Goal: Information Seeking & Learning: Learn about a topic

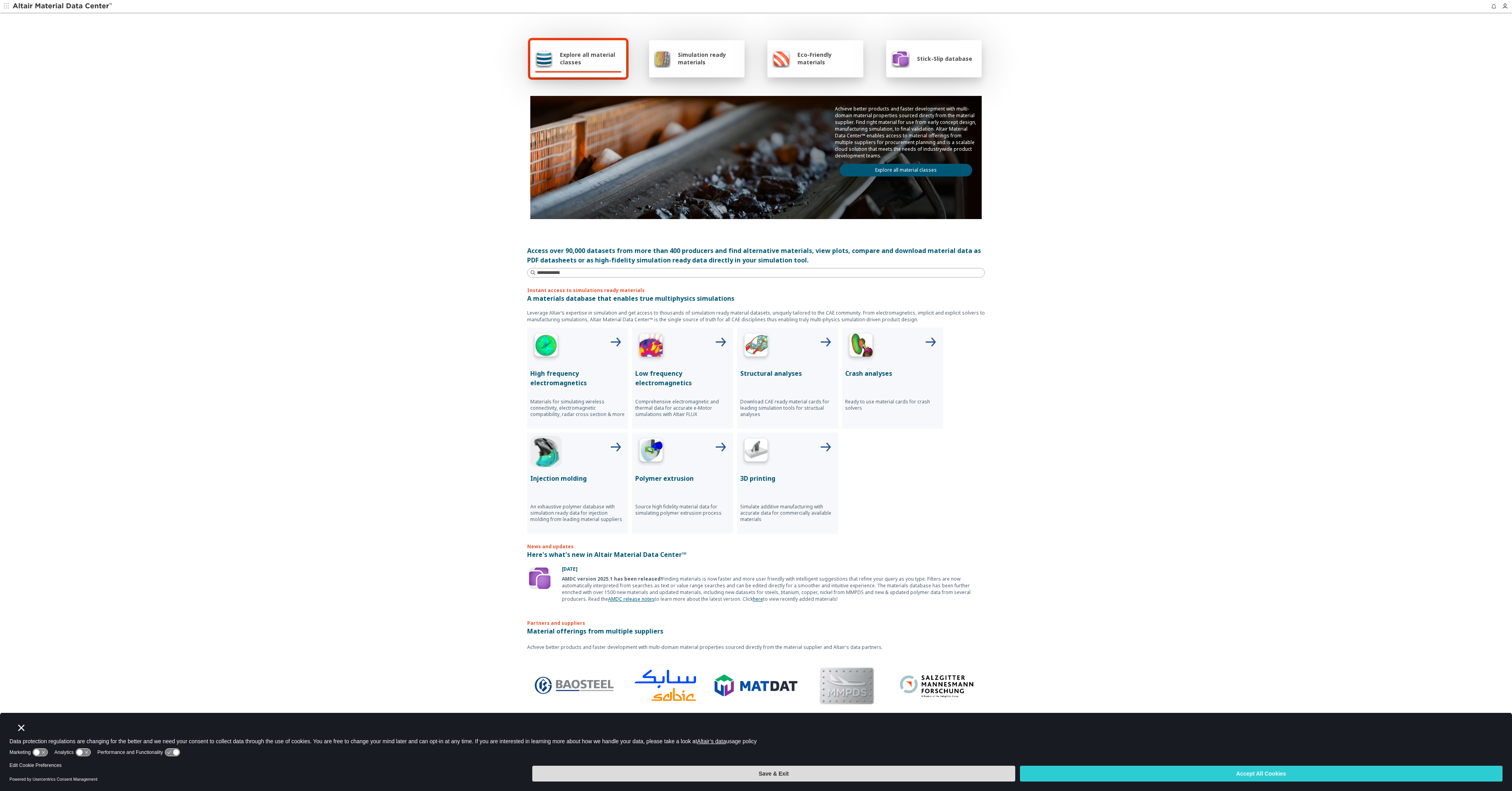
click at [831, 774] on button "Save & Exit" at bounding box center [774, 774] width 482 height 16
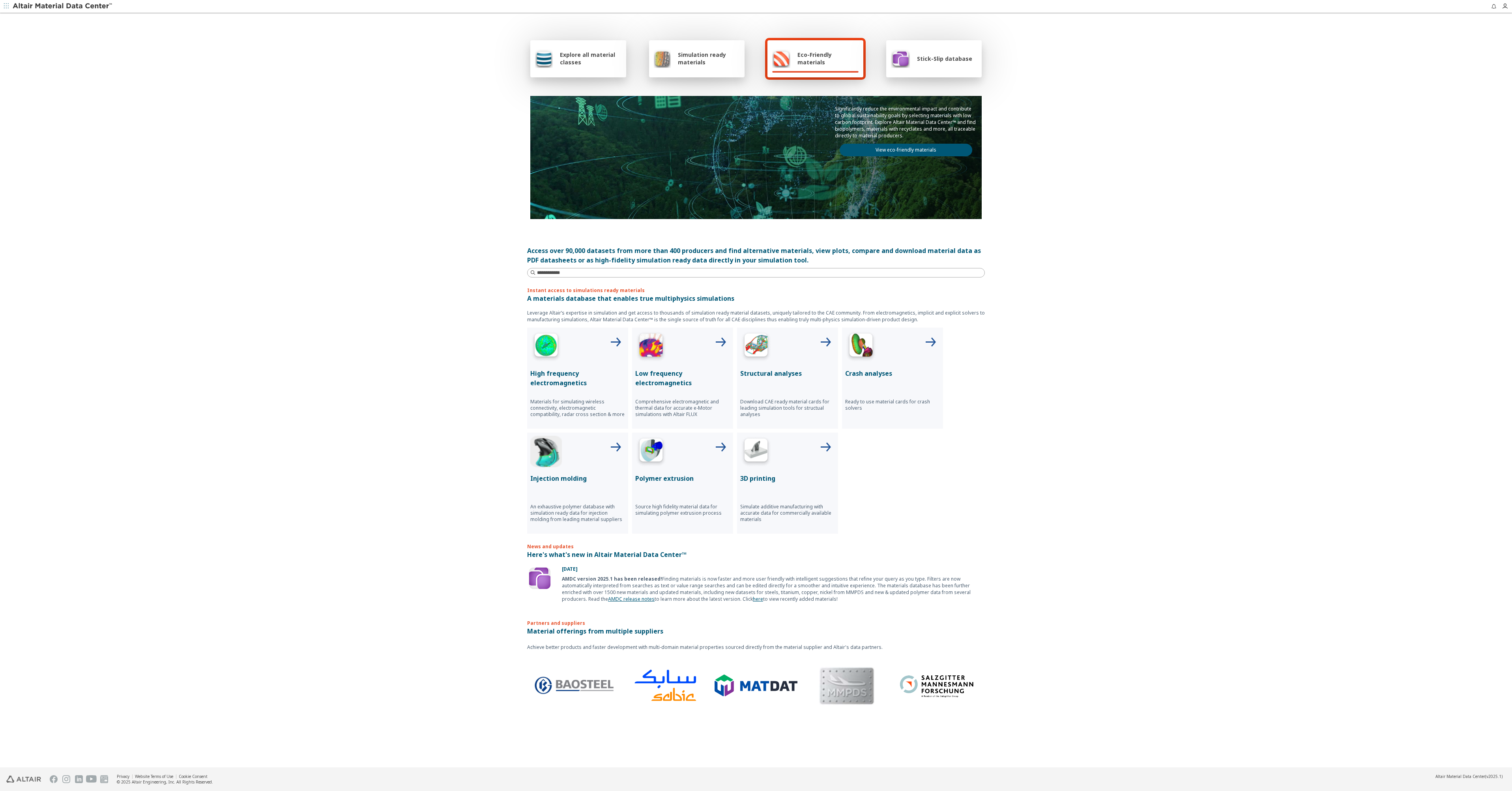
click at [689, 61] on span "Simulation ready materials" at bounding box center [709, 58] width 62 height 15
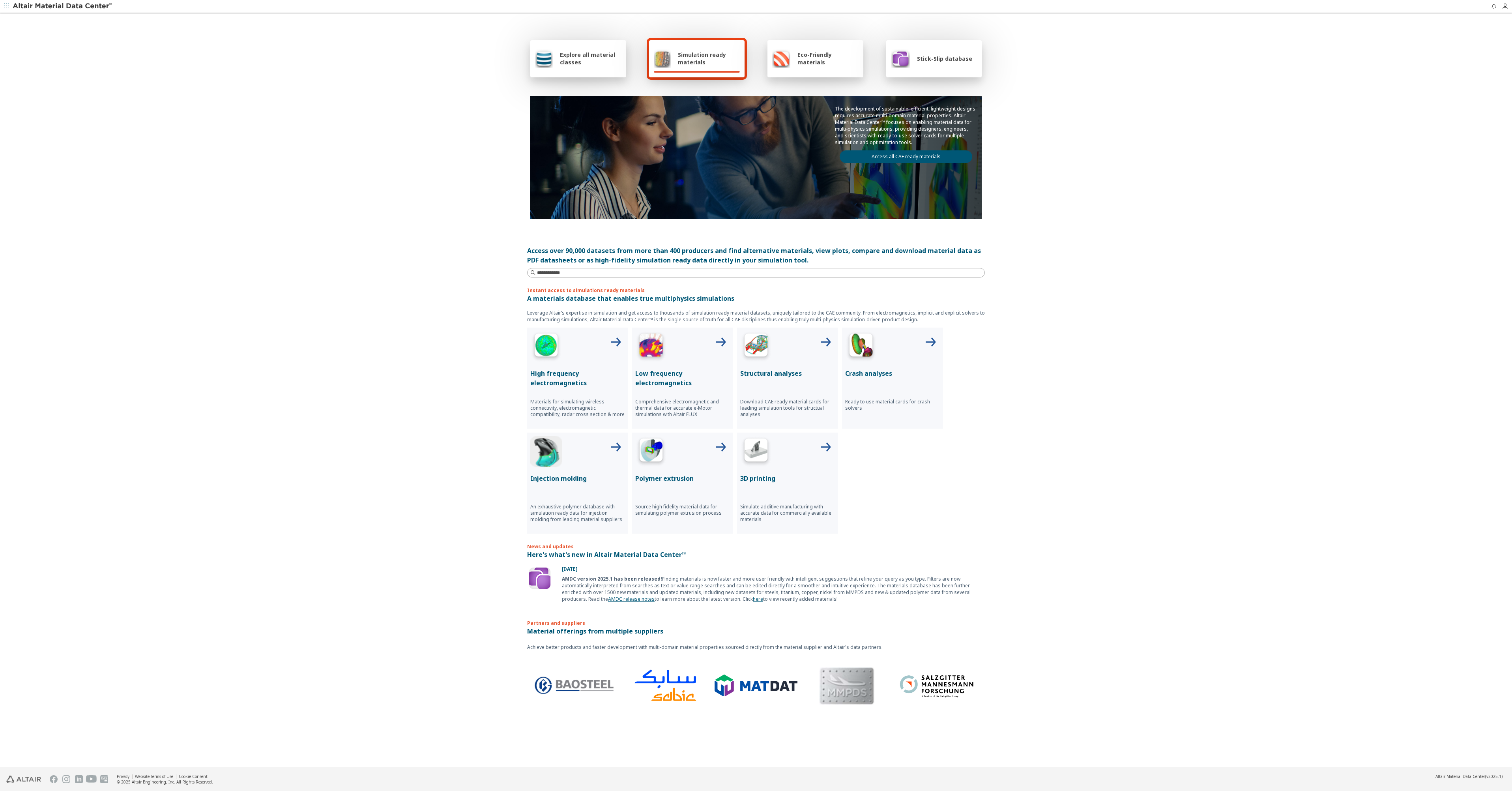
click at [897, 158] on link "Access all CAE ready materials" at bounding box center [906, 156] width 132 height 12
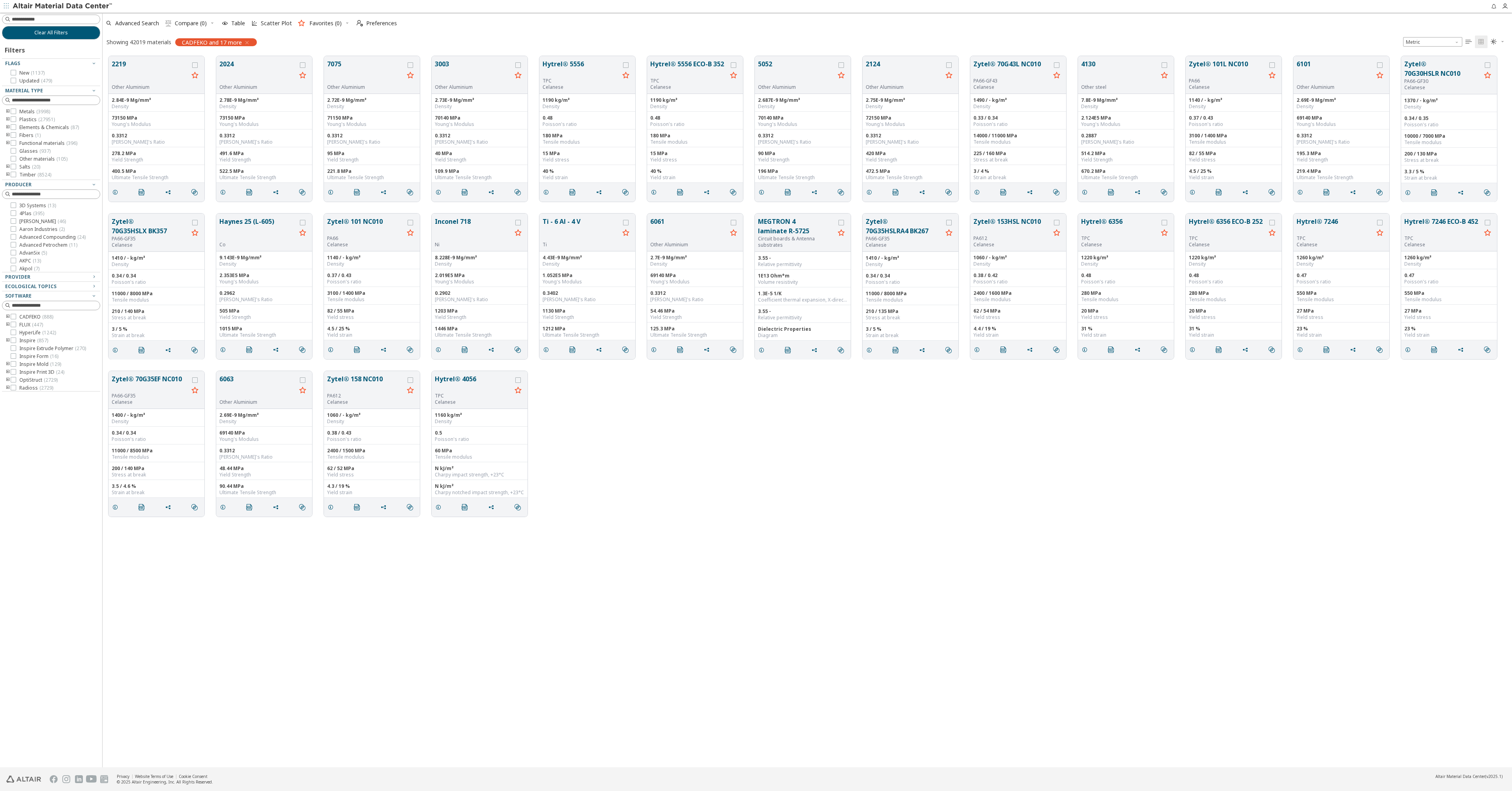
scroll to position [712, 1404]
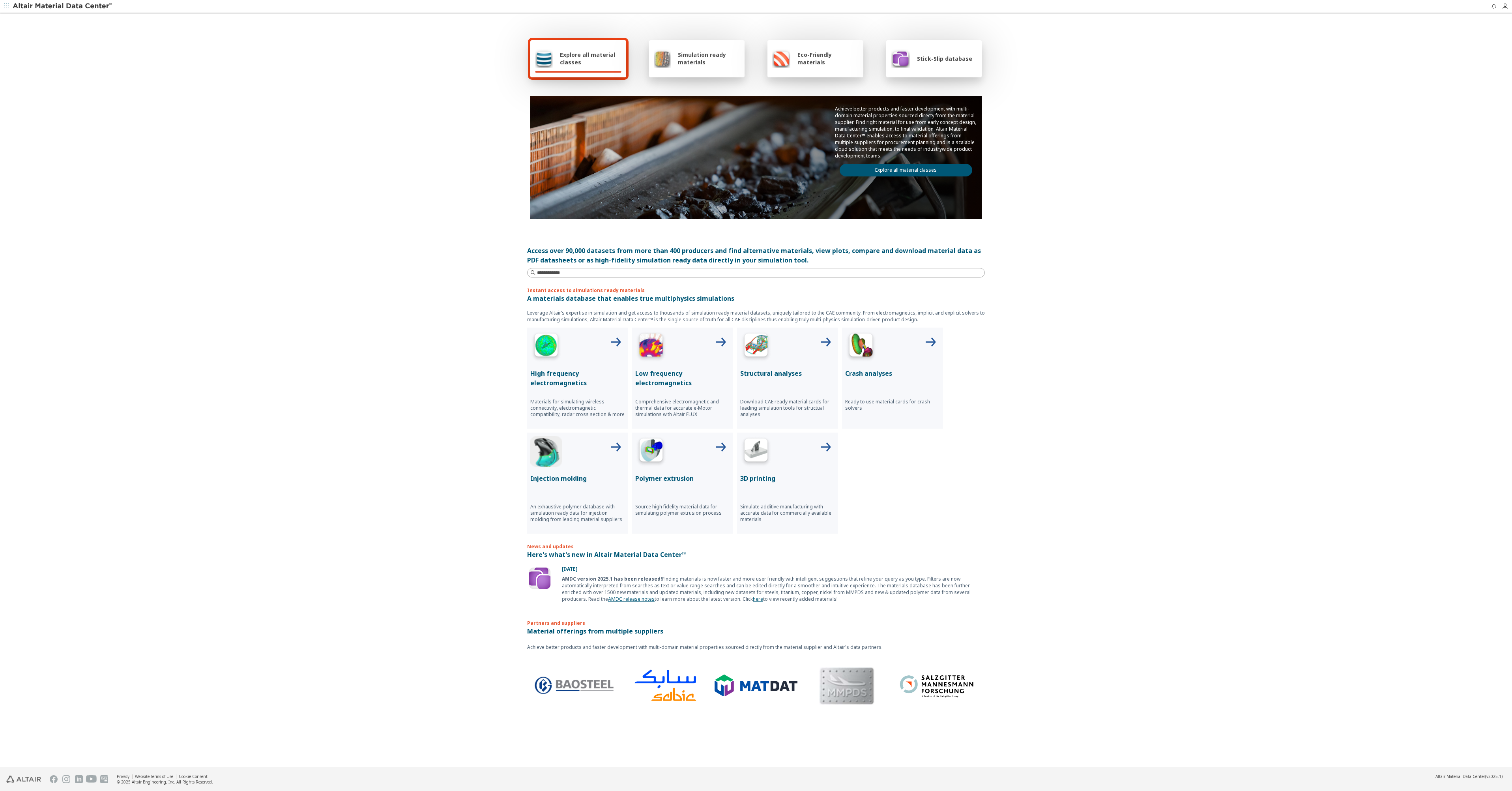
click at [575, 62] on span "Explore all material classes" at bounding box center [591, 58] width 61 height 15
click at [592, 56] on span "Explore all material classes" at bounding box center [591, 58] width 61 height 15
click at [895, 173] on link "Explore all material classes" at bounding box center [906, 170] width 132 height 12
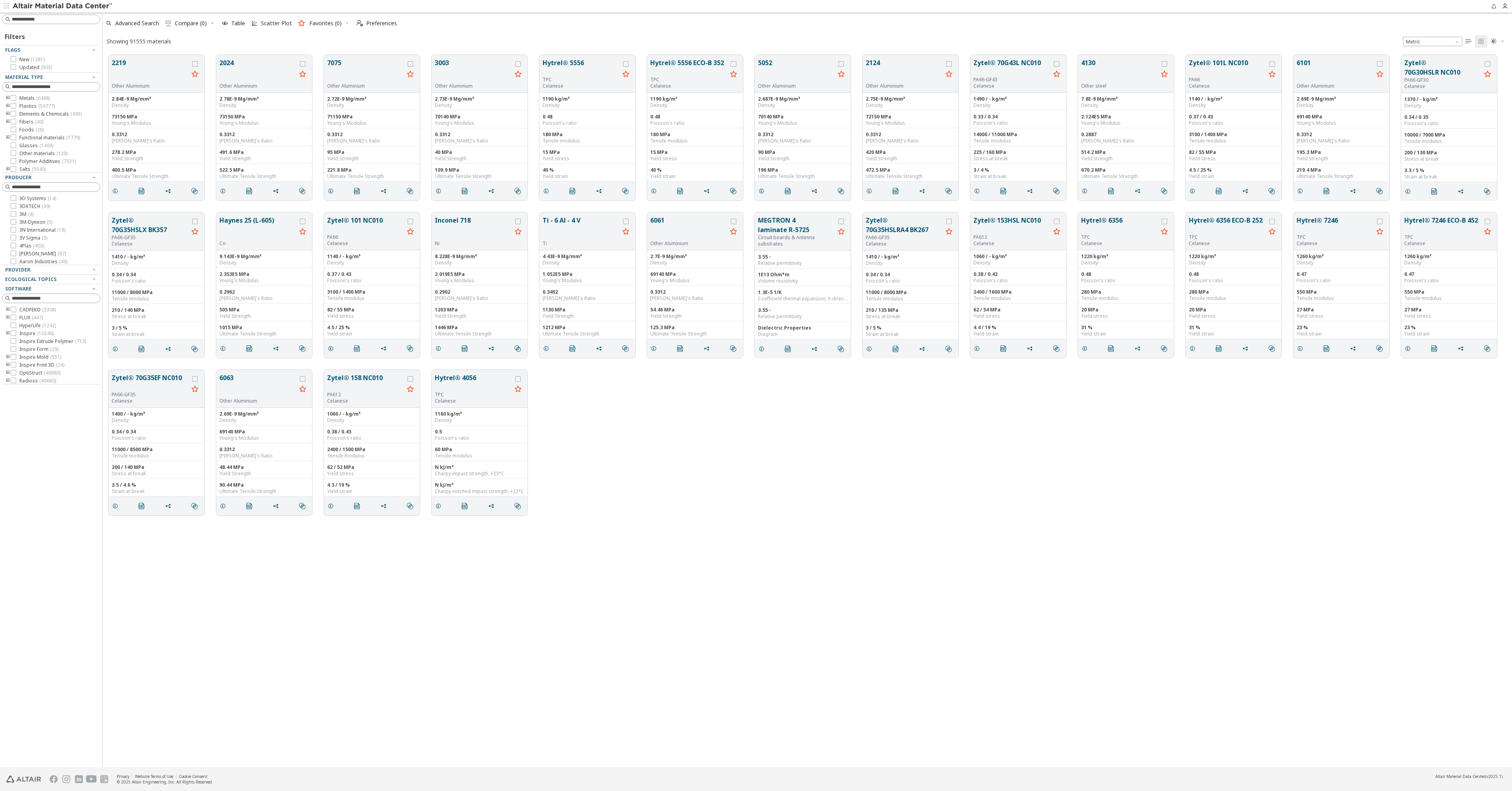
scroll to position [712, 1404]
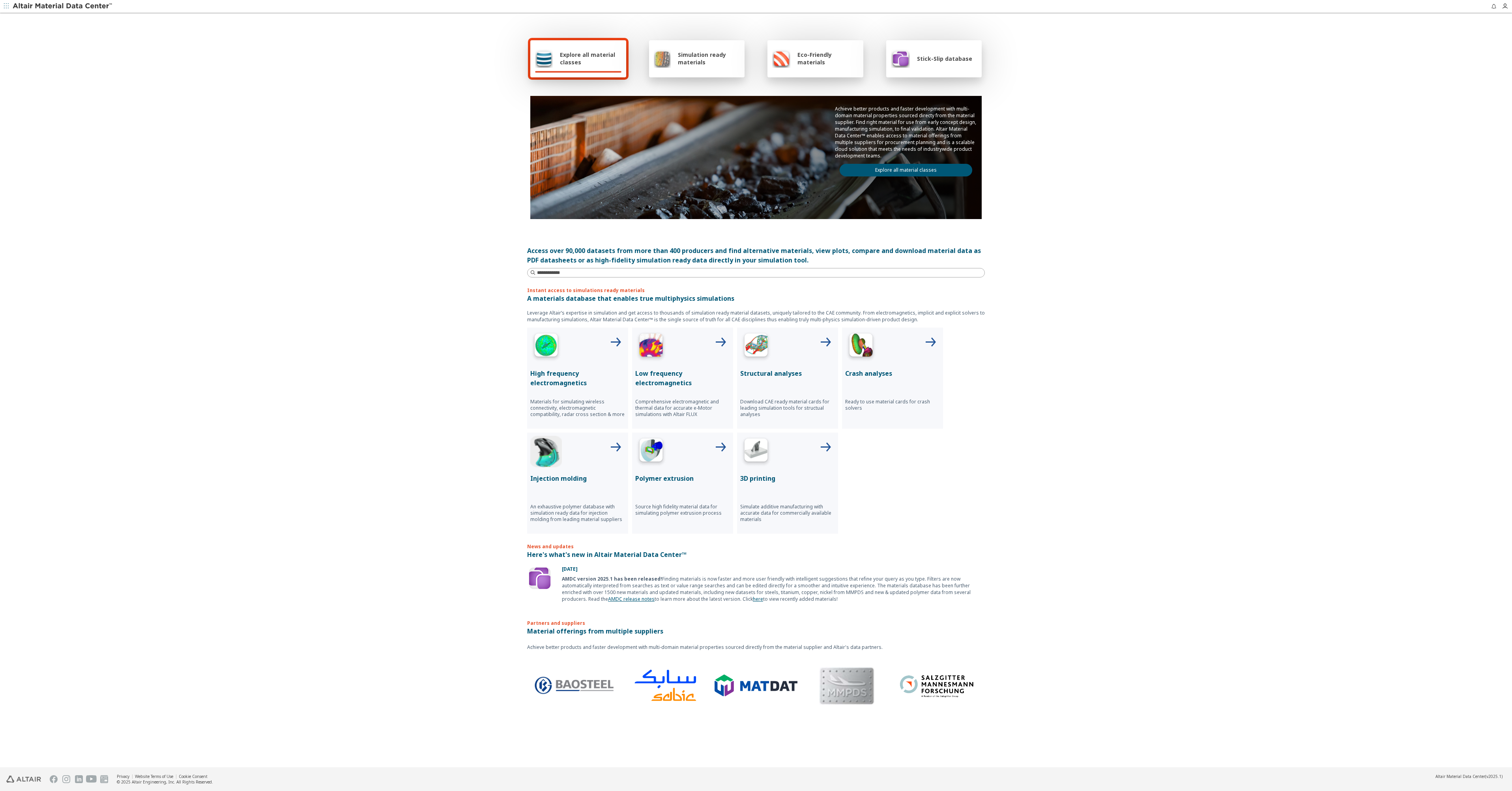
click at [654, 70] on div "Simulation ready materials" at bounding box center [696, 59] width 96 height 37
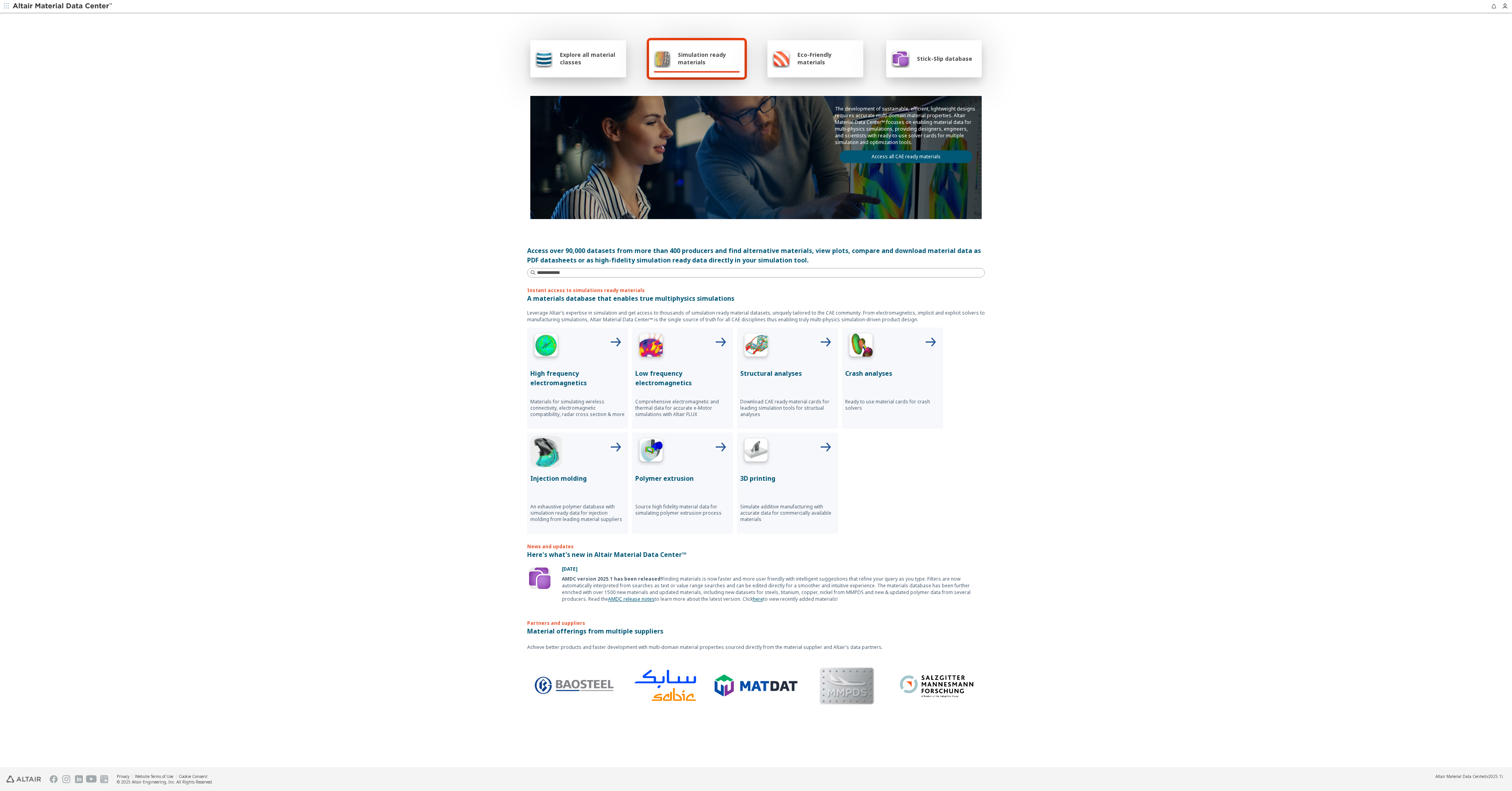
click at [889, 157] on link "Access all CAE ready materials" at bounding box center [906, 156] width 132 height 12
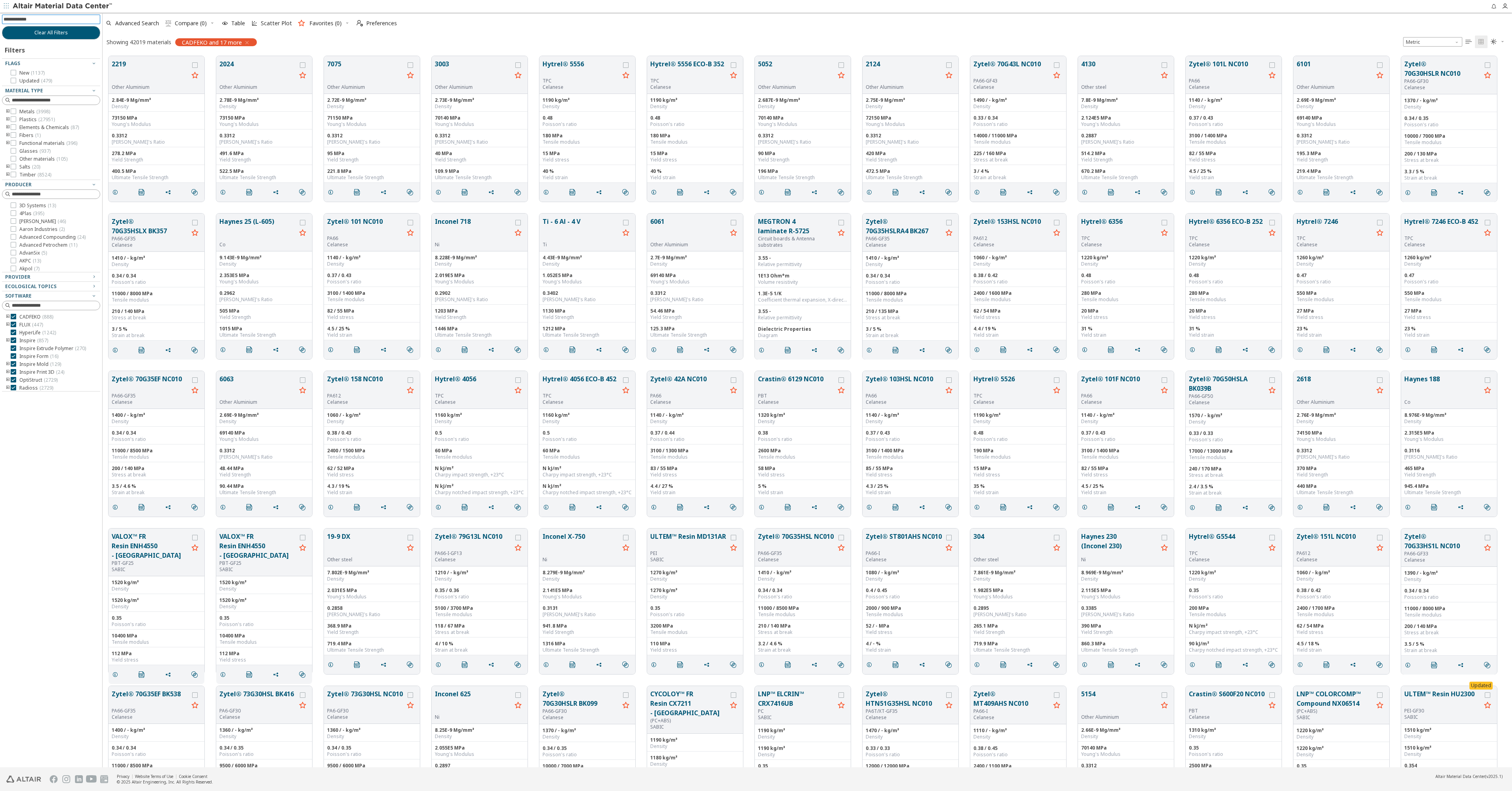
click at [57, 19] on input at bounding box center [52, 19] width 96 height 9
type input "******"
click at [52, 30] on span "Clear All Filters" at bounding box center [51, 33] width 33 height 6
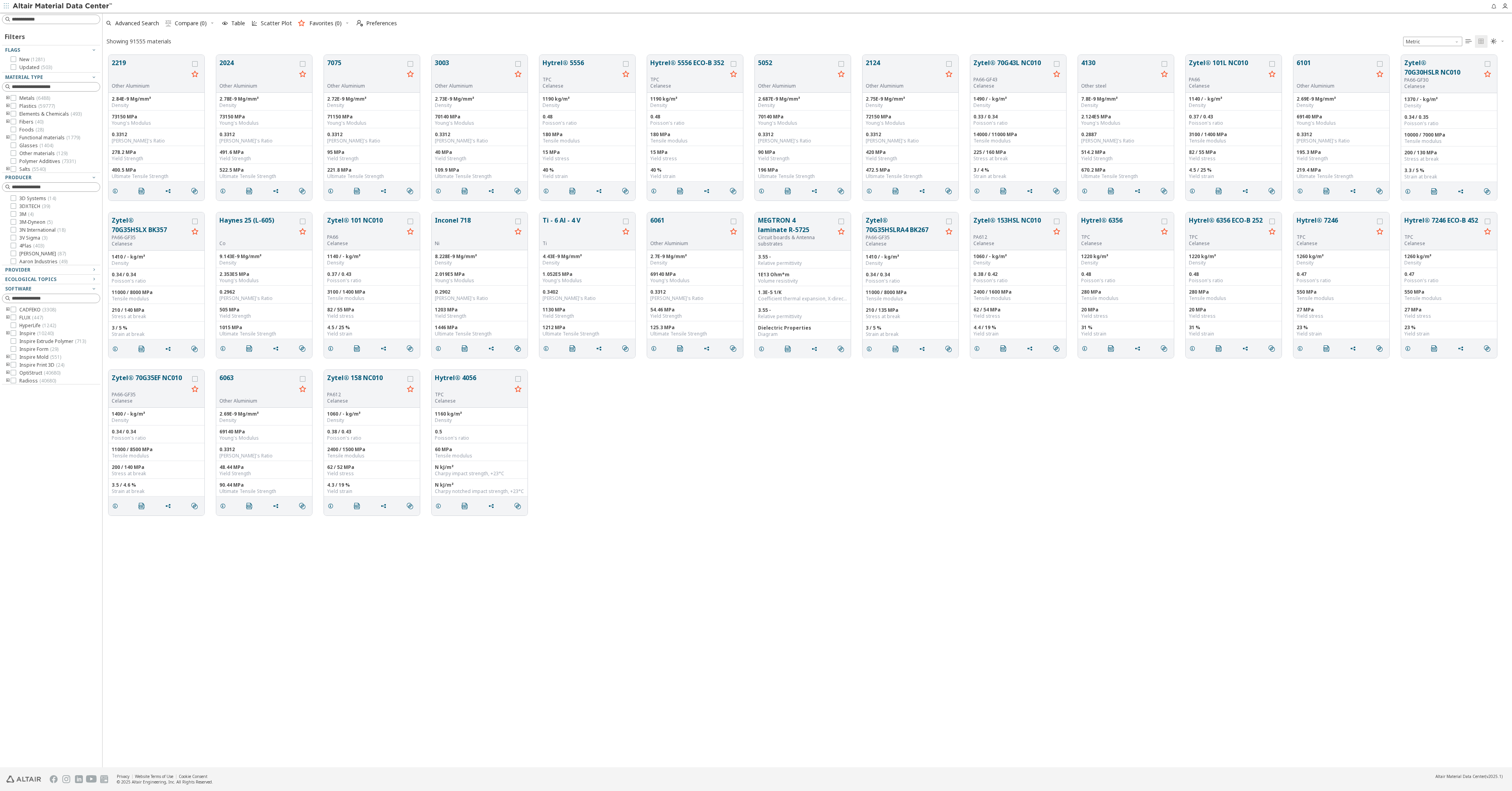
scroll to position [712, 1404]
click at [50, 20] on input at bounding box center [52, 19] width 96 height 9
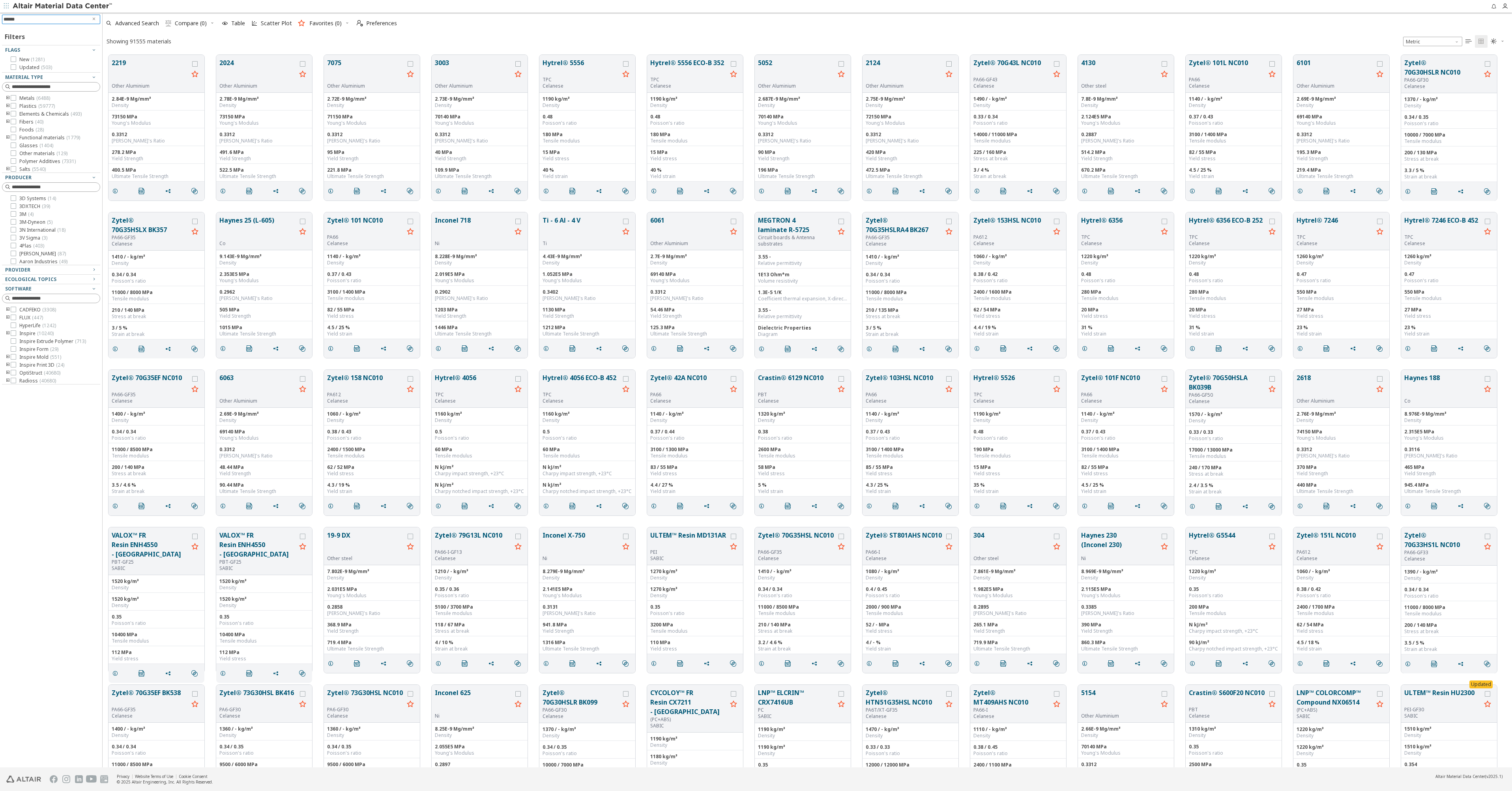
type input "*******"
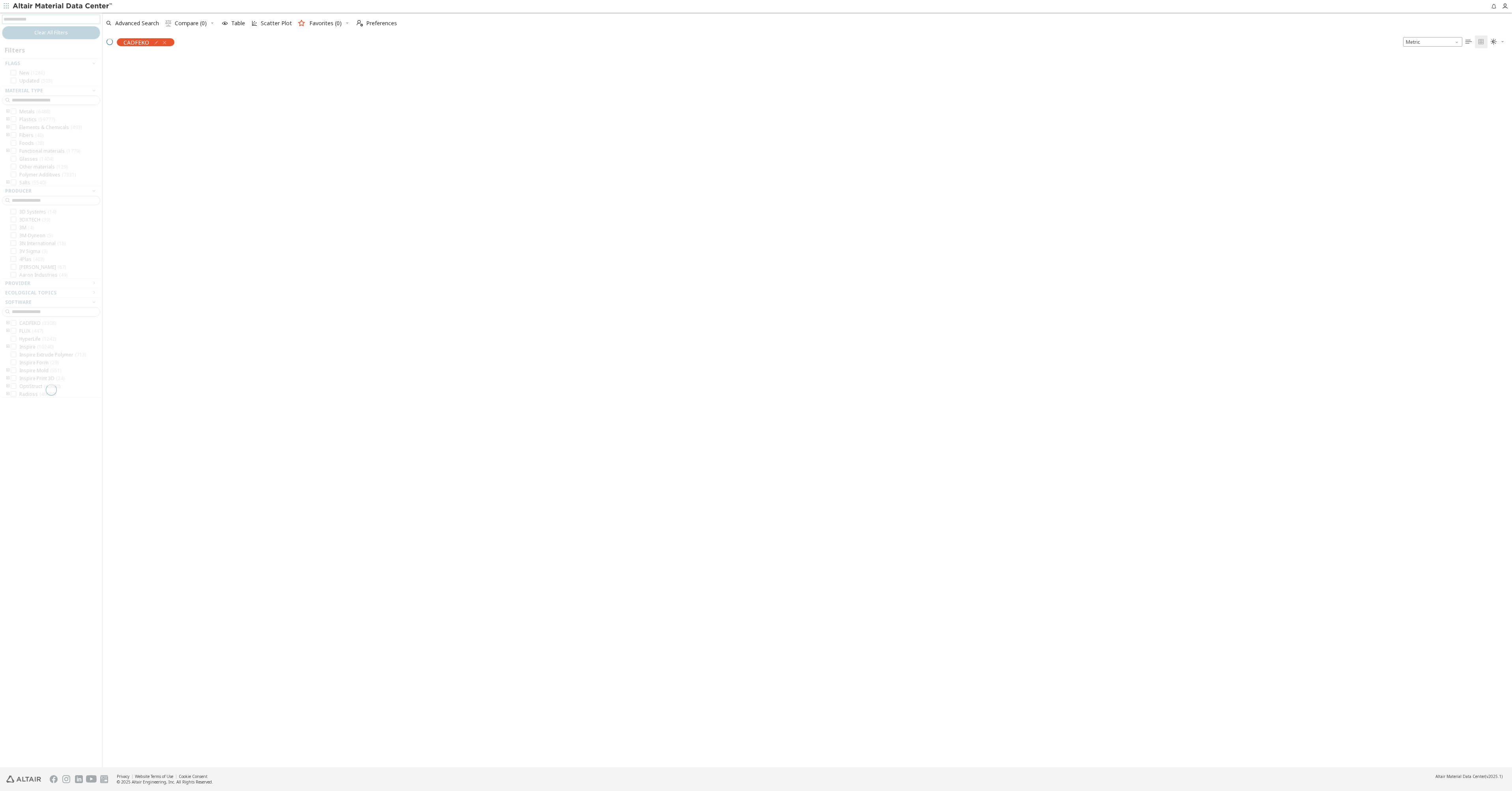
scroll to position [712, 1404]
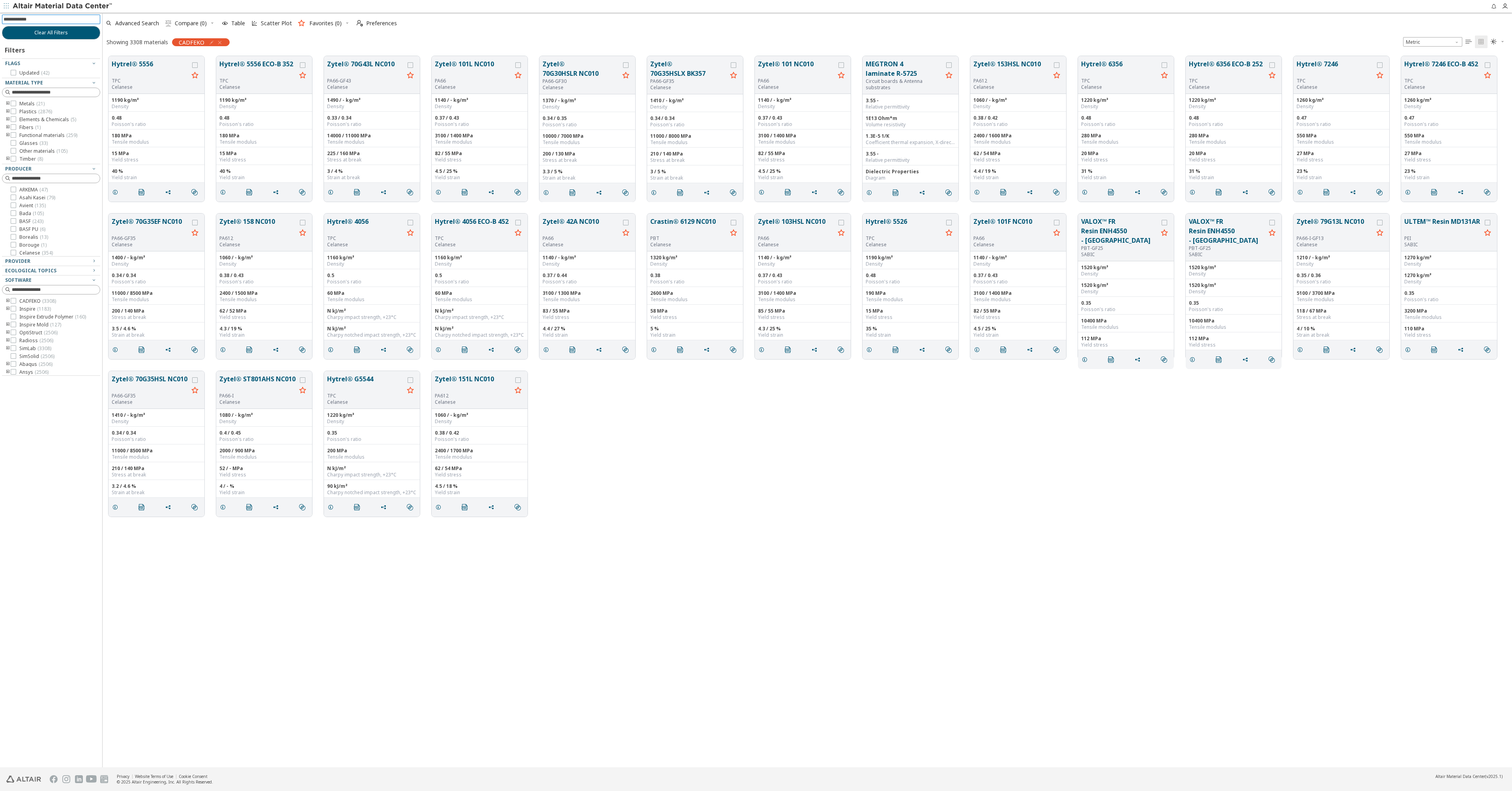
click at [219, 42] on icon "button" at bounding box center [219, 43] width 6 height 6
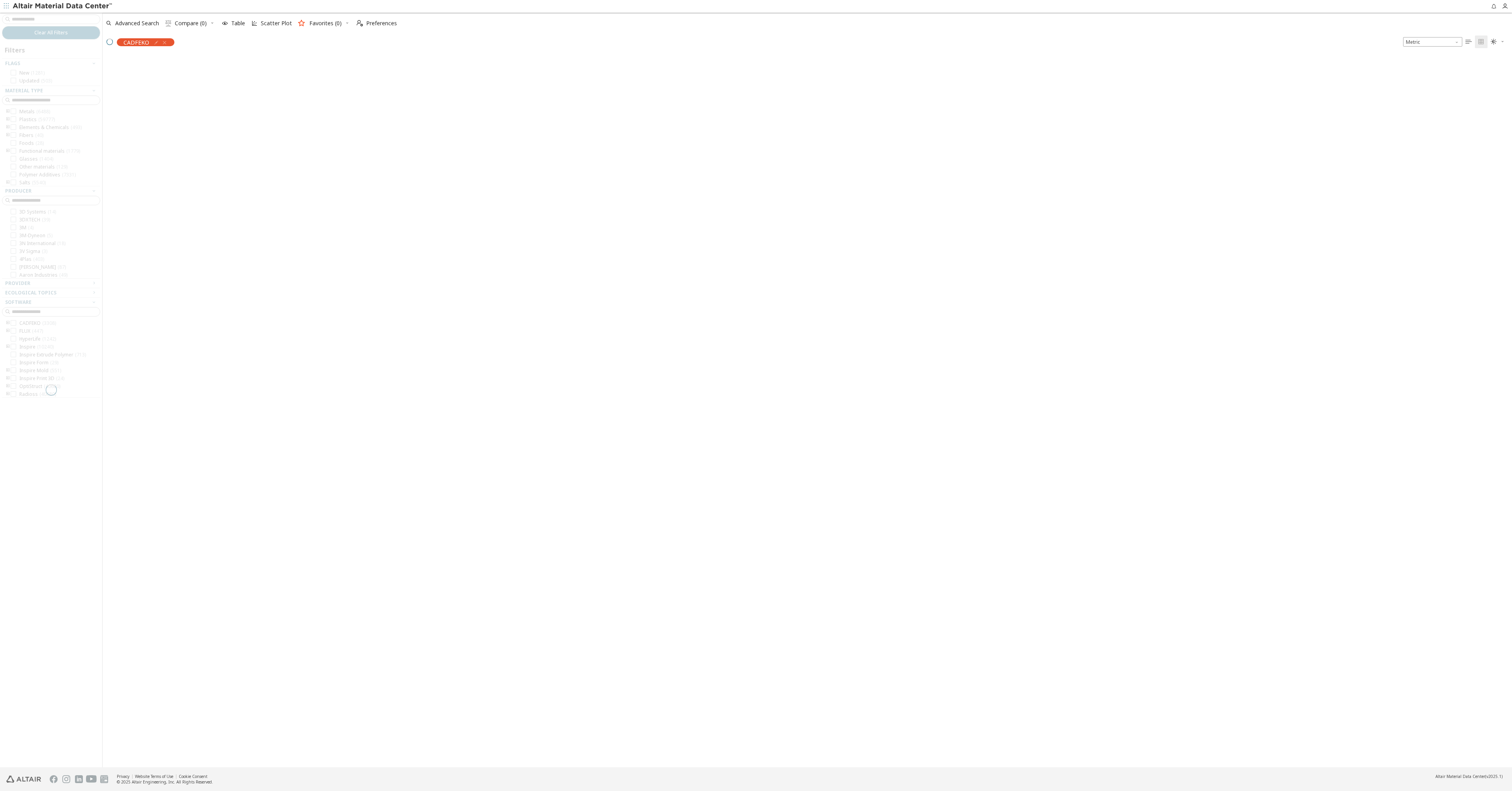
scroll to position [712, 1404]
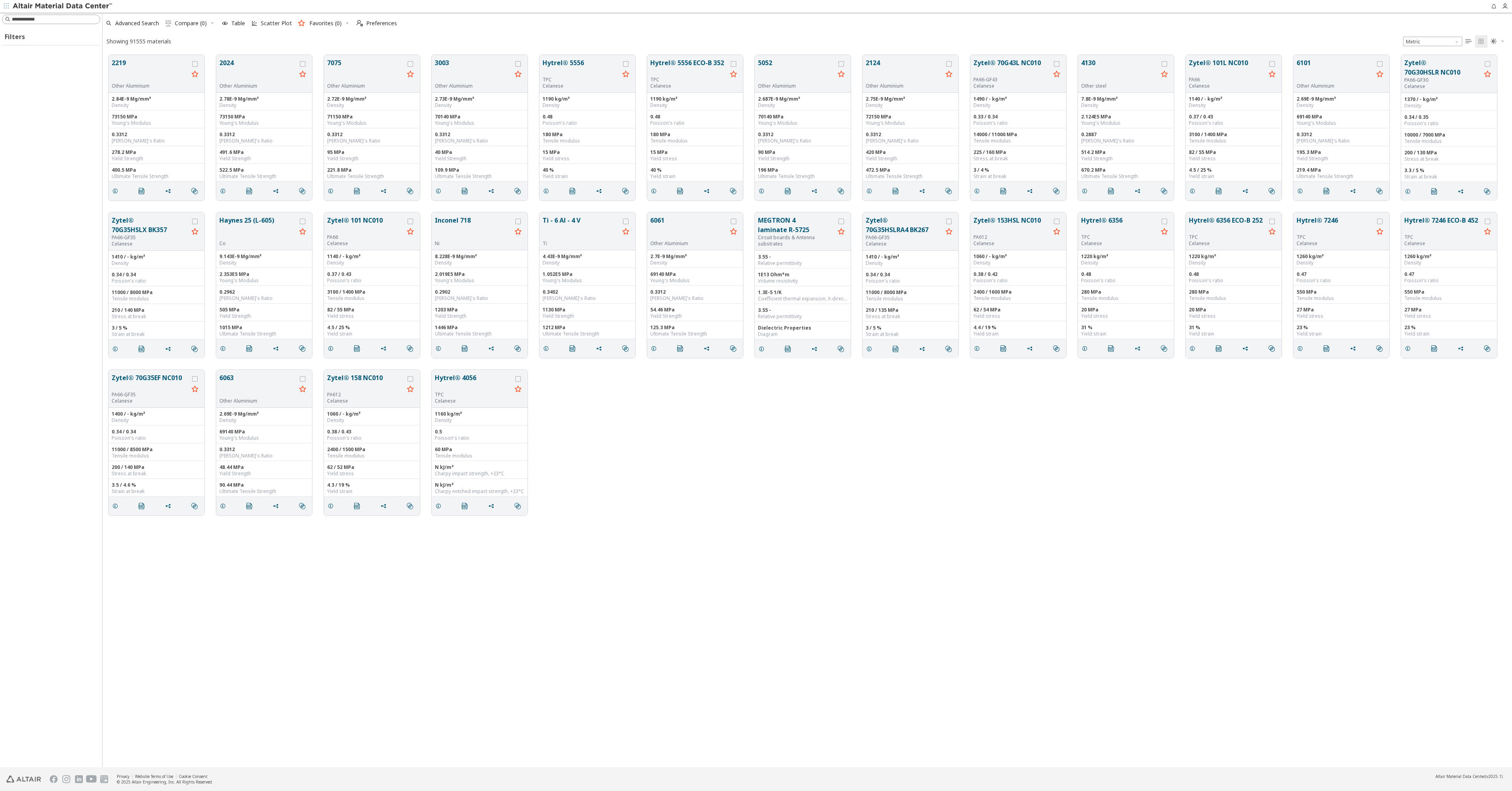
scroll to position [712, 1404]
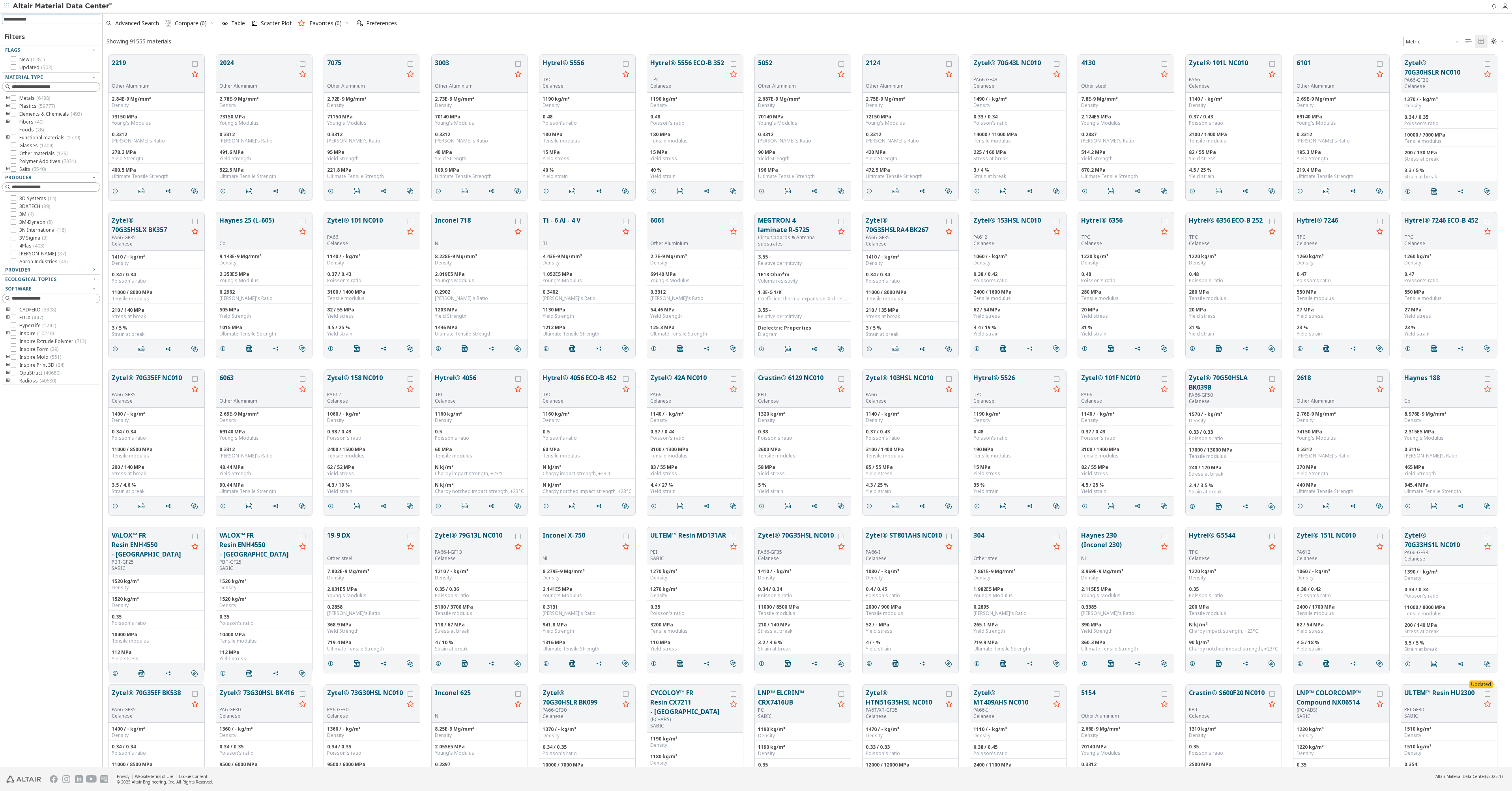
click at [40, 19] on input at bounding box center [52, 19] width 96 height 9
type input "******"
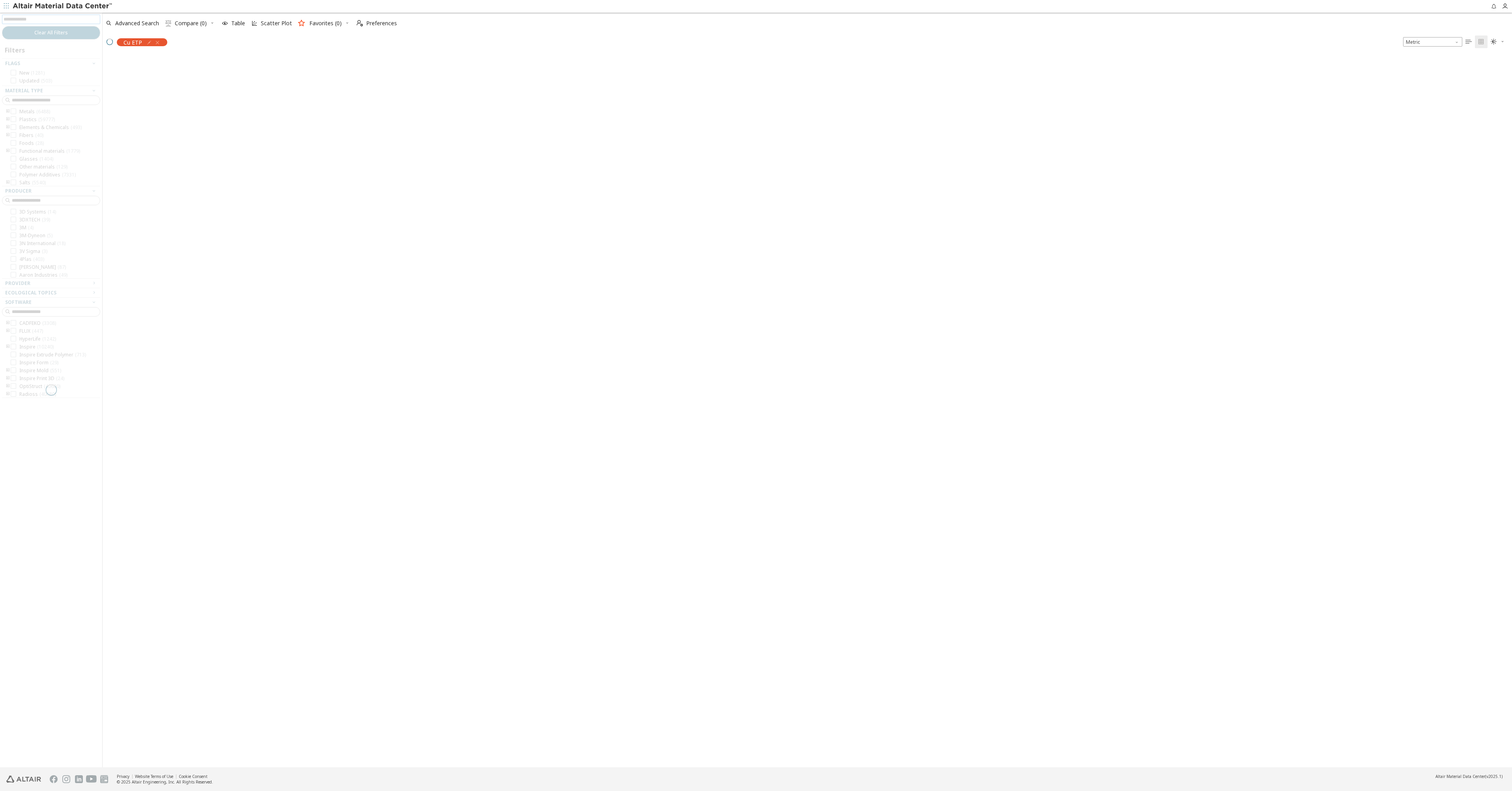
scroll to position [712, 1404]
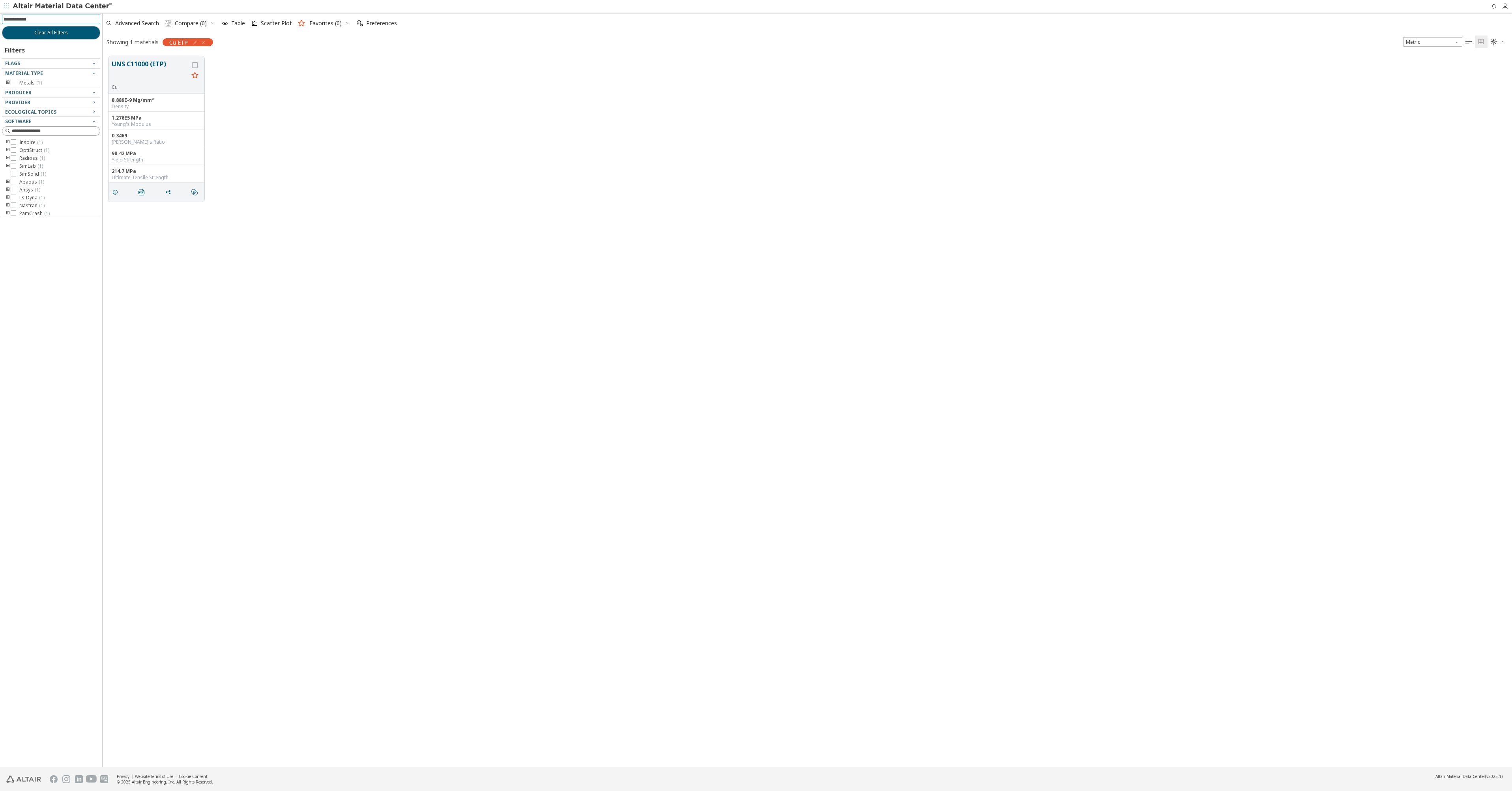
click at [203, 44] on icon "button" at bounding box center [203, 43] width 6 height 6
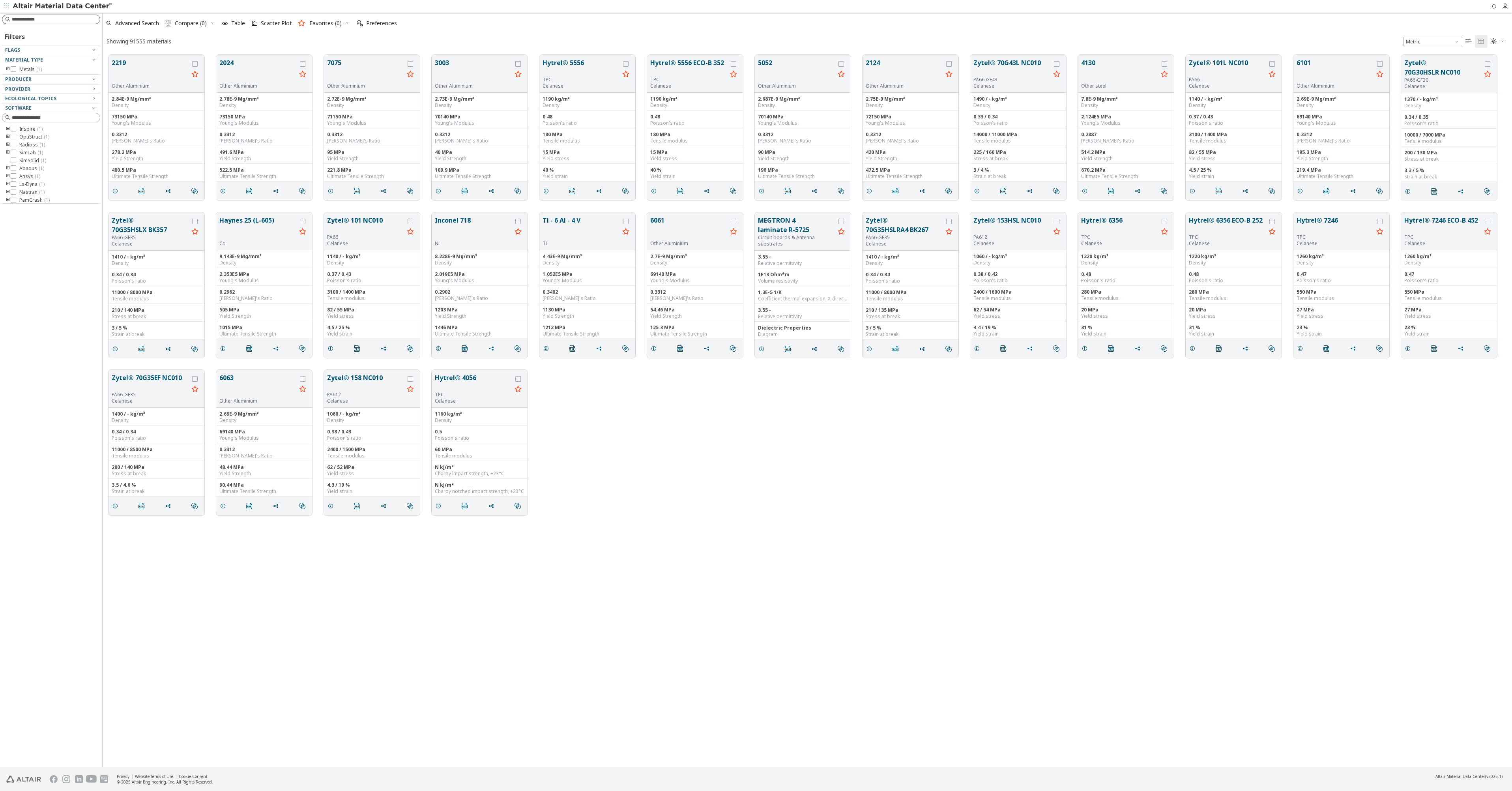
scroll to position [712, 1404]
click at [47, 19] on input at bounding box center [52, 19] width 96 height 9
type input "**"
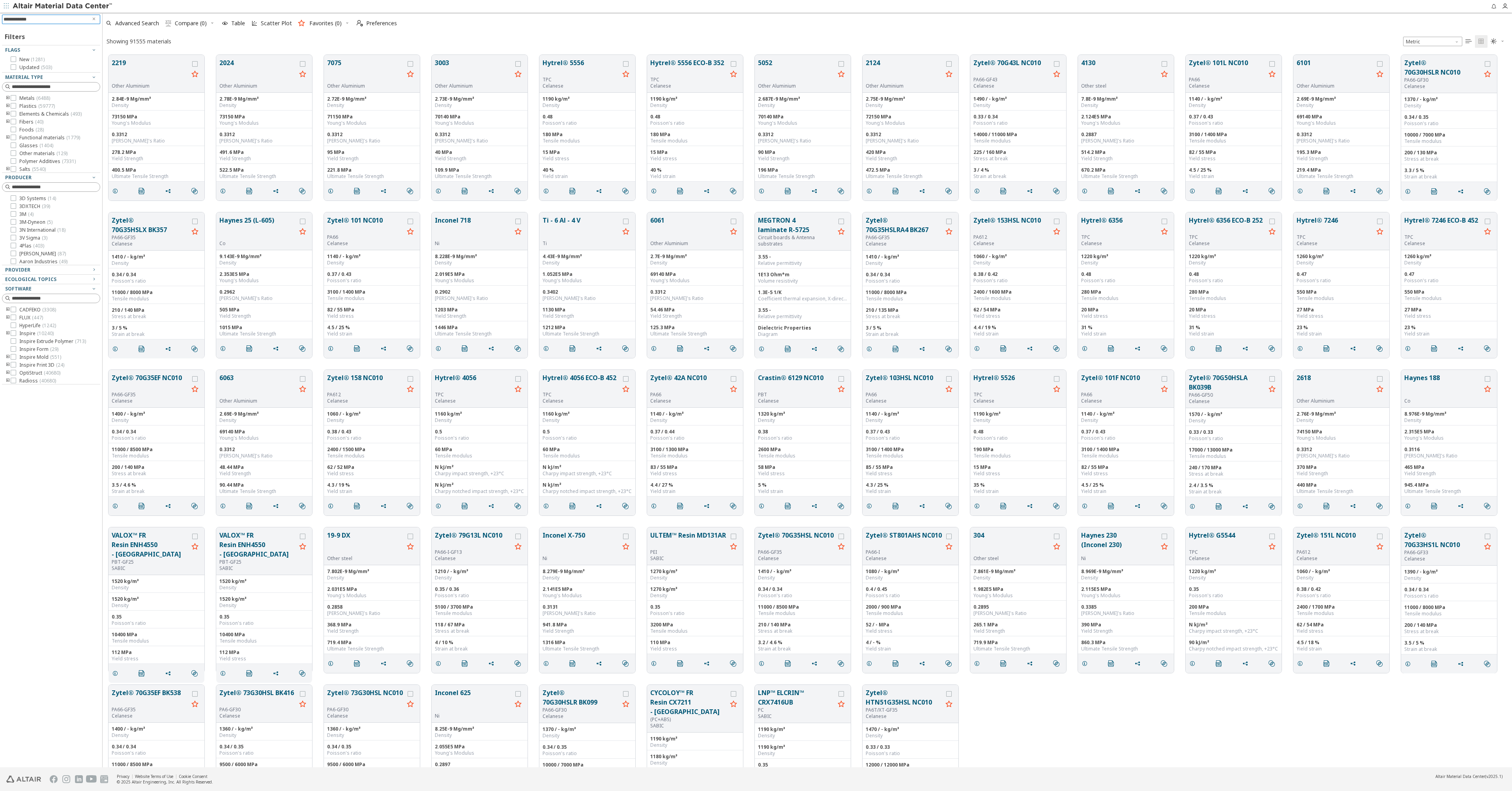
scroll to position [712, 1404]
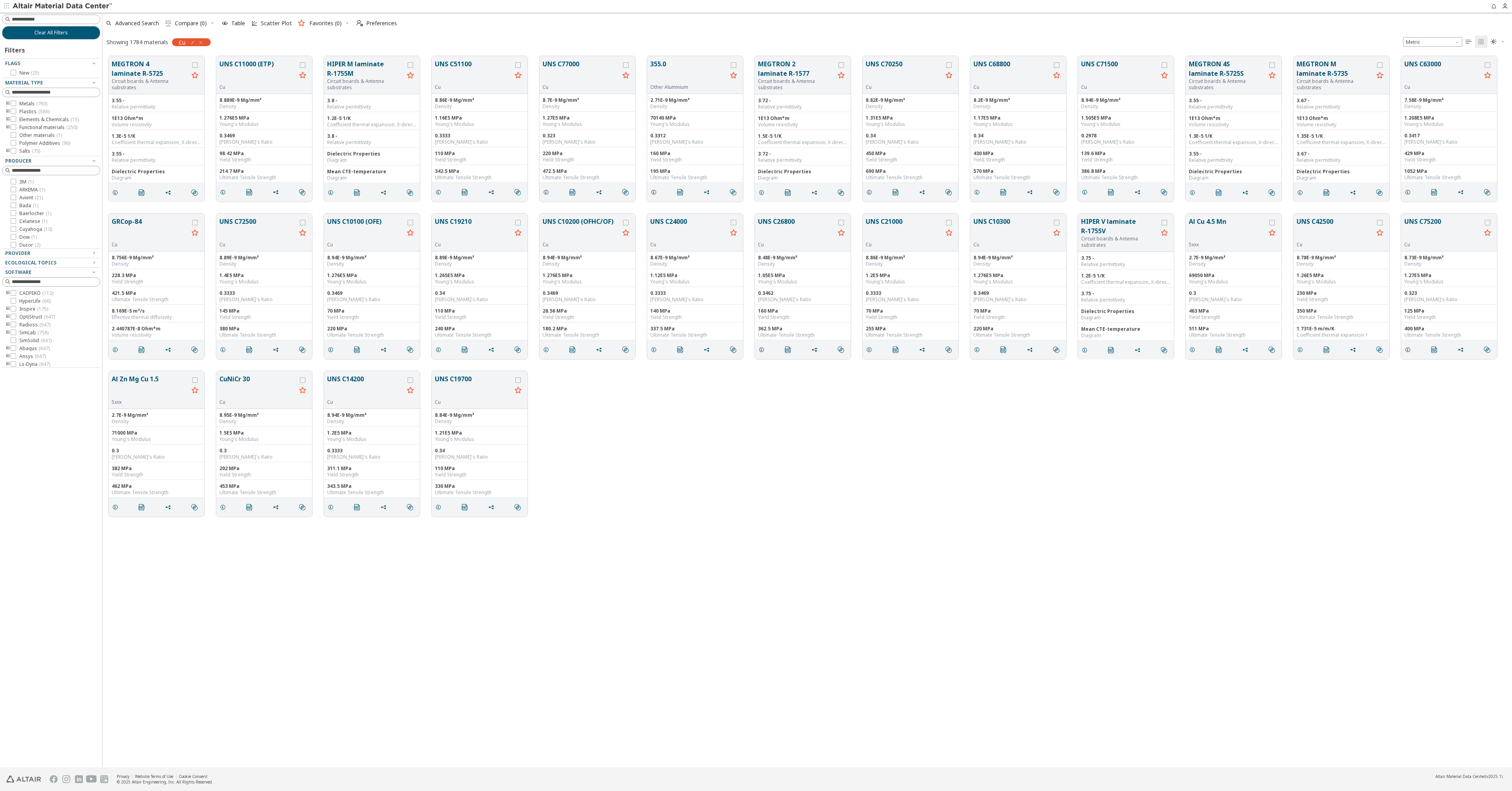
click at [6, 103] on icon "toogle group" at bounding box center [8, 104] width 5 height 6
click at [203, 41] on icon "button" at bounding box center [201, 43] width 6 height 6
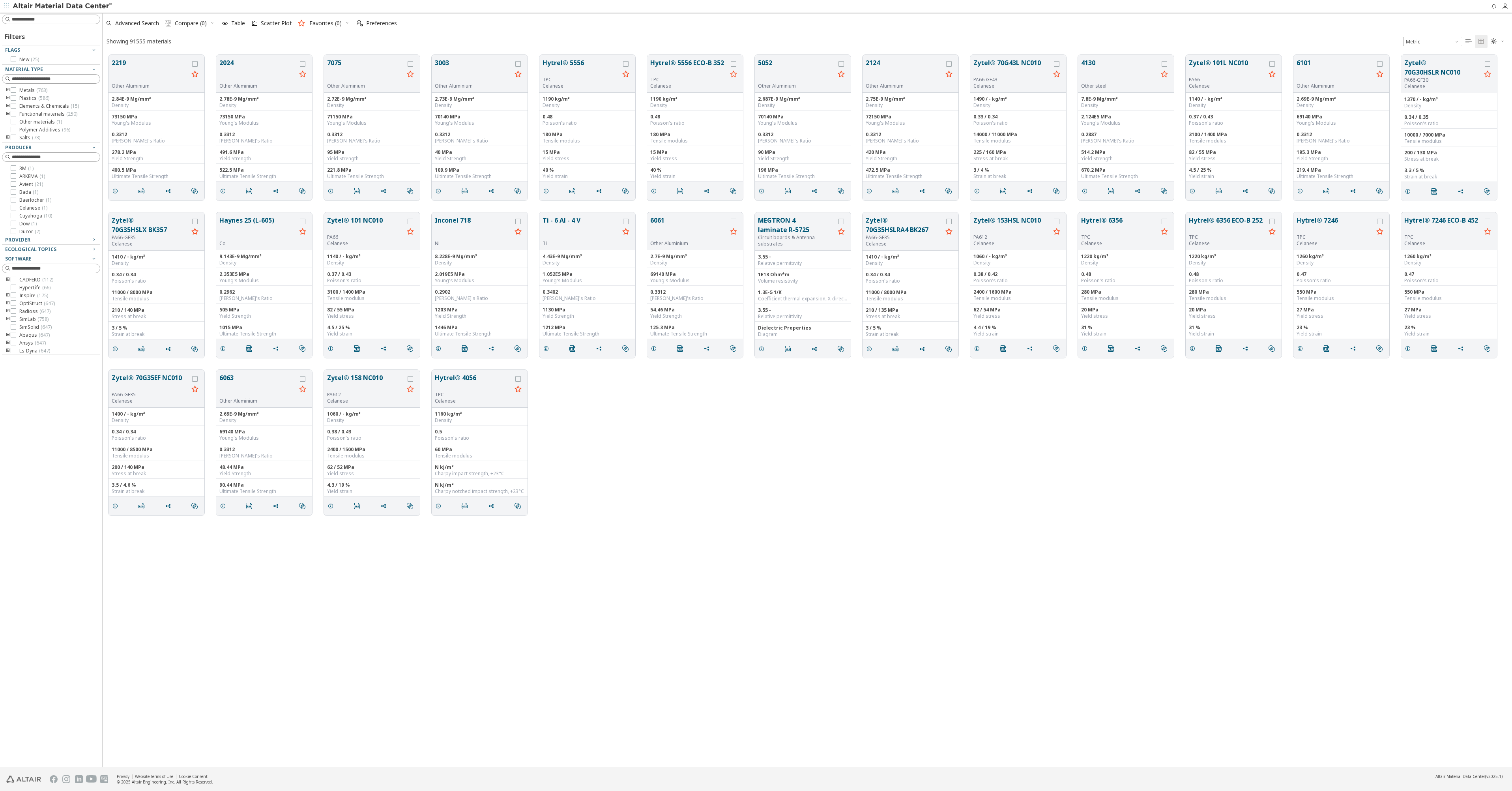
scroll to position [712, 1404]
click at [9, 98] on icon "toogle group" at bounding box center [8, 98] width 5 height 6
click at [19, 135] on icon "toogle group" at bounding box center [19, 136] width 5 height 6
click at [37, 104] on icon at bounding box center [37, 104] width 5 height 5
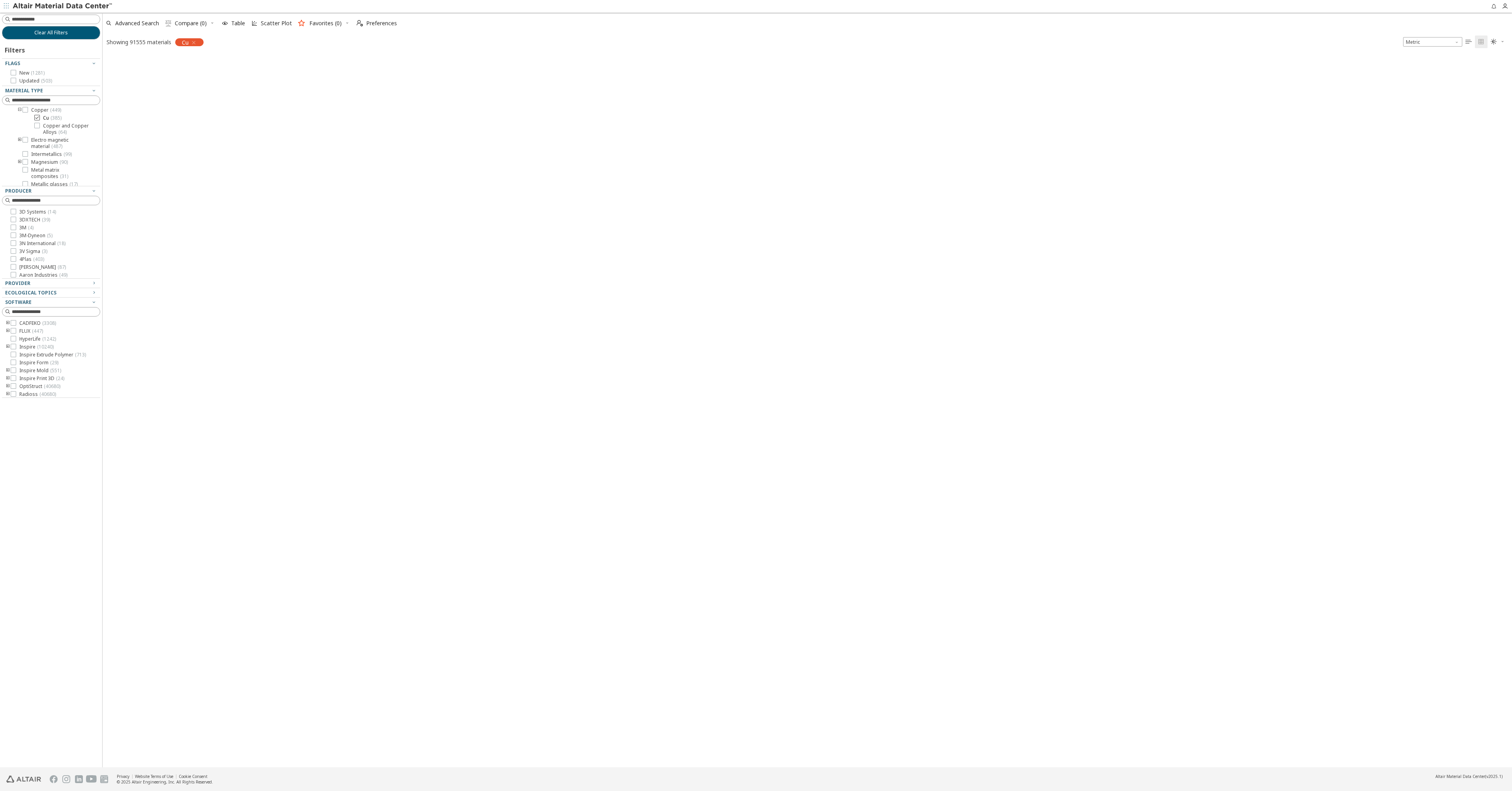
scroll to position [712, 1404]
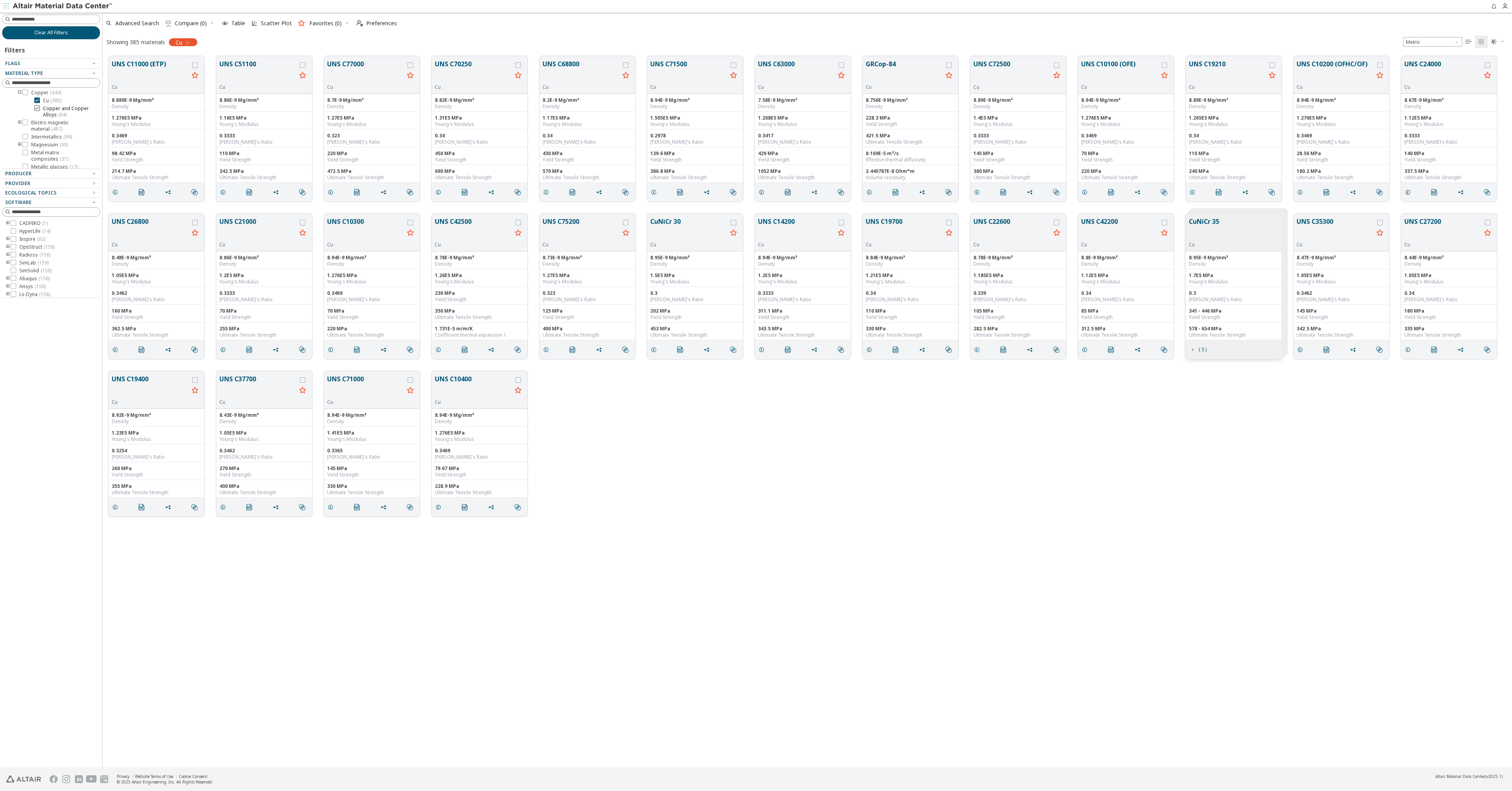
click at [37, 108] on icon at bounding box center [37, 107] width 5 height 5
click at [129, 65] on button "UNS C11000 (ETP)" at bounding box center [150, 72] width 77 height 25
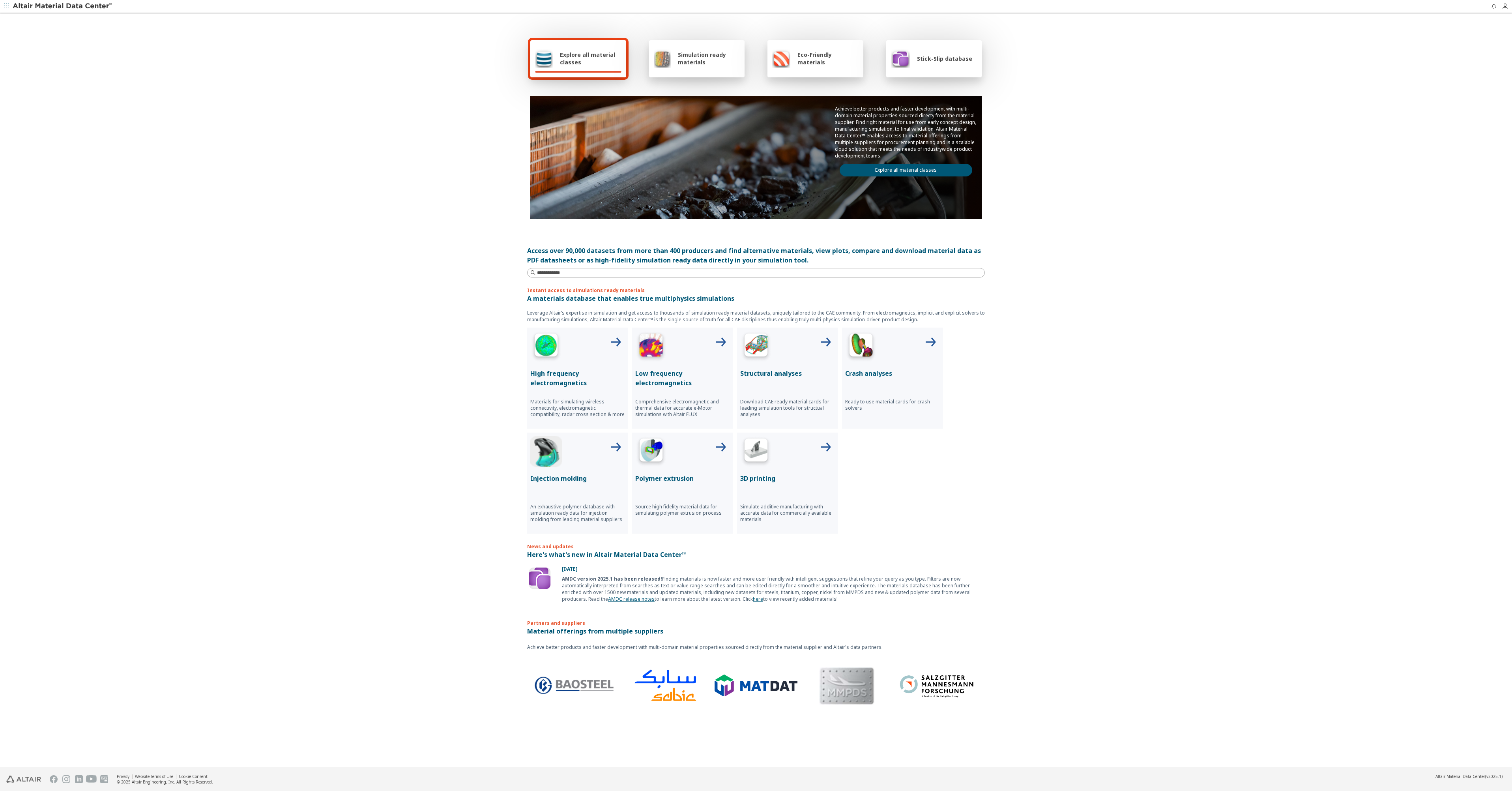
click at [681, 55] on span "Simulation ready materials" at bounding box center [709, 58] width 62 height 15
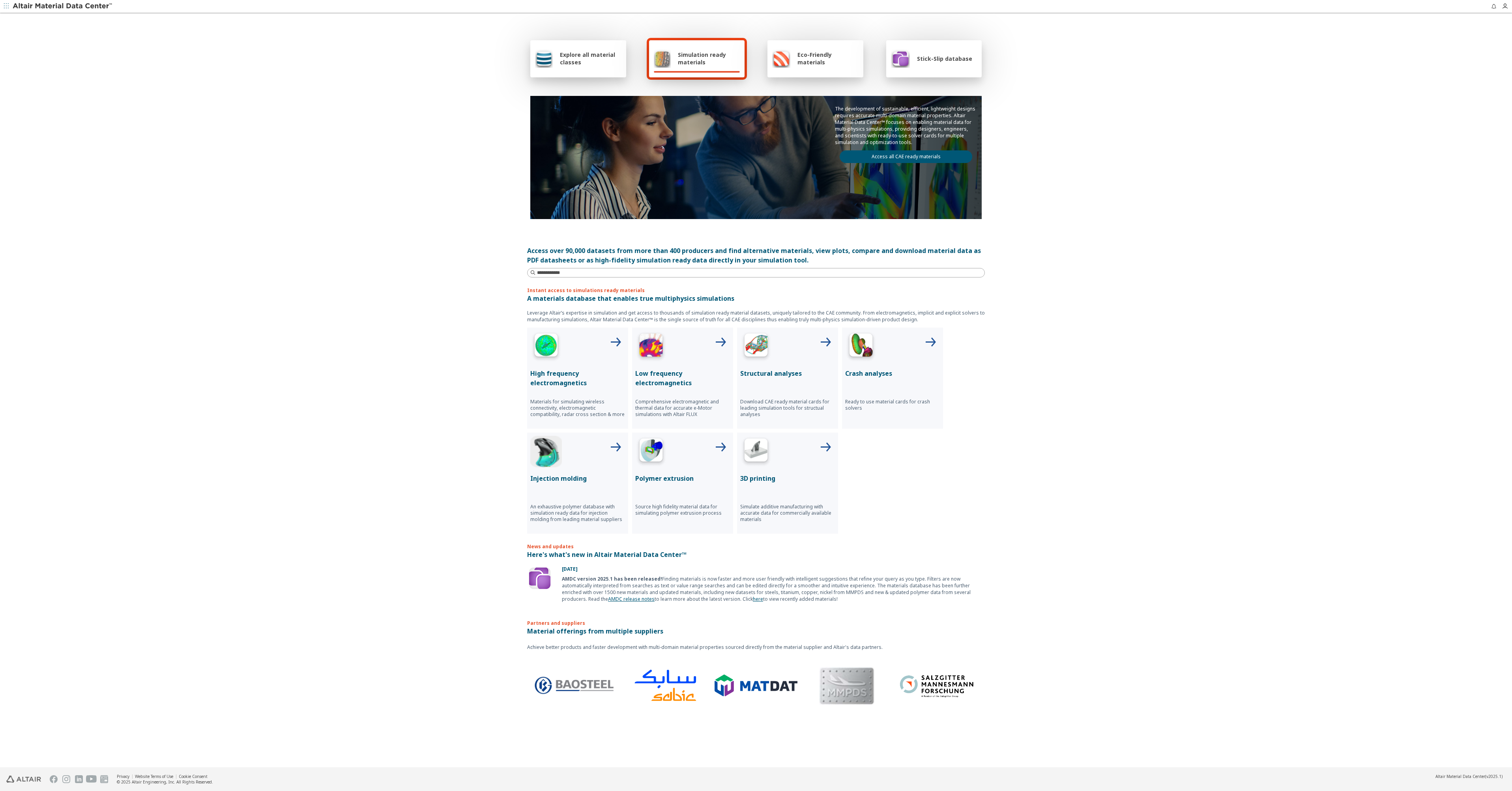
click at [897, 155] on link "Access all CAE ready materials" at bounding box center [906, 156] width 132 height 12
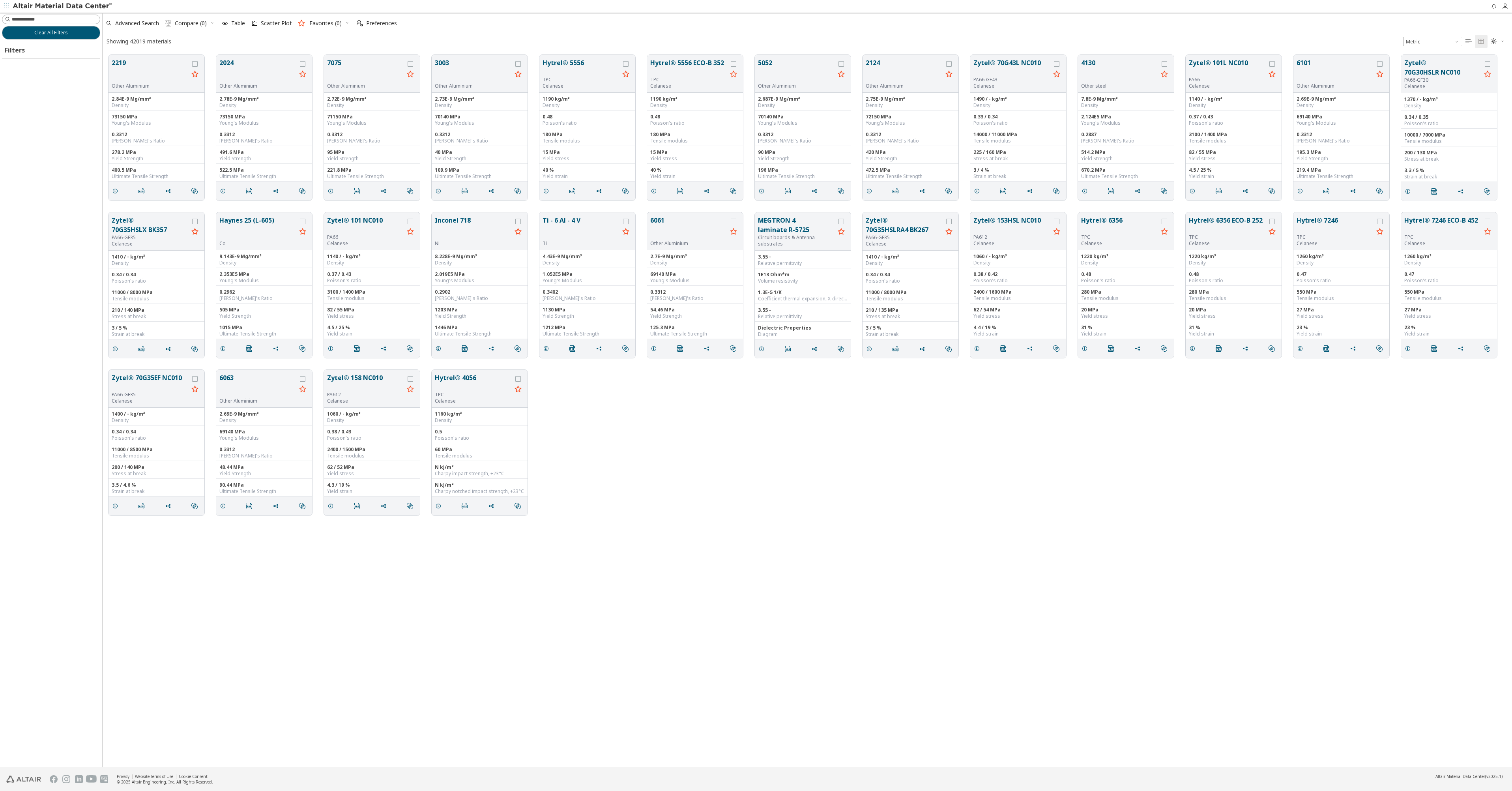
scroll to position [6, 6]
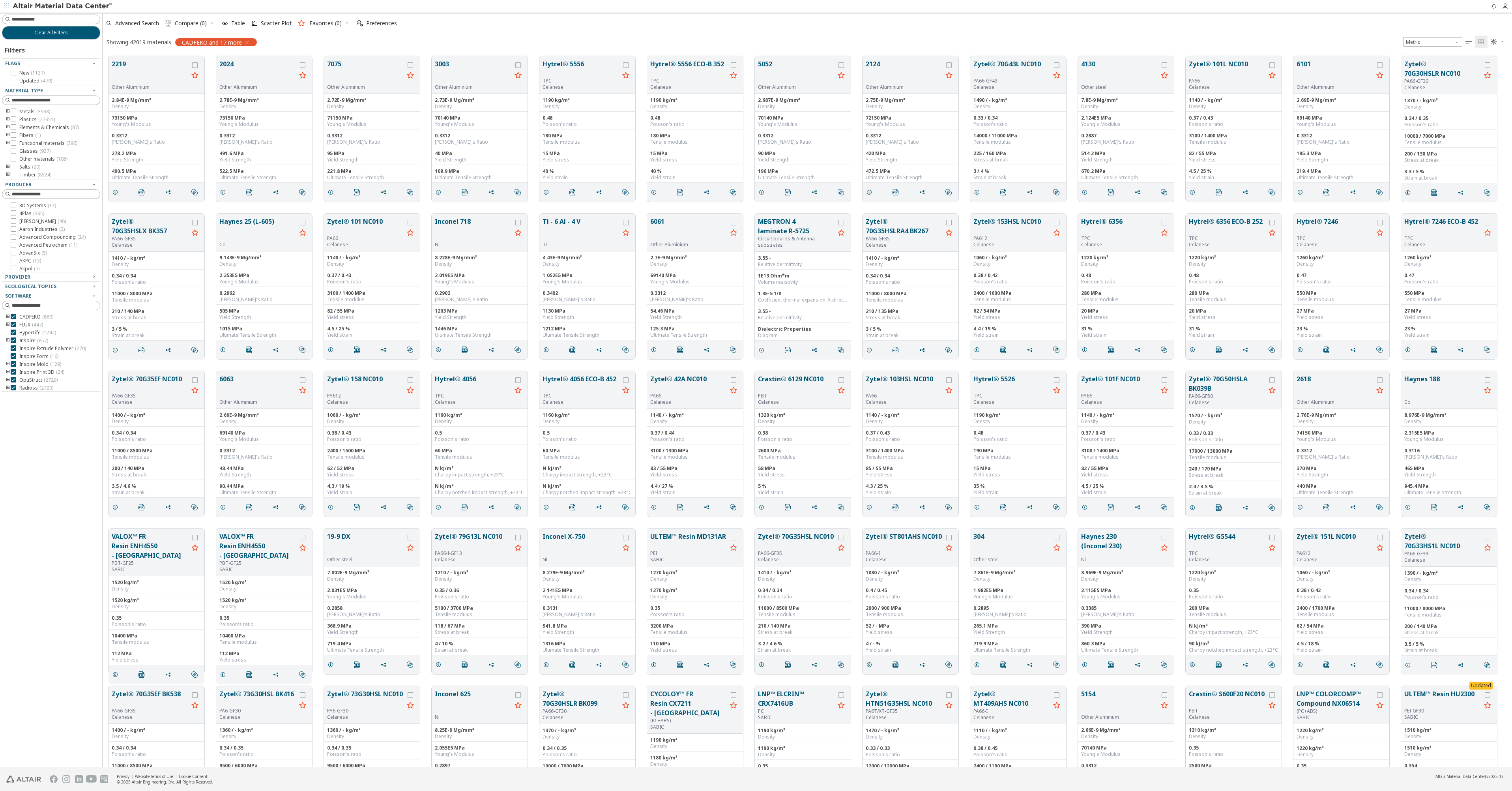
click at [7, 111] on icon "toogle group" at bounding box center [8, 111] width 5 height 6
click at [20, 149] on icon "toogle group" at bounding box center [19, 149] width 5 height 6
click at [35, 156] on icon at bounding box center [37, 156] width 5 height 5
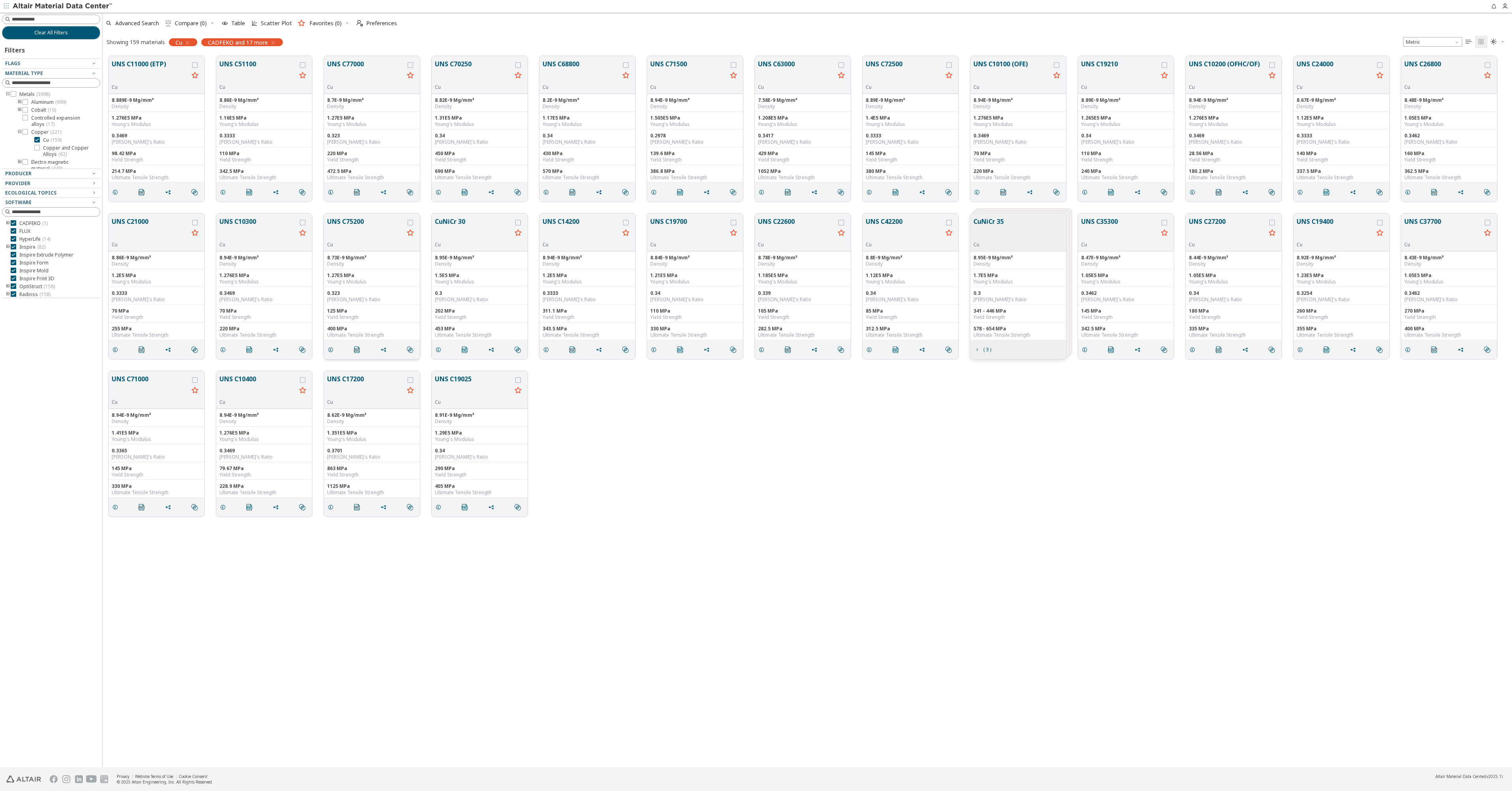
click at [353, 234] on button "UNS C75200" at bounding box center [365, 229] width 77 height 25
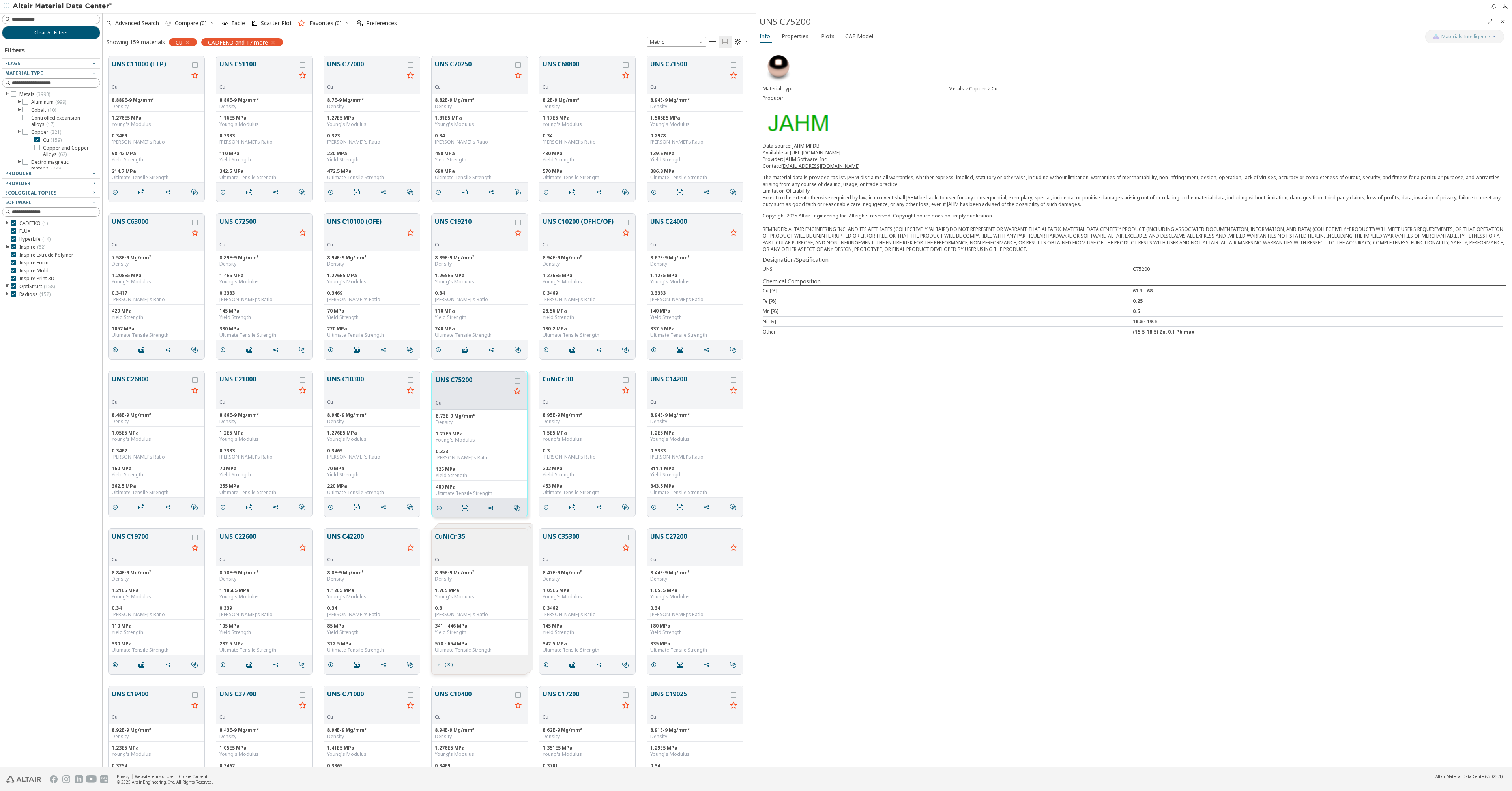
click at [1502, 23] on icon "Close" at bounding box center [1503, 22] width 6 height 6
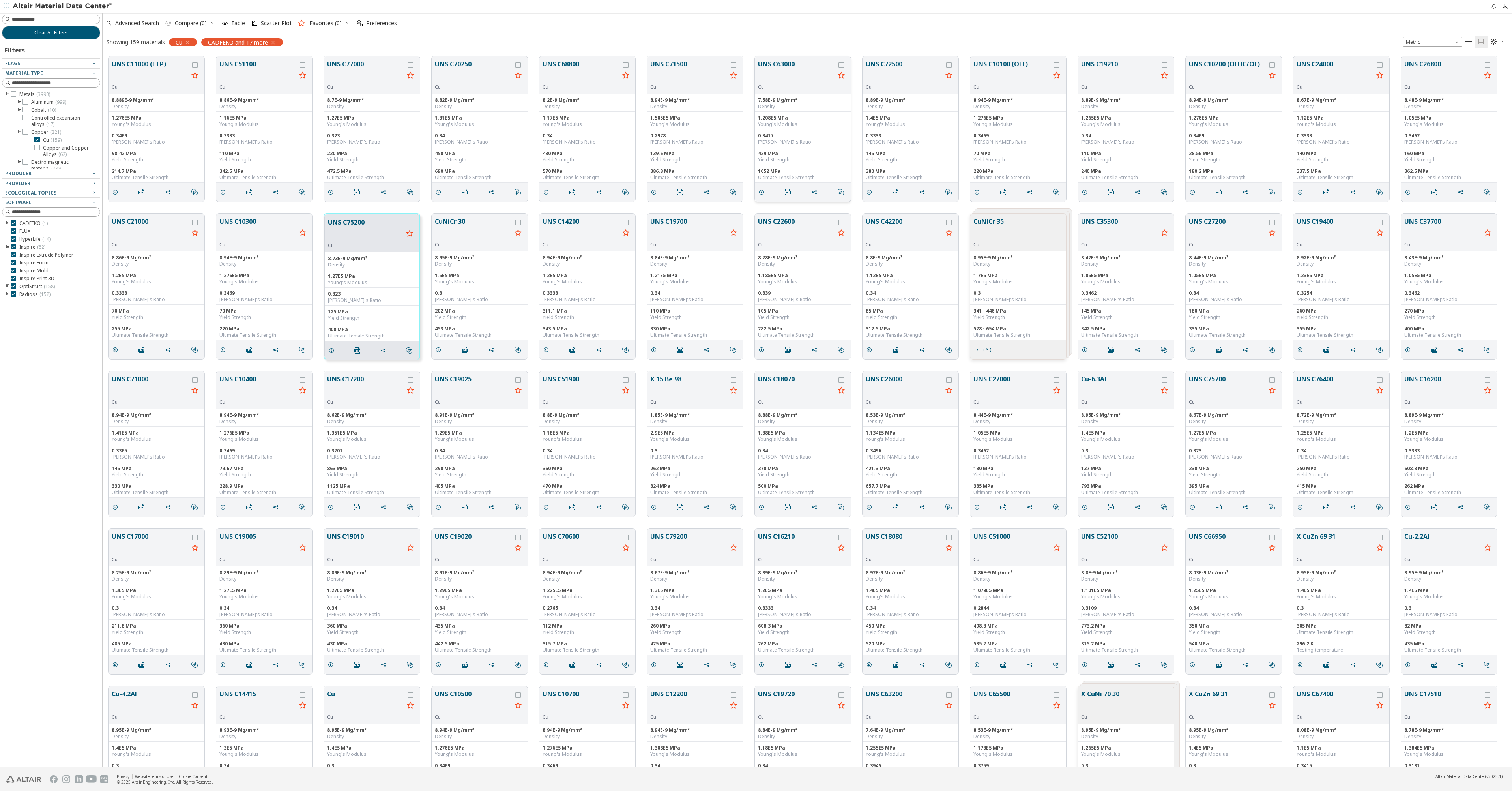
scroll to position [712, 1404]
click at [363, 238] on button "UNS C75200" at bounding box center [365, 230] width 75 height 25
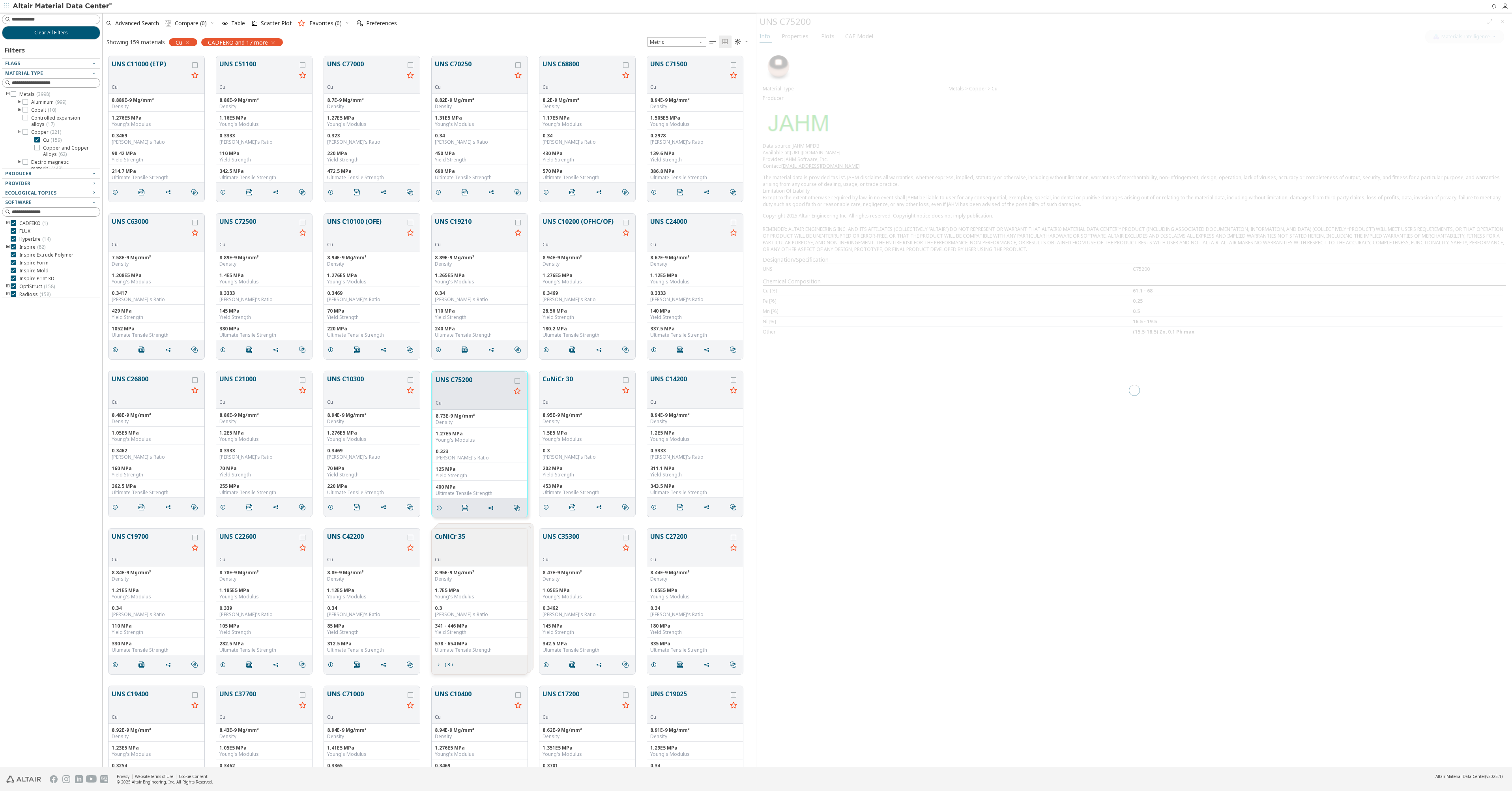
scroll to position [712, 647]
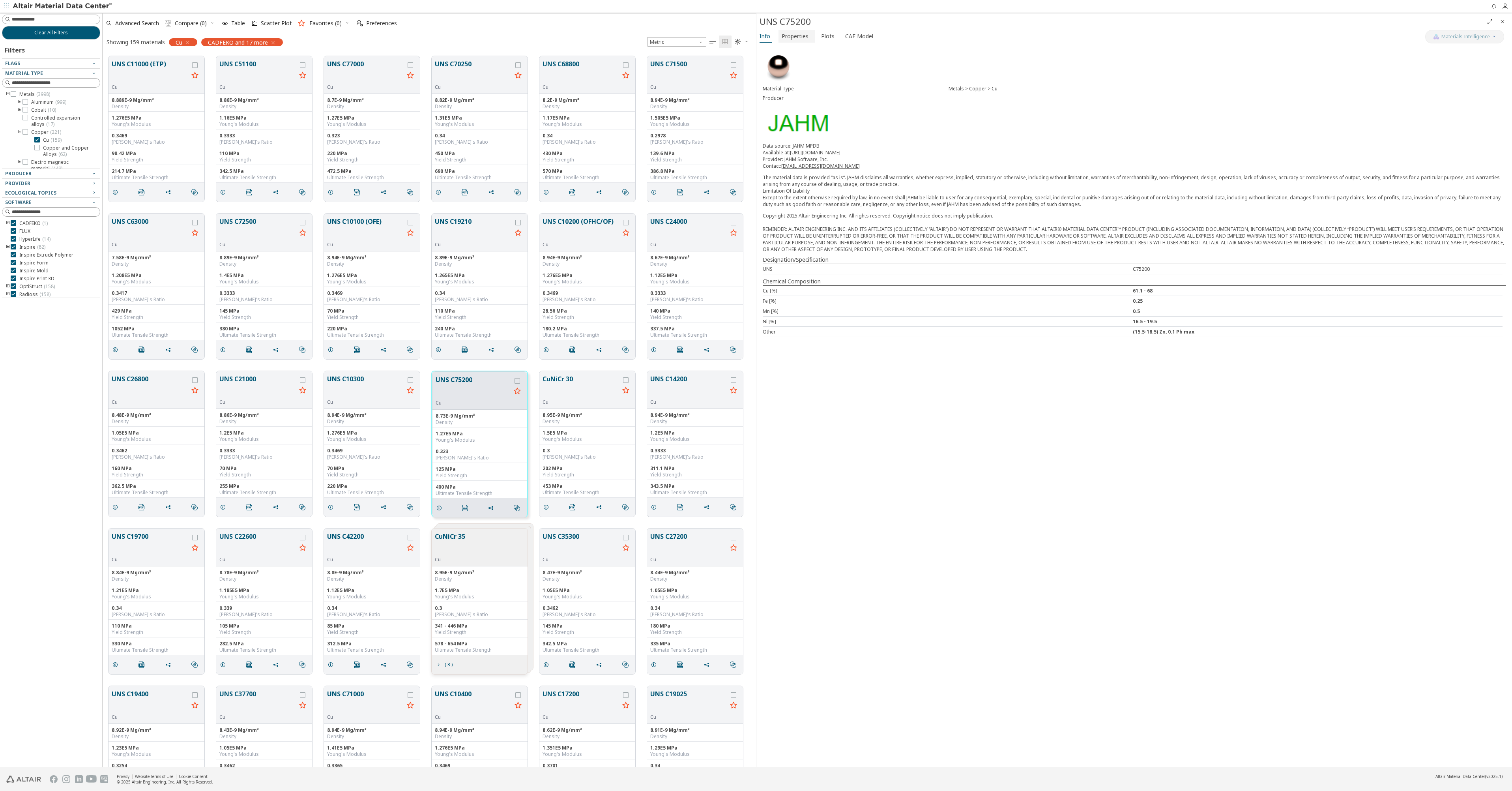
click at [794, 38] on span "Properties" at bounding box center [795, 37] width 26 height 12
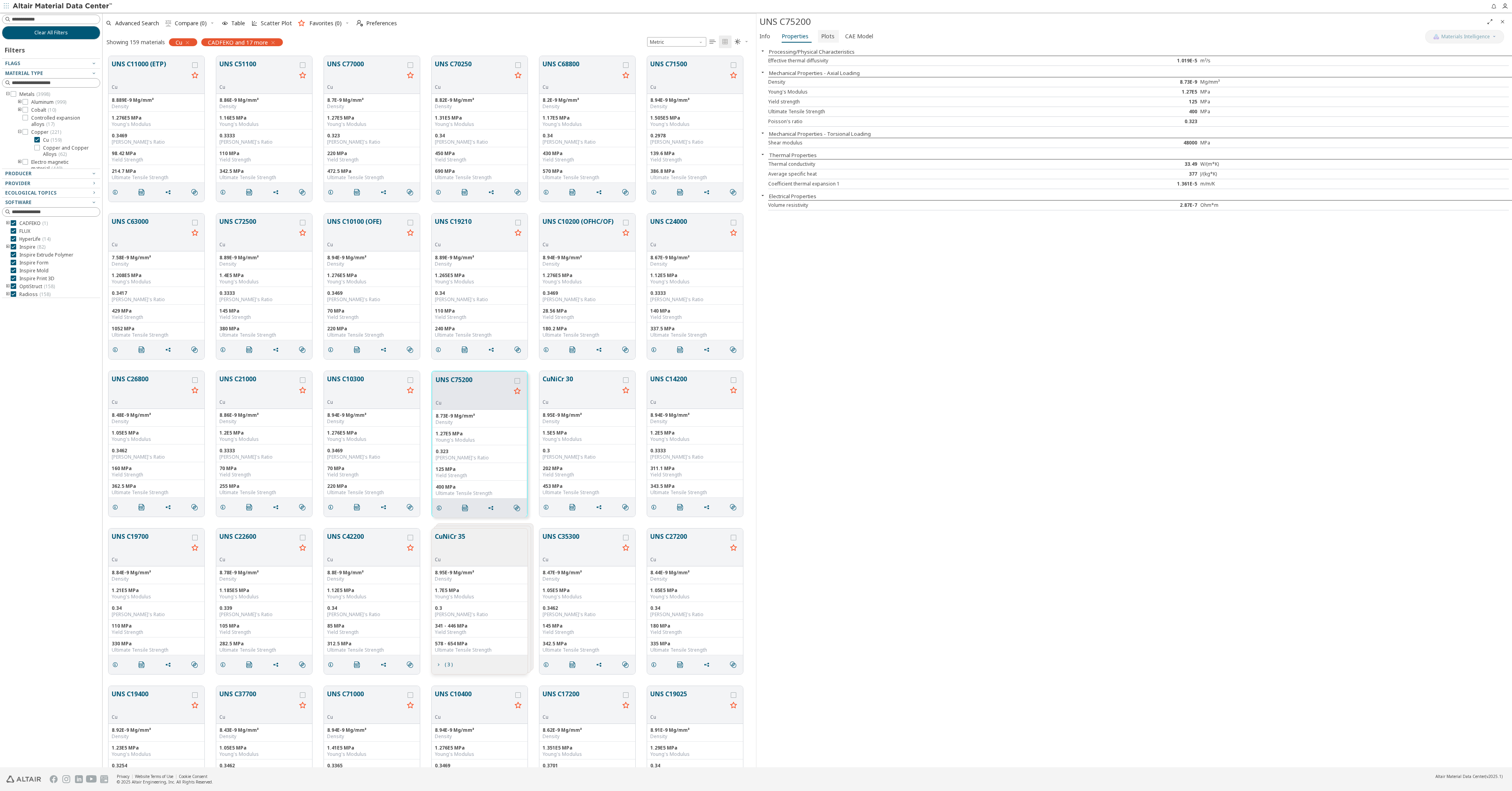
click at [829, 37] on span "Plots" at bounding box center [827, 37] width 13 height 12
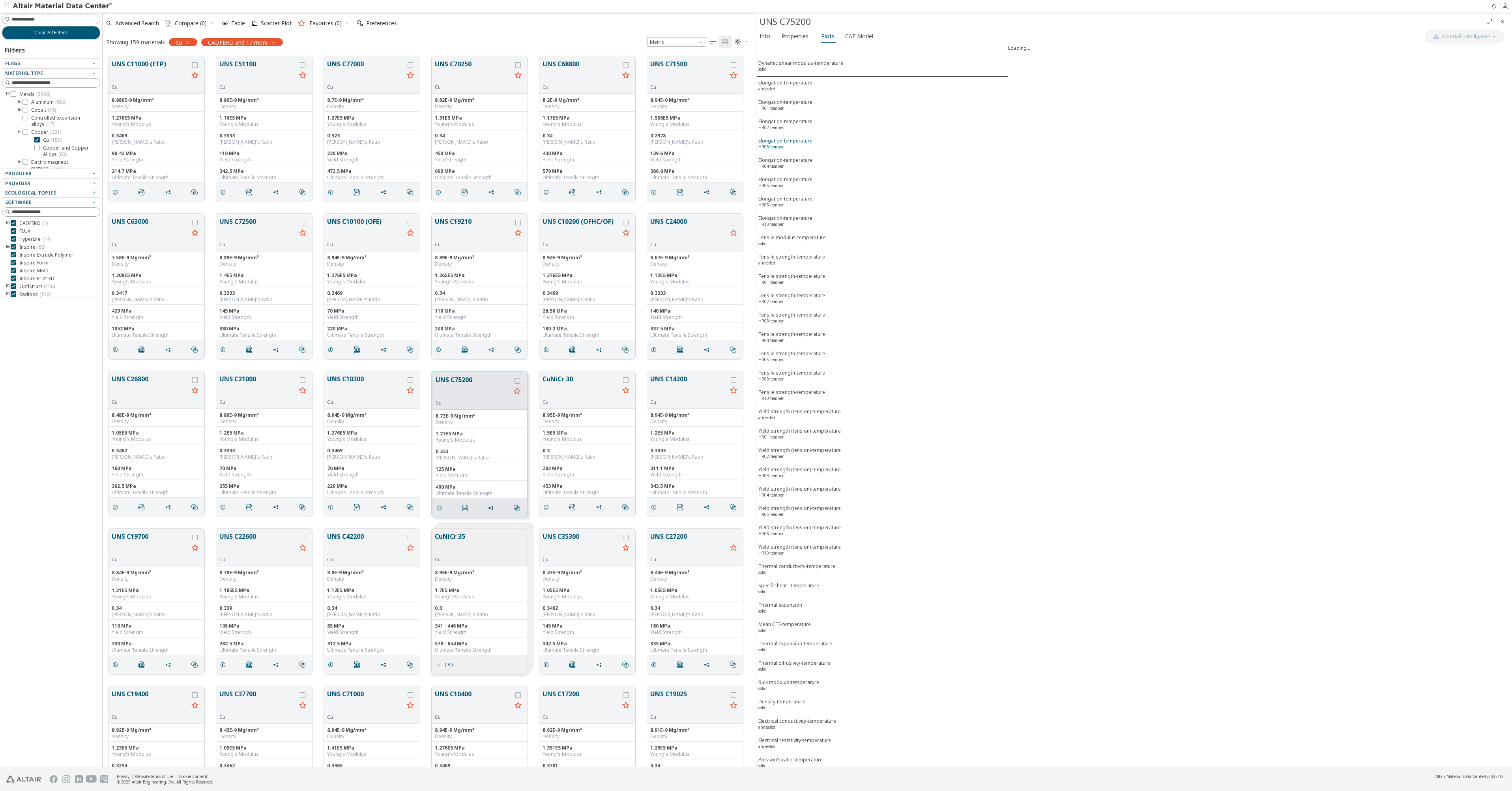
click at [791, 139] on div "Elongation-temperature HR03 temper" at bounding box center [785, 144] width 54 height 15
click at [801, 83] on div "Elongation-temperature annealed" at bounding box center [785, 86] width 54 height 15
click at [799, 64] on div "Dynamic shear modulus-temperature solid" at bounding box center [801, 67] width 85 height 15
click at [861, 37] on span "CAE Model" at bounding box center [859, 37] width 28 height 12
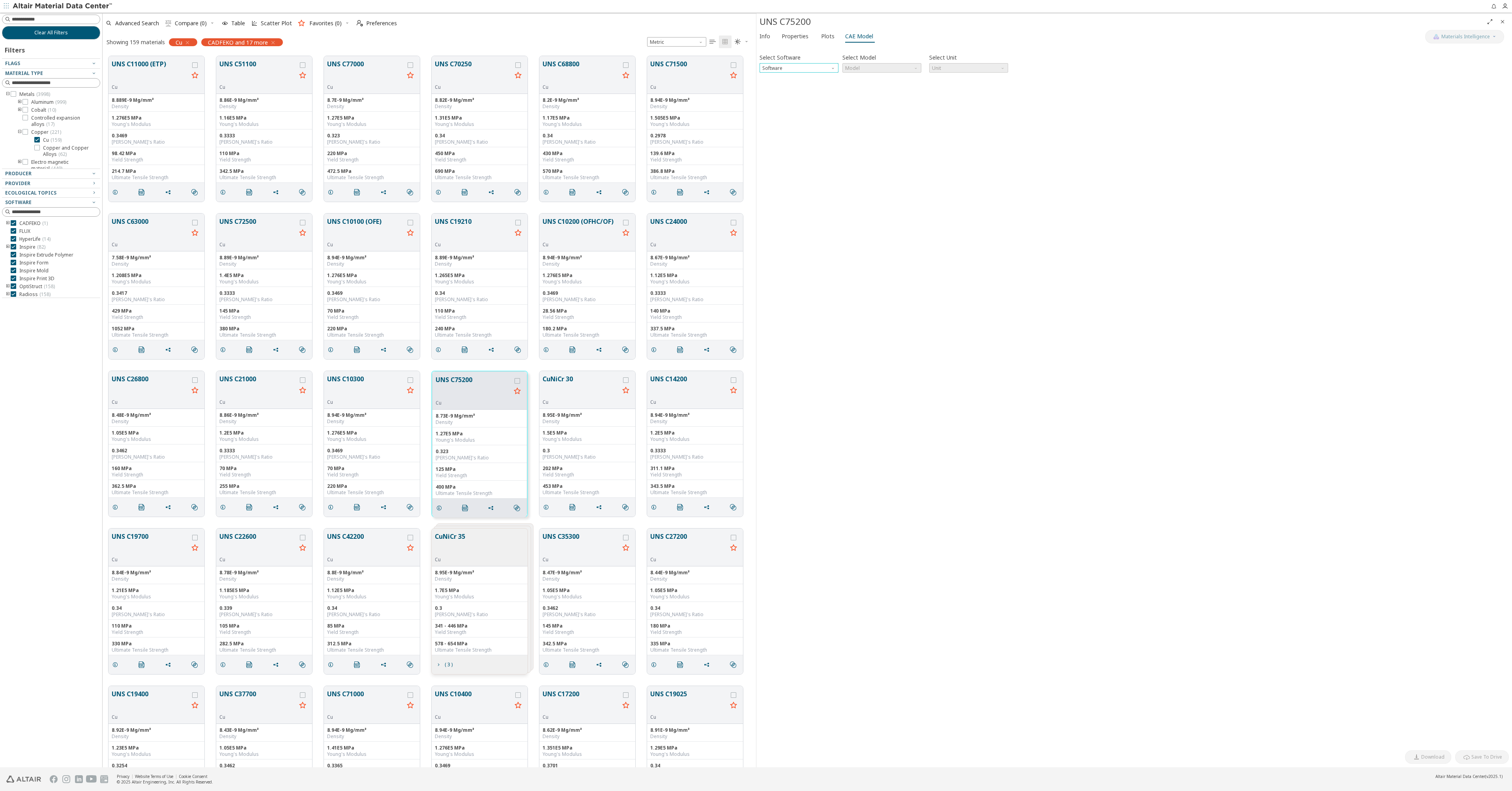
click at [833, 69] on span "Software" at bounding box center [833, 66] width 6 height 6
click at [781, 124] on span "Abaqus" at bounding box center [798, 125] width 72 height 5
click at [915, 66] on span "Model" at bounding box center [917, 66] width 6 height 6
click at [901, 76] on span "Elastic" at bounding box center [882, 77] width 72 height 5
click at [784, 86] on button "CAE Card Preview" at bounding box center [795, 84] width 45 height 8
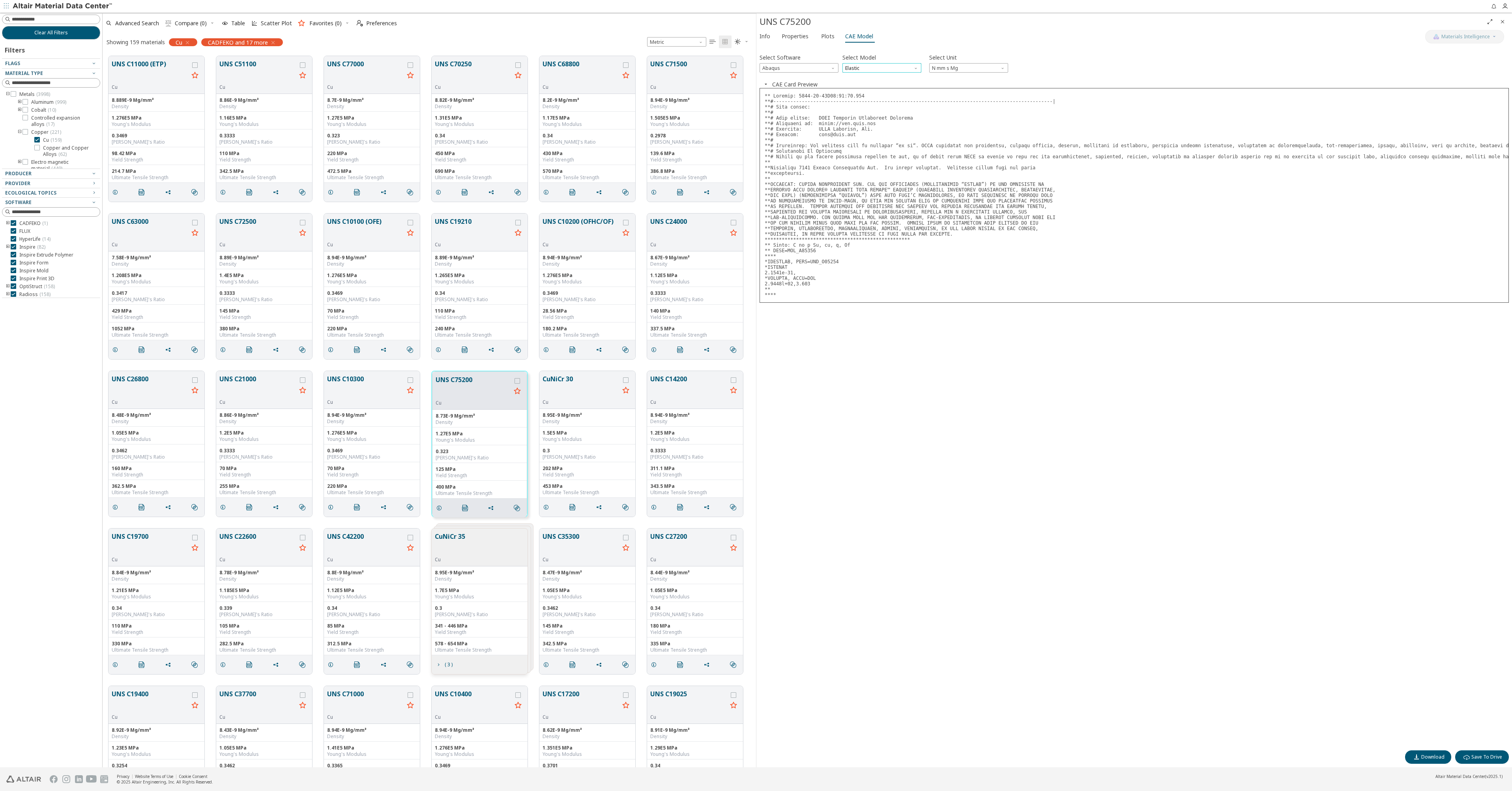
click at [900, 68] on span "Elastic" at bounding box center [882, 68] width 79 height 9
click at [874, 85] on span "Expansion" at bounding box center [882, 87] width 72 height 5
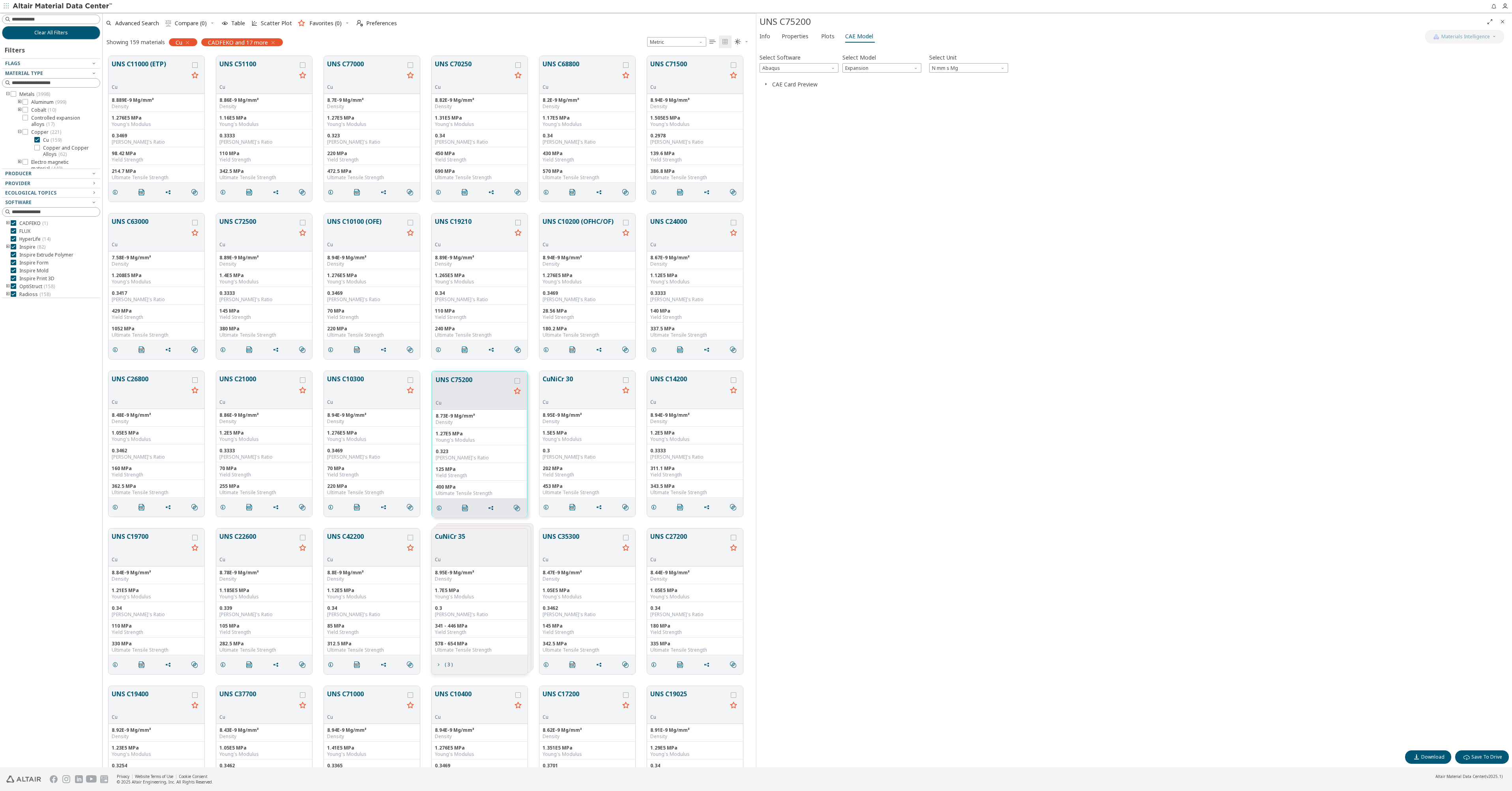
click at [767, 85] on icon "button" at bounding box center [766, 84] width 6 height 6
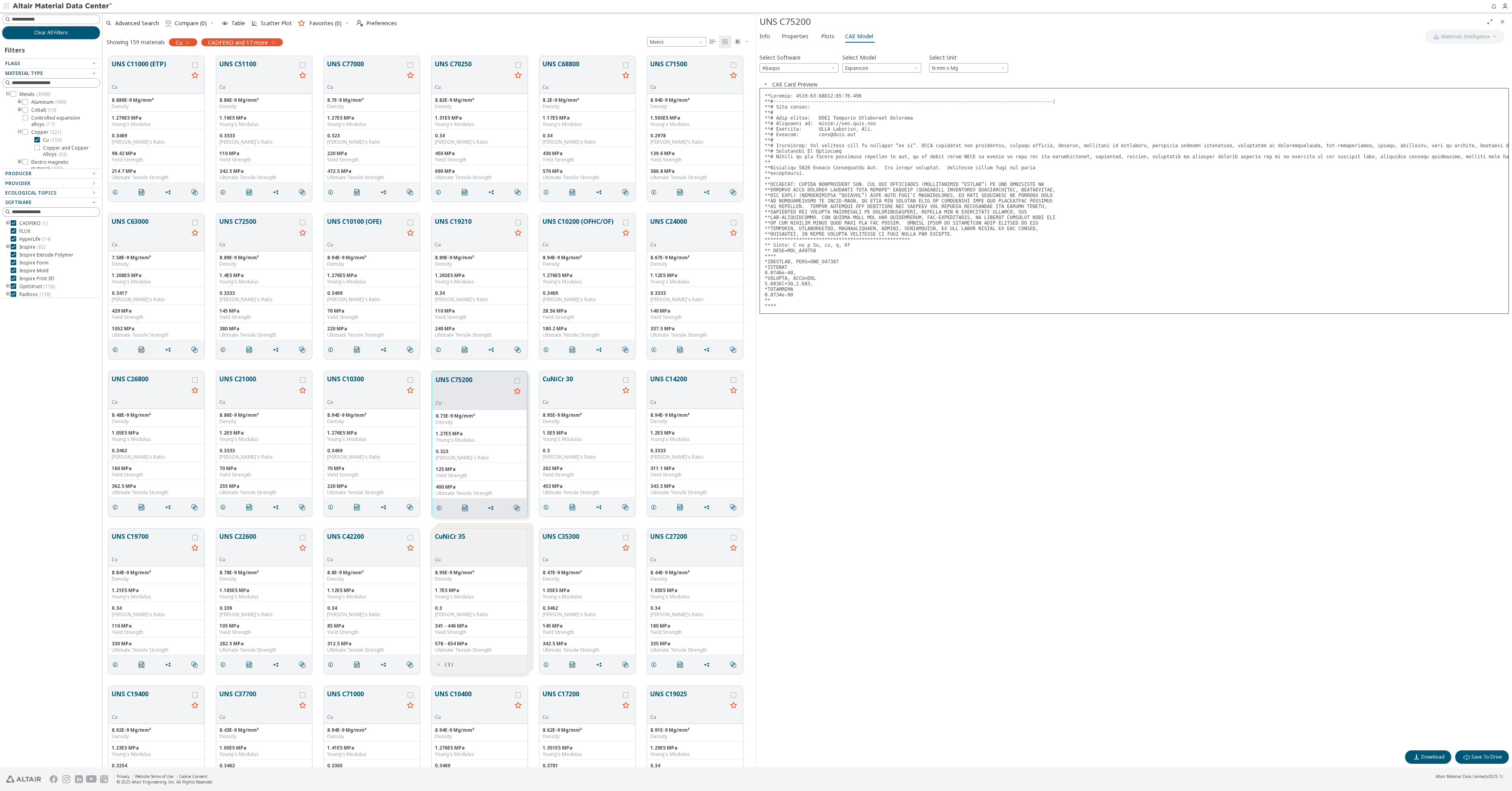
click at [1504, 21] on icon "Close" at bounding box center [1503, 22] width 6 height 6
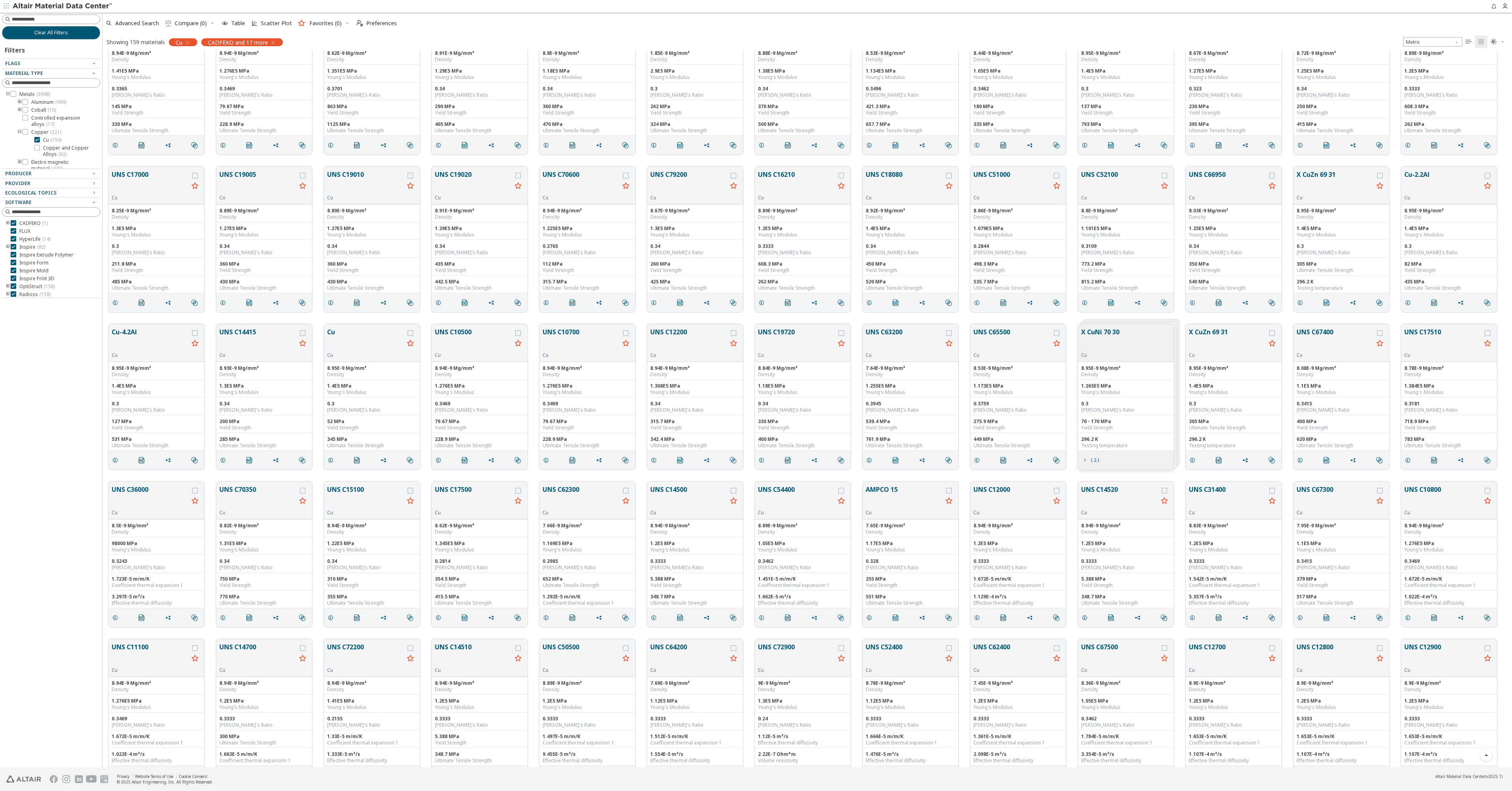
scroll to position [304, 0]
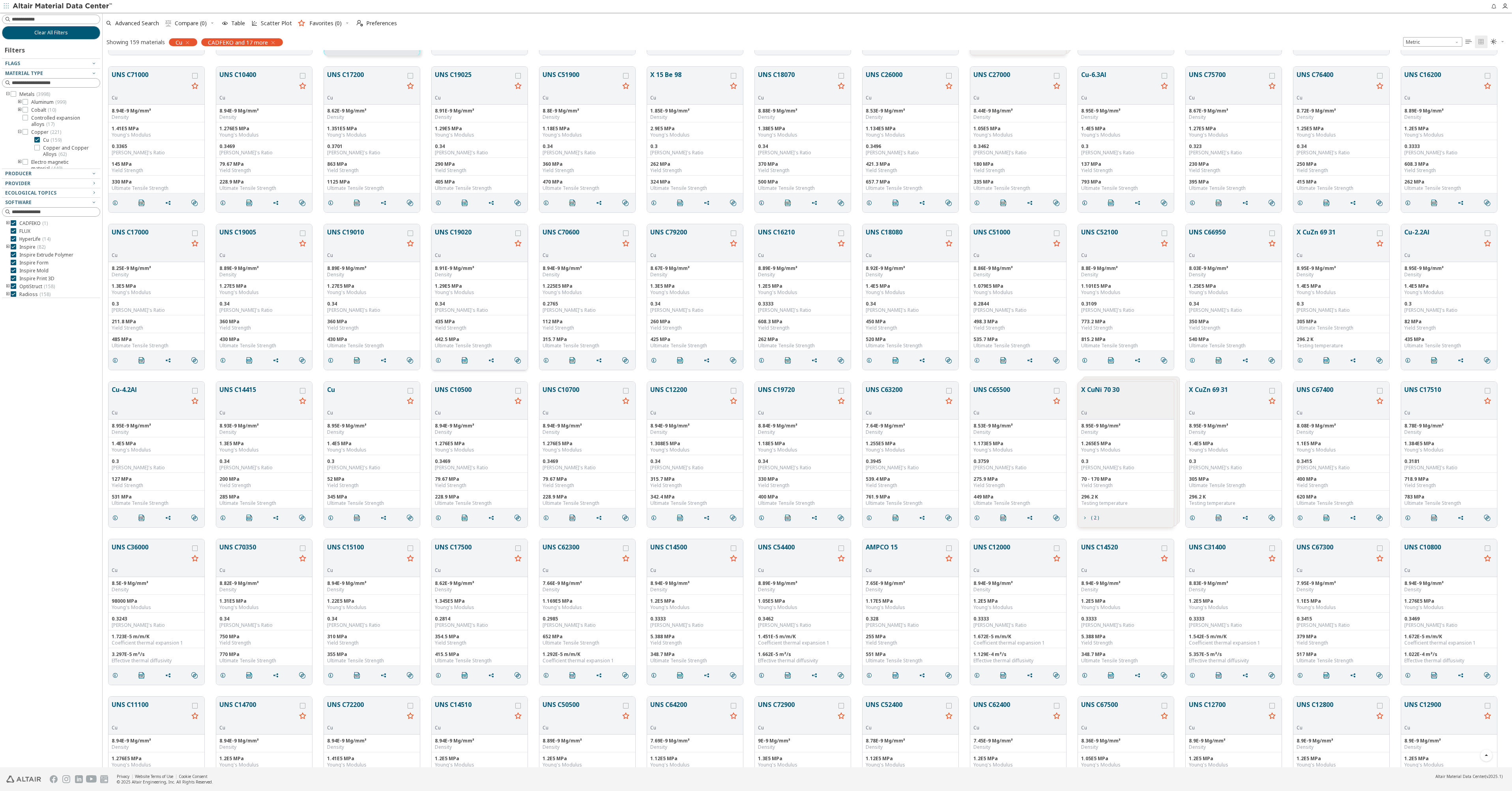
click at [455, 230] on button "UNS C19020" at bounding box center [473, 240] width 77 height 25
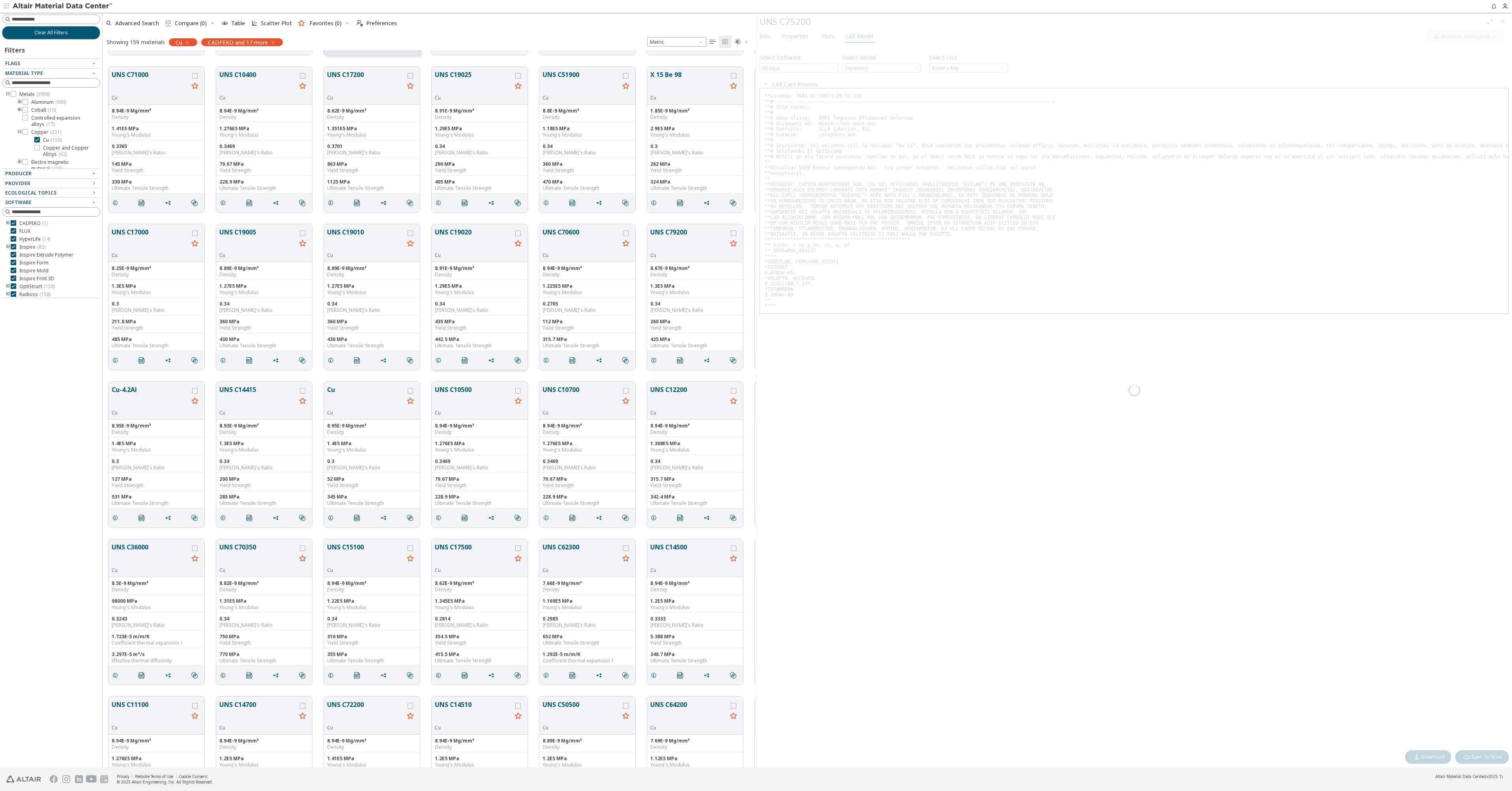
scroll to position [712, 647]
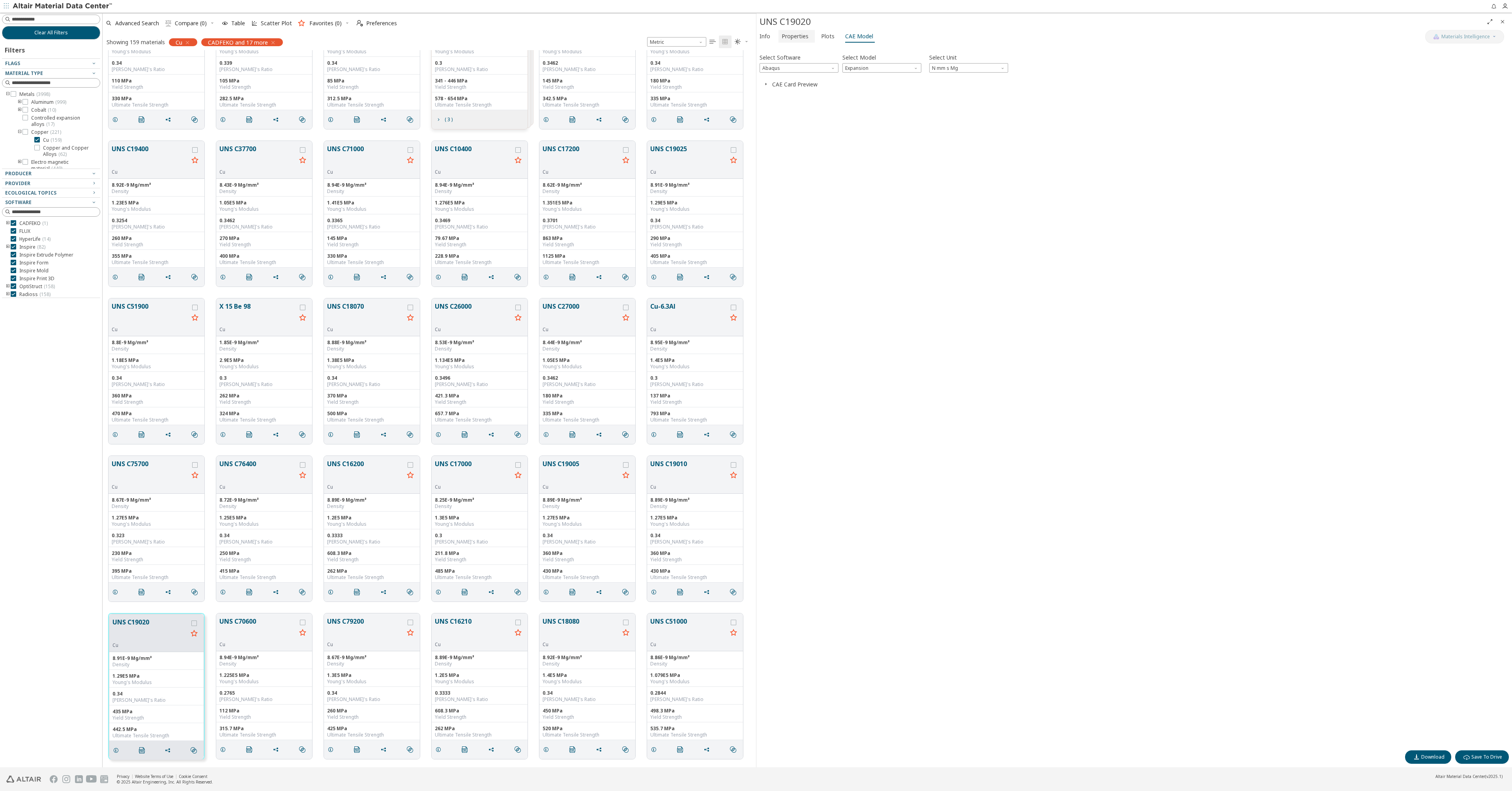
drag, startPoint x: 798, startPoint y: 39, endPoint x: 788, endPoint y: 38, distance: 10.0
click at [798, 38] on span "Properties" at bounding box center [795, 37] width 26 height 12
click at [771, 38] on button "Info" at bounding box center [766, 37] width 19 height 12
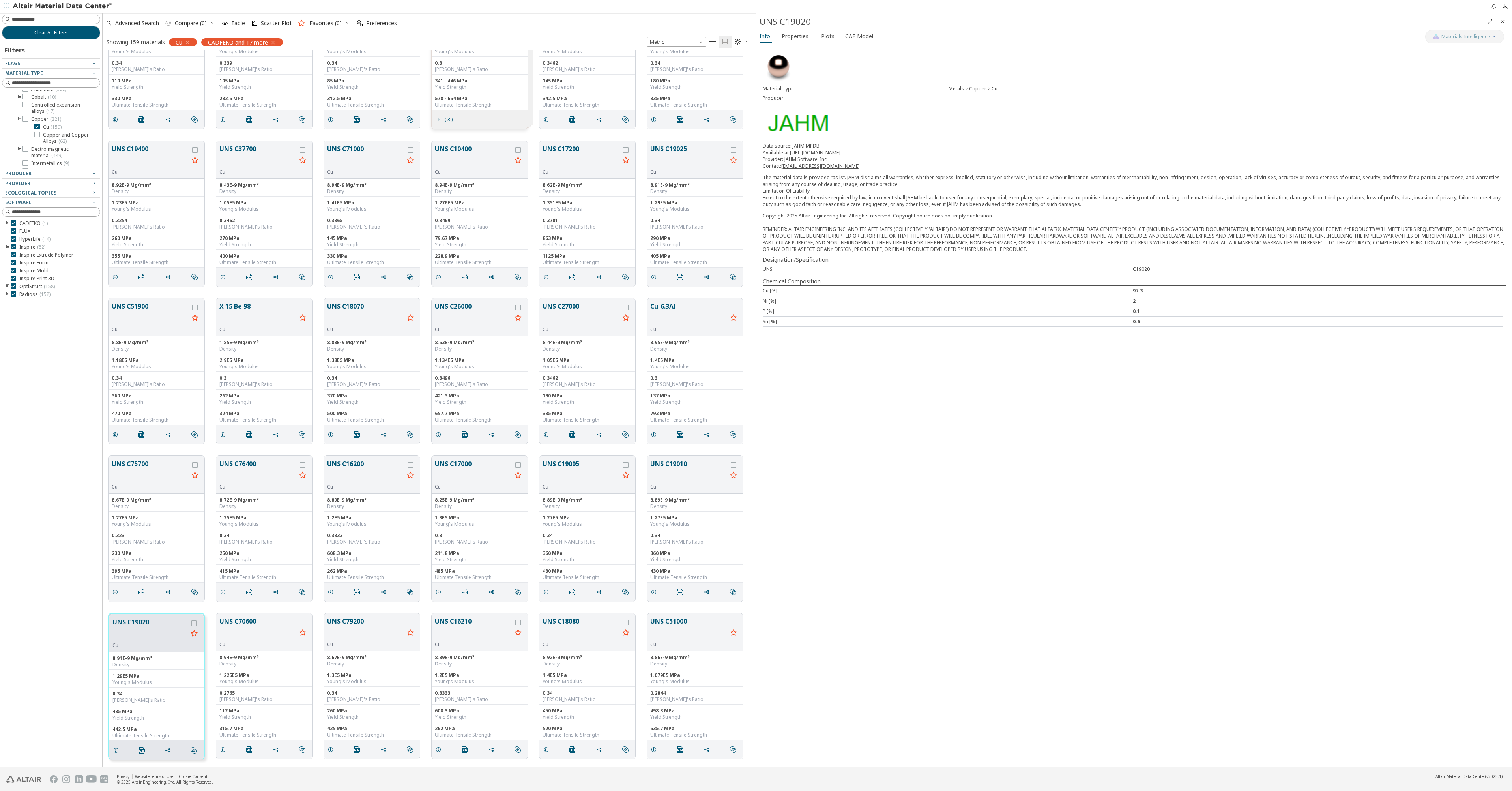
scroll to position [5, 0]
click at [37, 133] on icon at bounding box center [37, 134] width 5 height 5
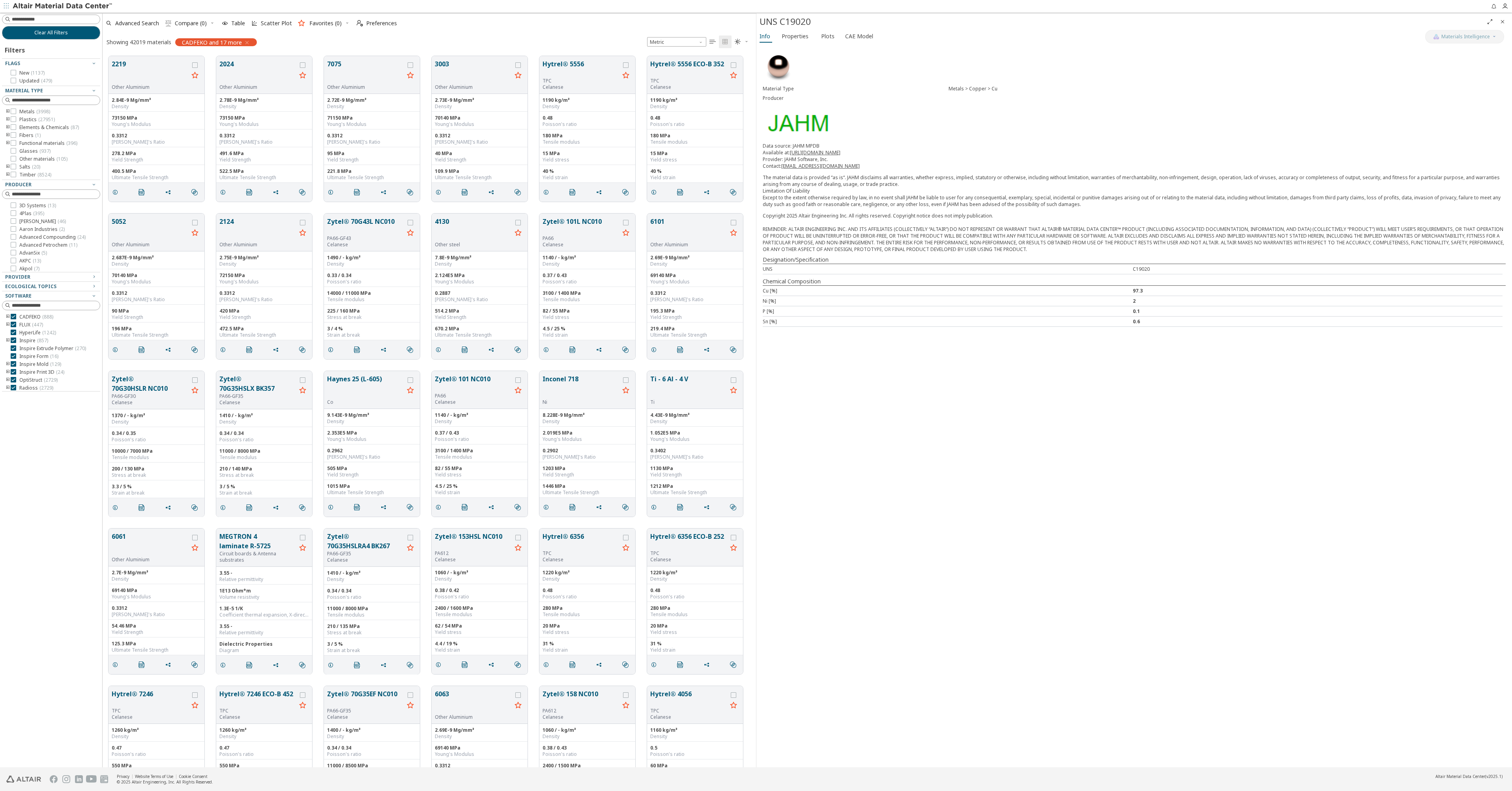
click at [7, 111] on icon "toogle group" at bounding box center [8, 111] width 5 height 6
click at [38, 154] on span "Solders, Brazes, Low melting & Dental alloys ( 12 )" at bounding box center [64, 151] width 66 height 12
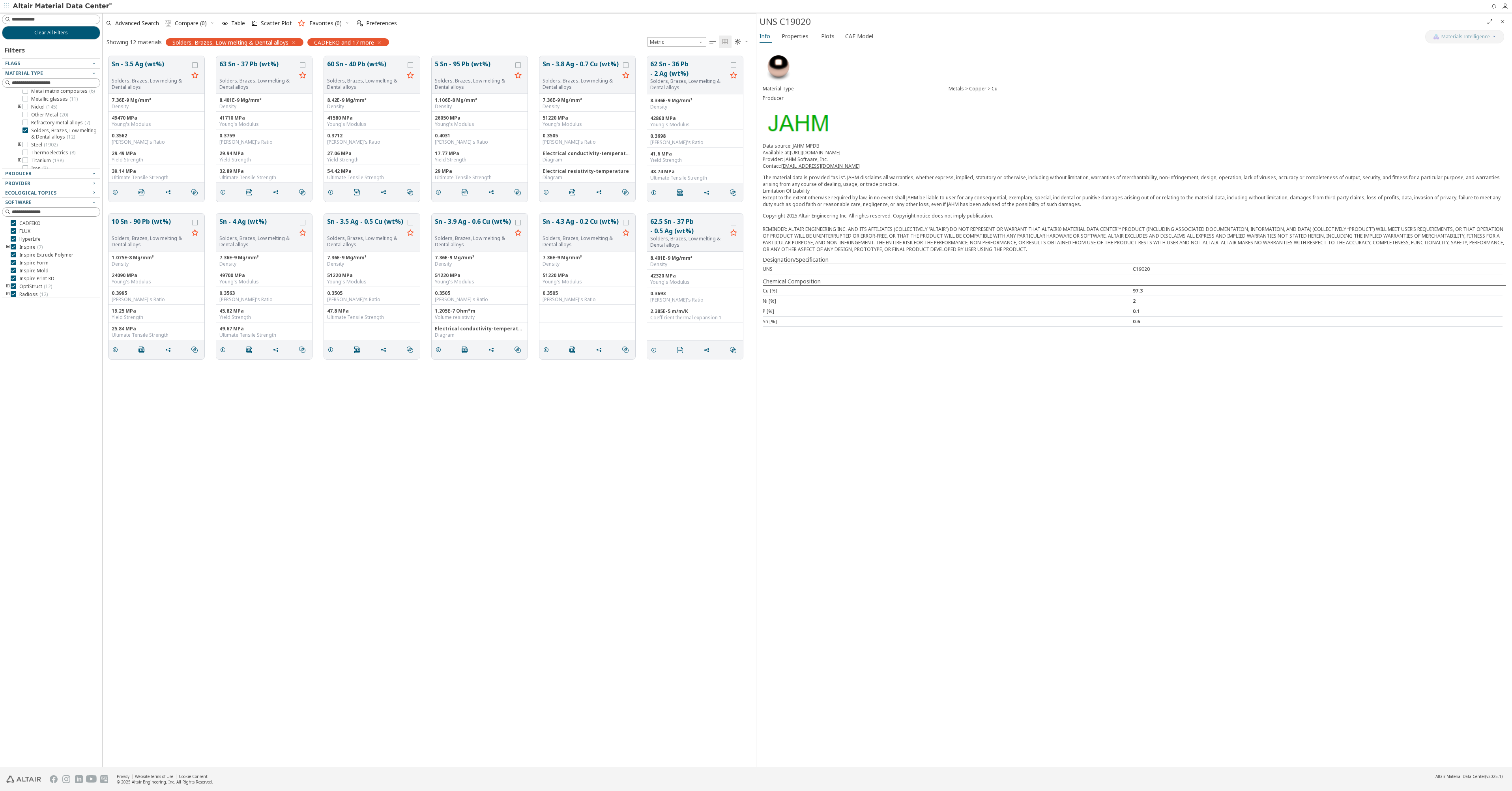
click at [1050, 566] on div "Material Type Metals > Copper > Cu Producer Data source: JAHM MPDB Available at…" at bounding box center [1134, 406] width 756 height 722
click at [246, 70] on button "63 Sn - 37 Pb (wt%)" at bounding box center [258, 69] width 77 height 19
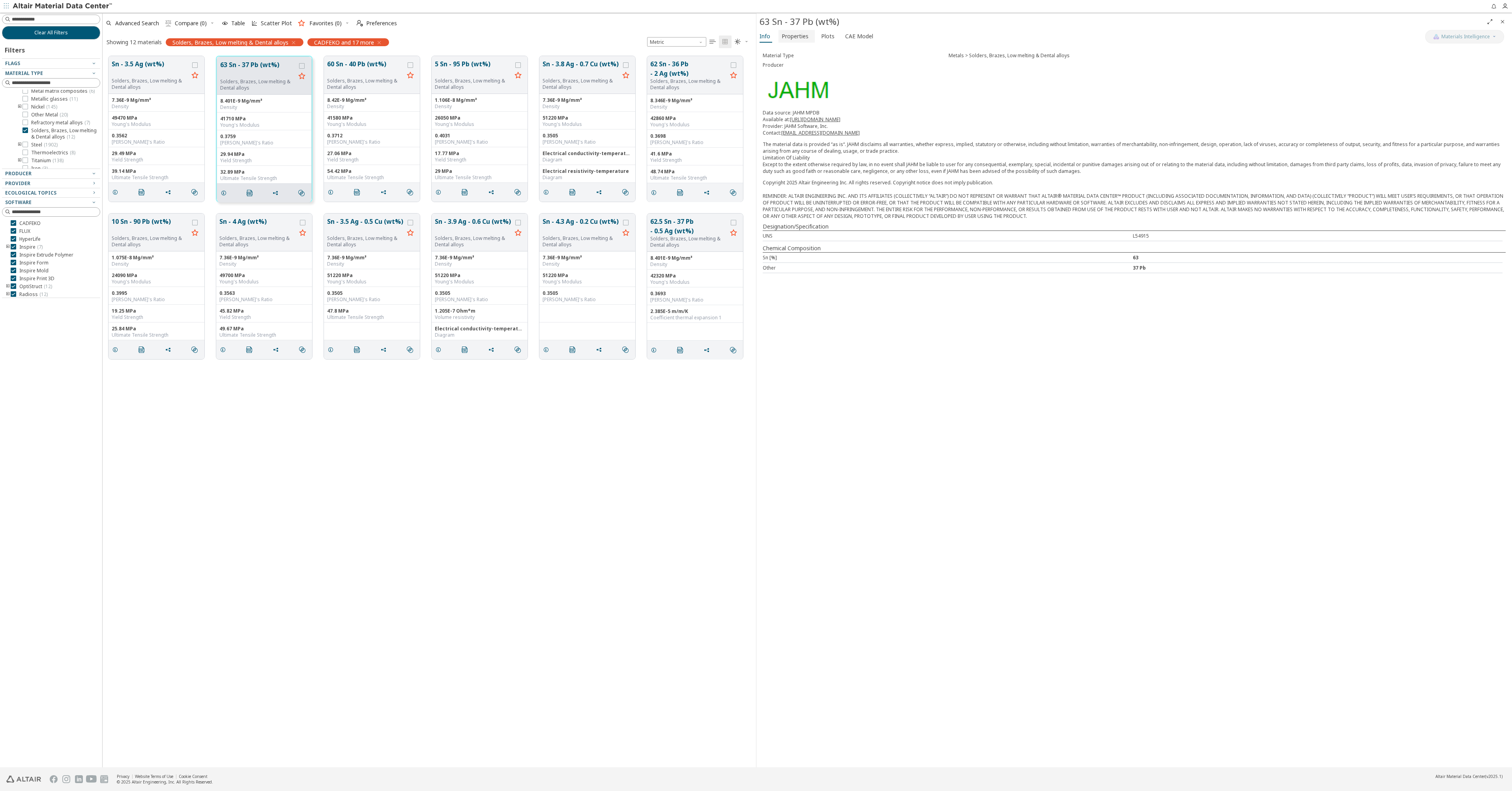
click at [794, 37] on span "Properties" at bounding box center [795, 37] width 26 height 12
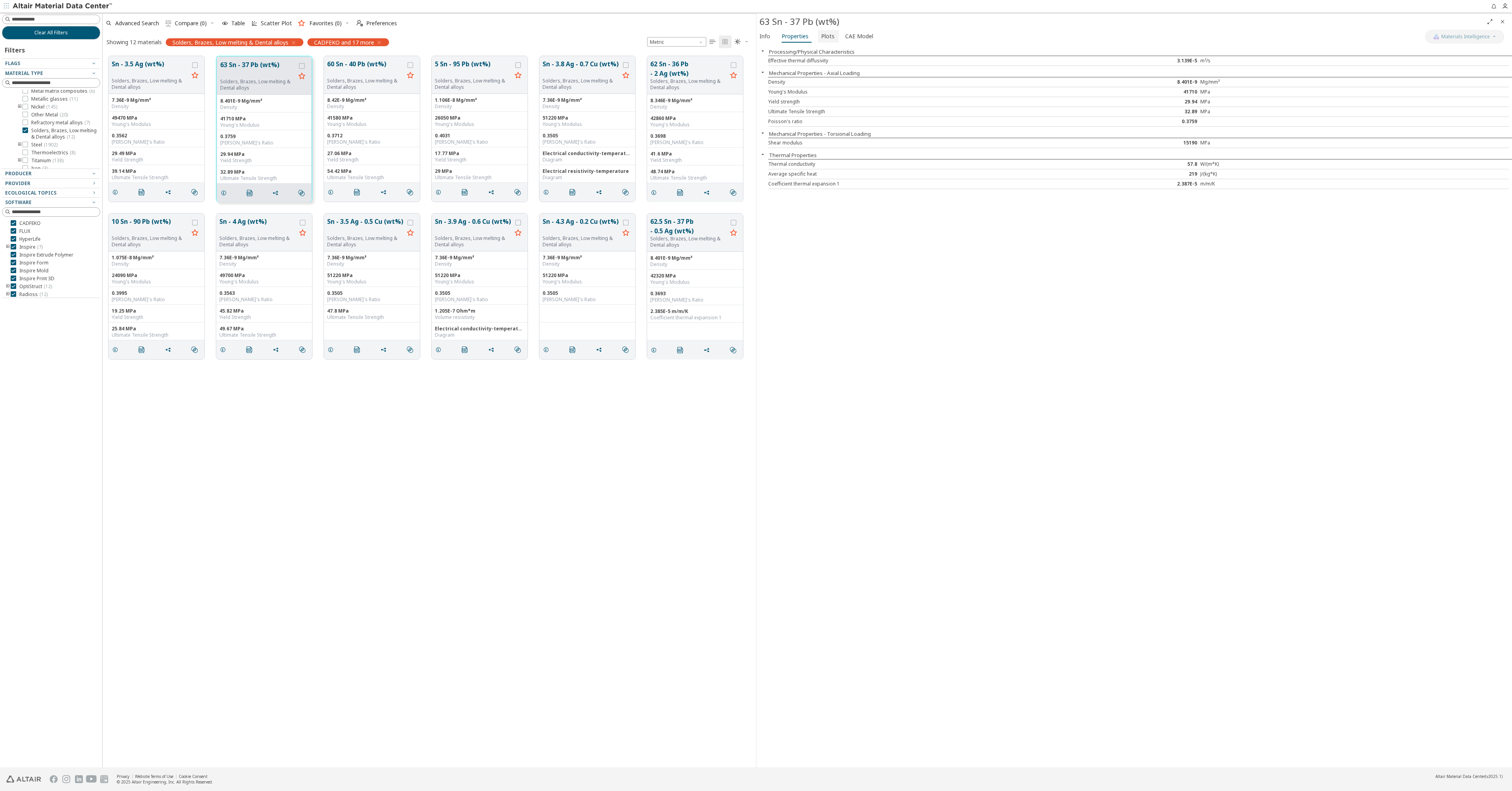
click at [824, 37] on span "Plots" at bounding box center [827, 37] width 13 height 12
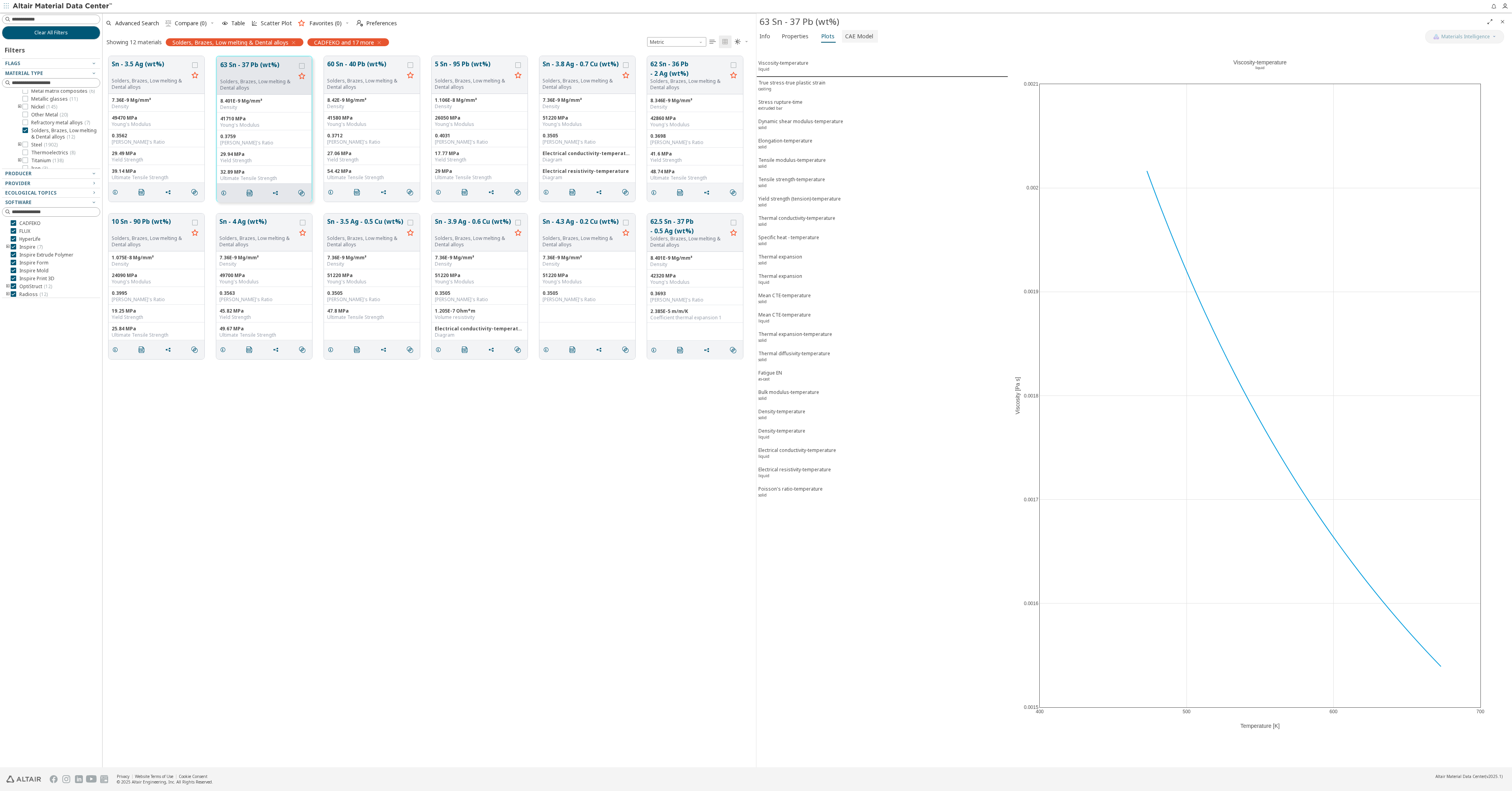
click at [861, 37] on span "CAE Model" at bounding box center [859, 37] width 28 height 12
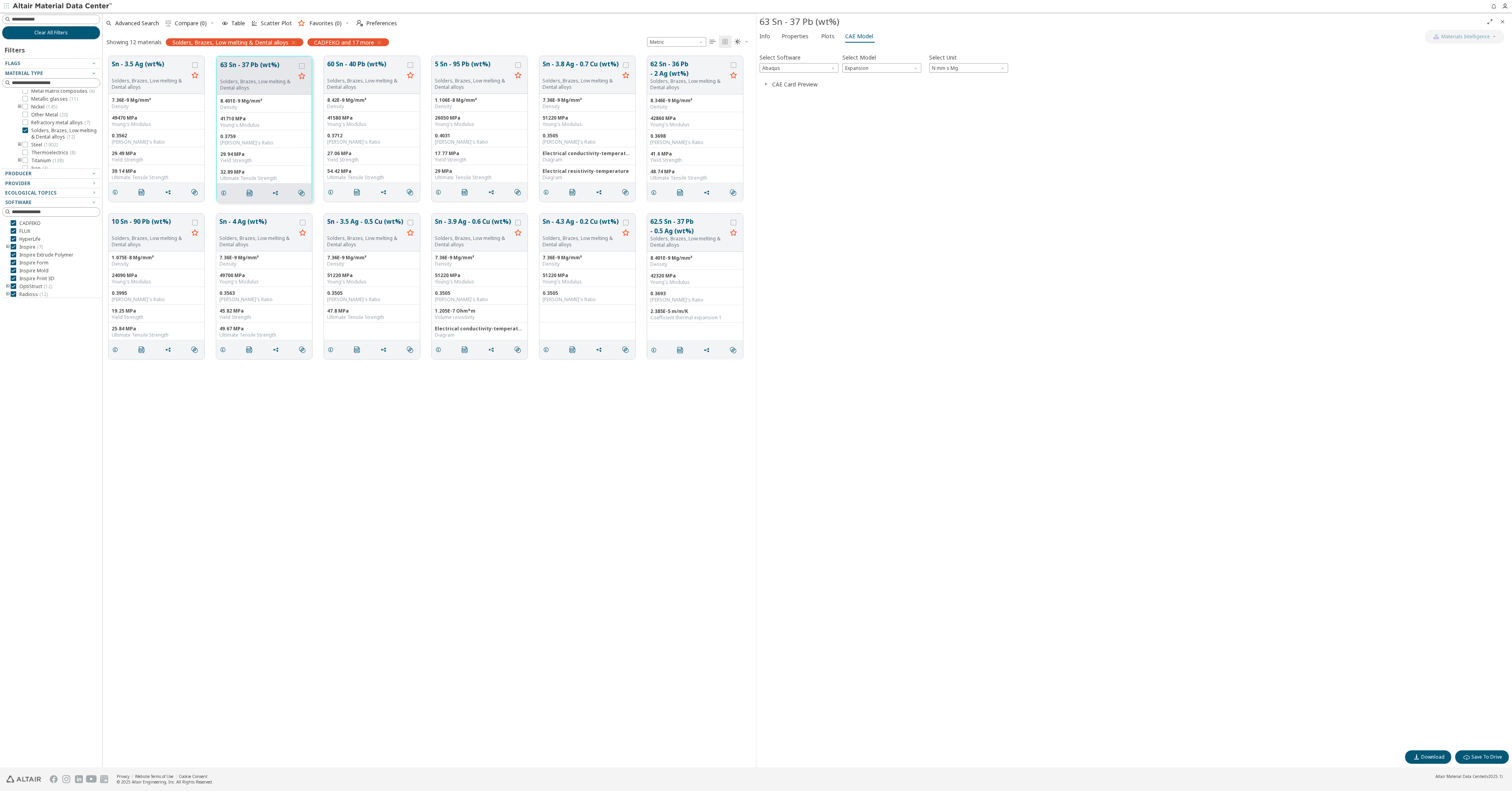
click at [777, 87] on button "CAE Card Preview" at bounding box center [795, 84] width 45 height 8
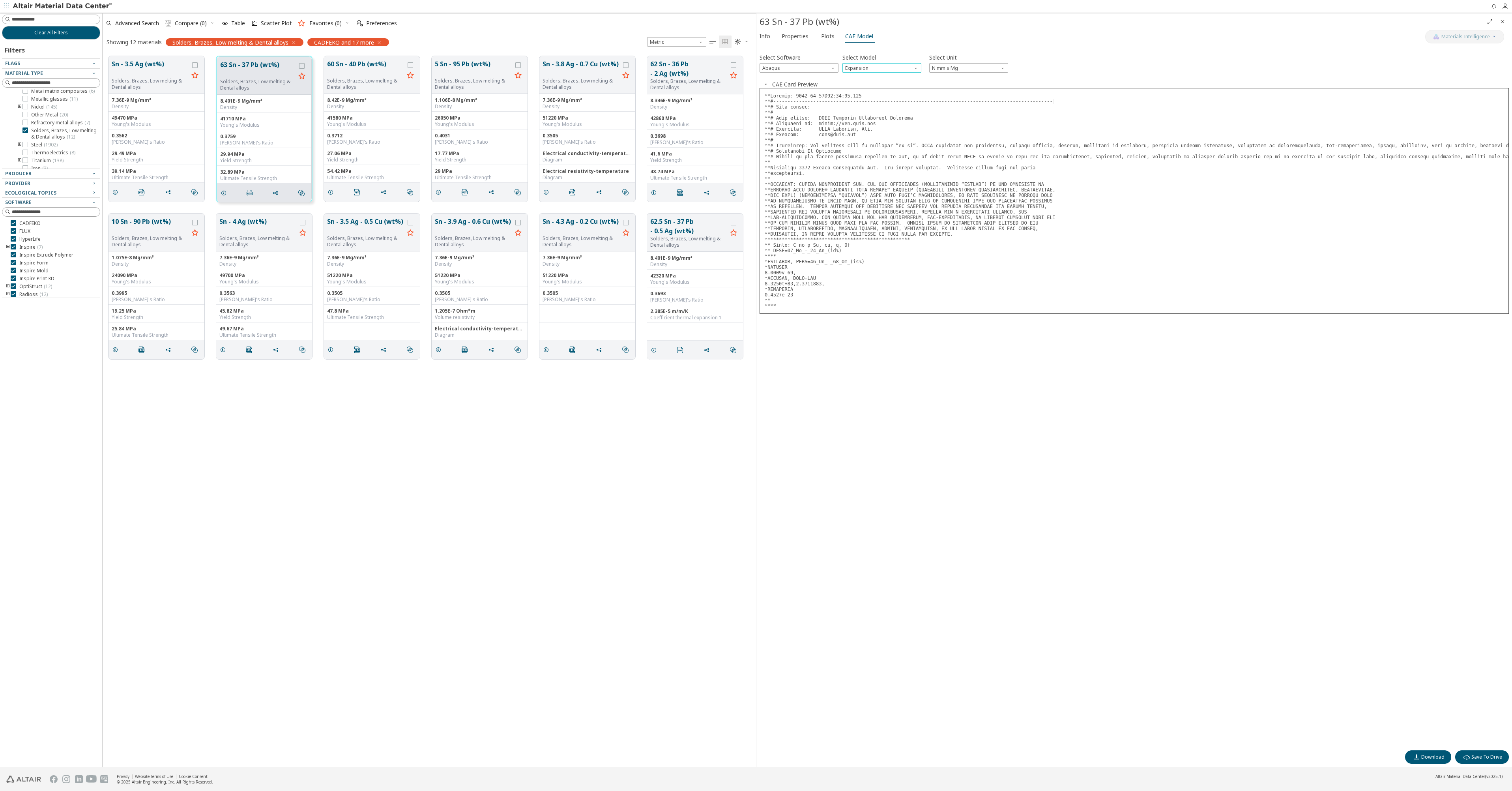
click at [919, 69] on span "Model" at bounding box center [917, 66] width 6 height 6
click at [883, 81] on button "Elastic" at bounding box center [882, 77] width 79 height 9
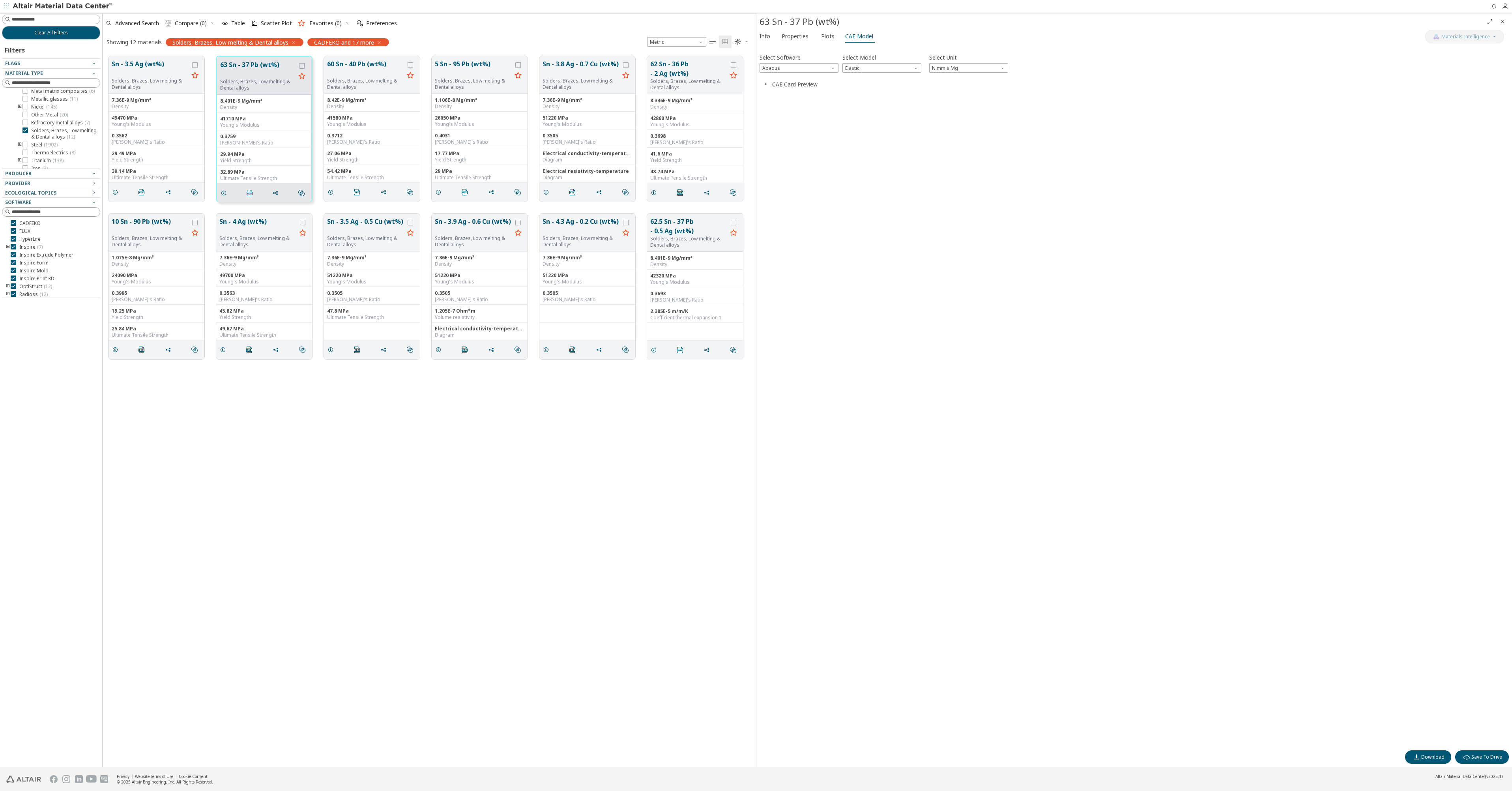
click at [792, 87] on button "CAE Card Preview" at bounding box center [795, 84] width 45 height 8
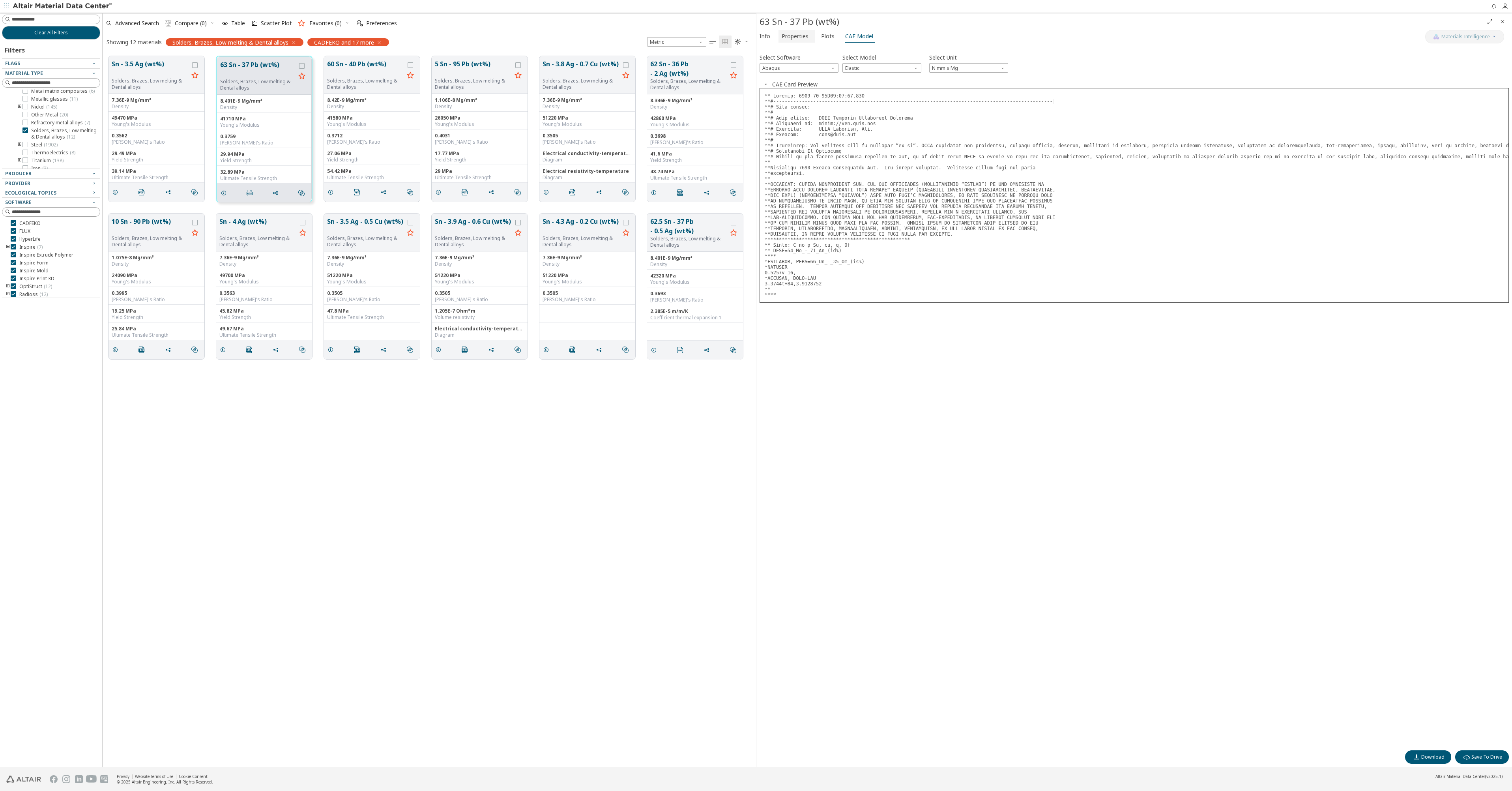
click at [802, 37] on span "Properties" at bounding box center [795, 37] width 26 height 12
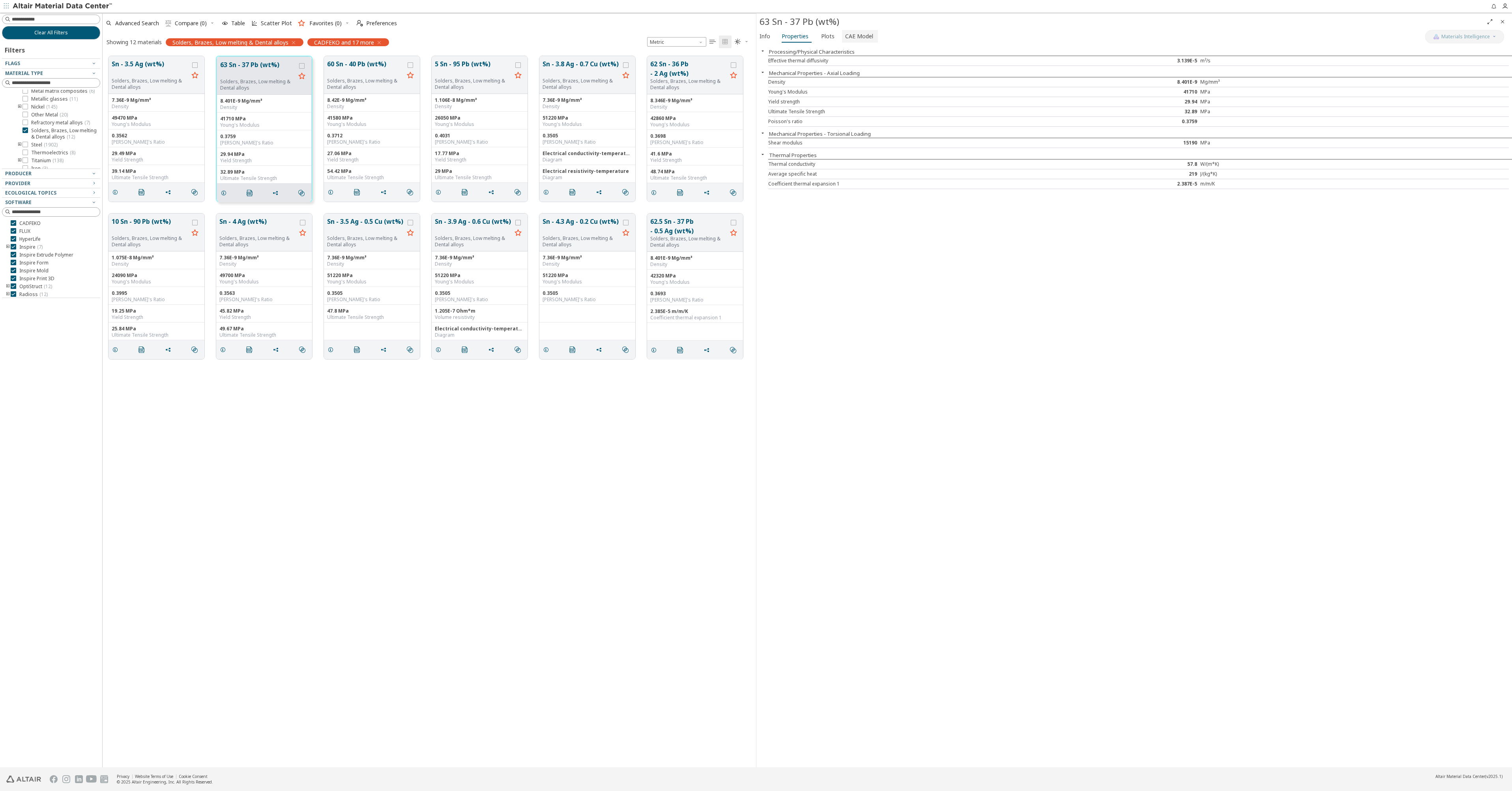
click at [860, 35] on span "CAE Model" at bounding box center [859, 37] width 28 height 12
click at [768, 37] on span "Info" at bounding box center [765, 37] width 11 height 12
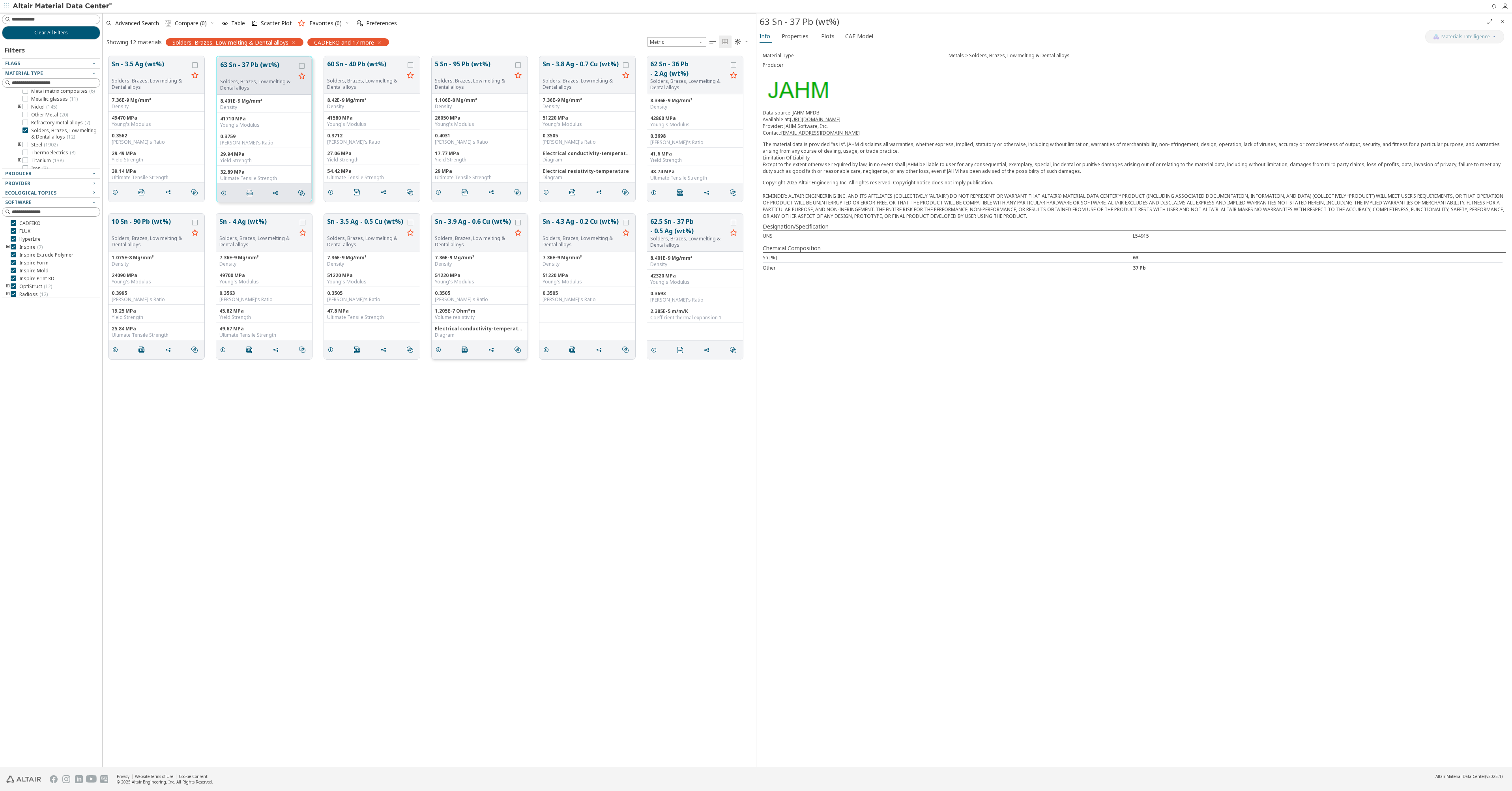
click at [479, 229] on button "Sn - 3.9 Ag - 0.6 Cu (wt%)" at bounding box center [473, 226] width 77 height 19
click at [797, 37] on span "Properties" at bounding box center [795, 37] width 26 height 12
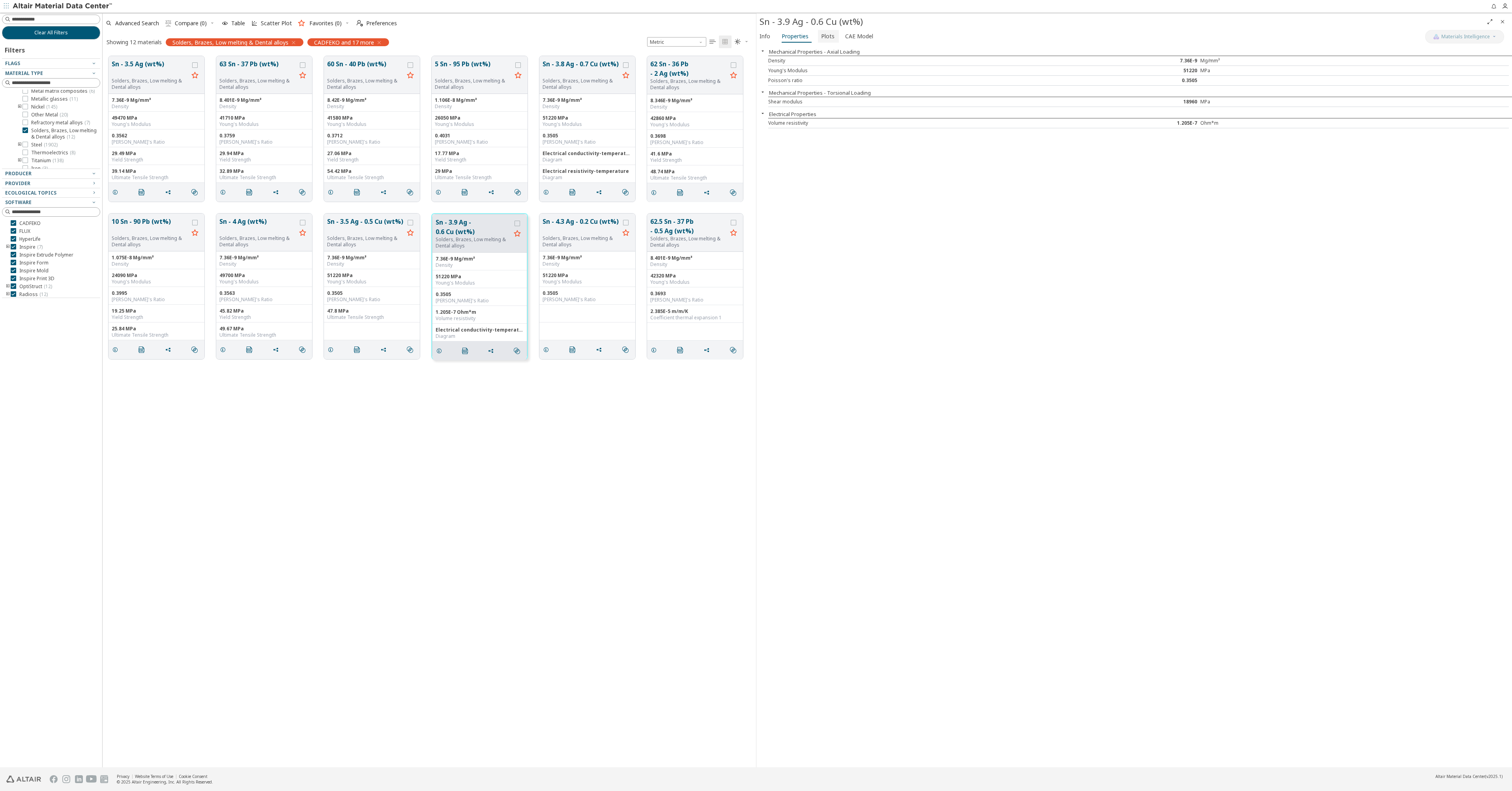
click at [825, 39] on span "Plots" at bounding box center [827, 37] width 13 height 12
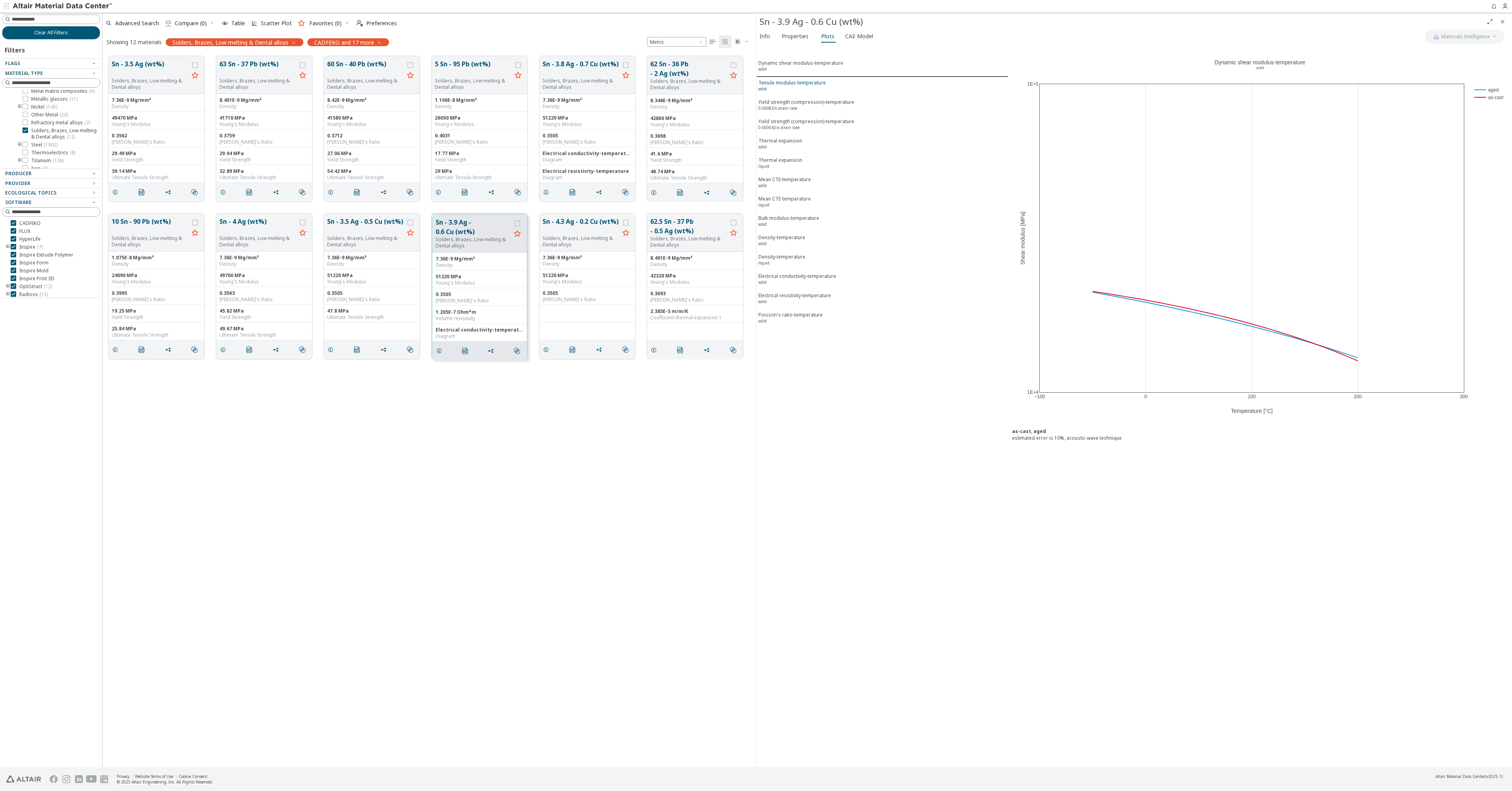
click at [804, 85] on div "Tensile modulus-temperature solid" at bounding box center [792, 86] width 68 height 15
click at [795, 140] on div "Thermal expansion solid" at bounding box center [781, 144] width 44 height 15
click at [848, 37] on span "CAE Model" at bounding box center [859, 37] width 28 height 12
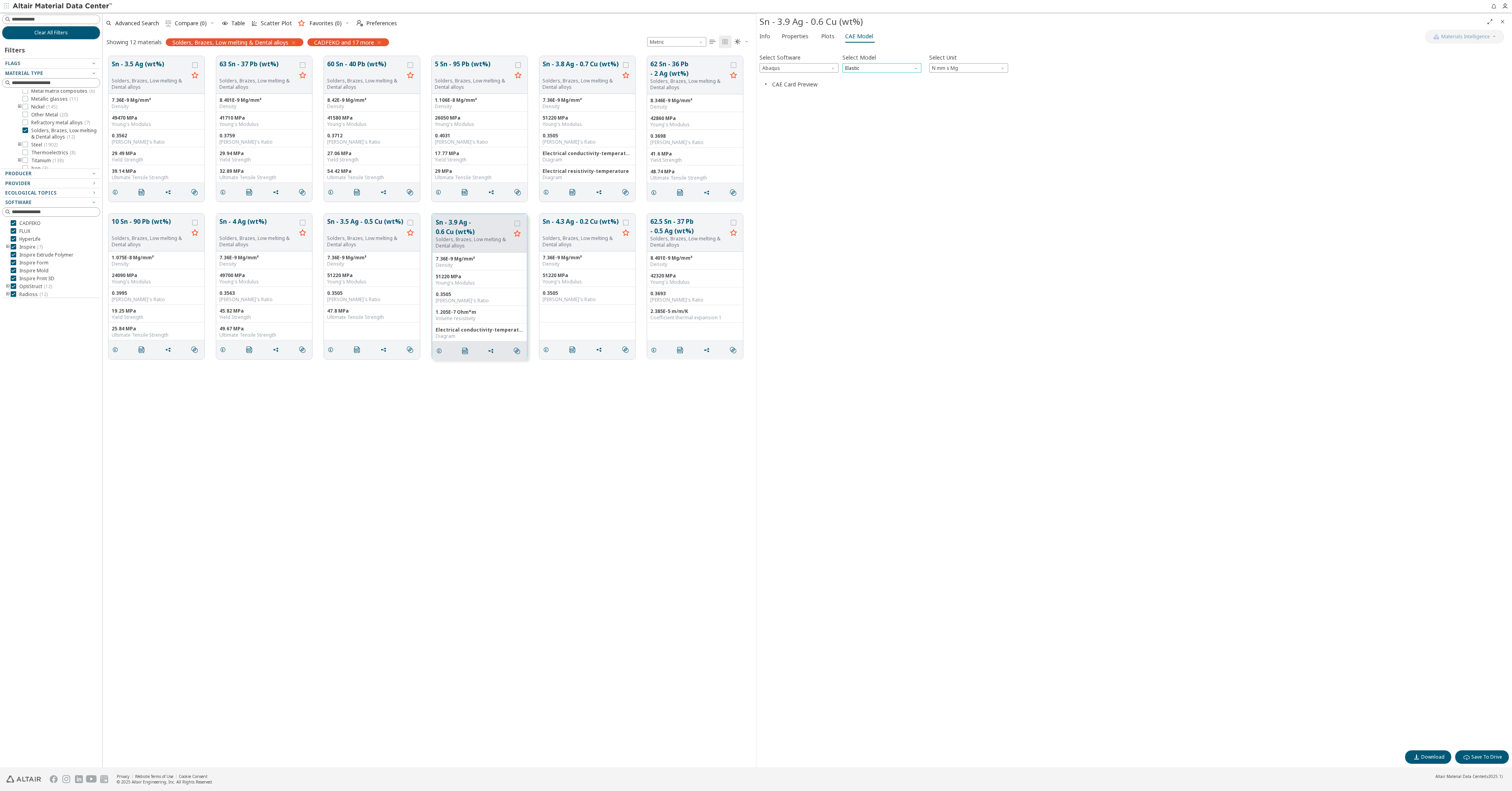
click at [856, 68] on span "Elastic" at bounding box center [882, 68] width 79 height 9
click at [789, 83] on button "CAE Card Preview" at bounding box center [795, 84] width 45 height 8
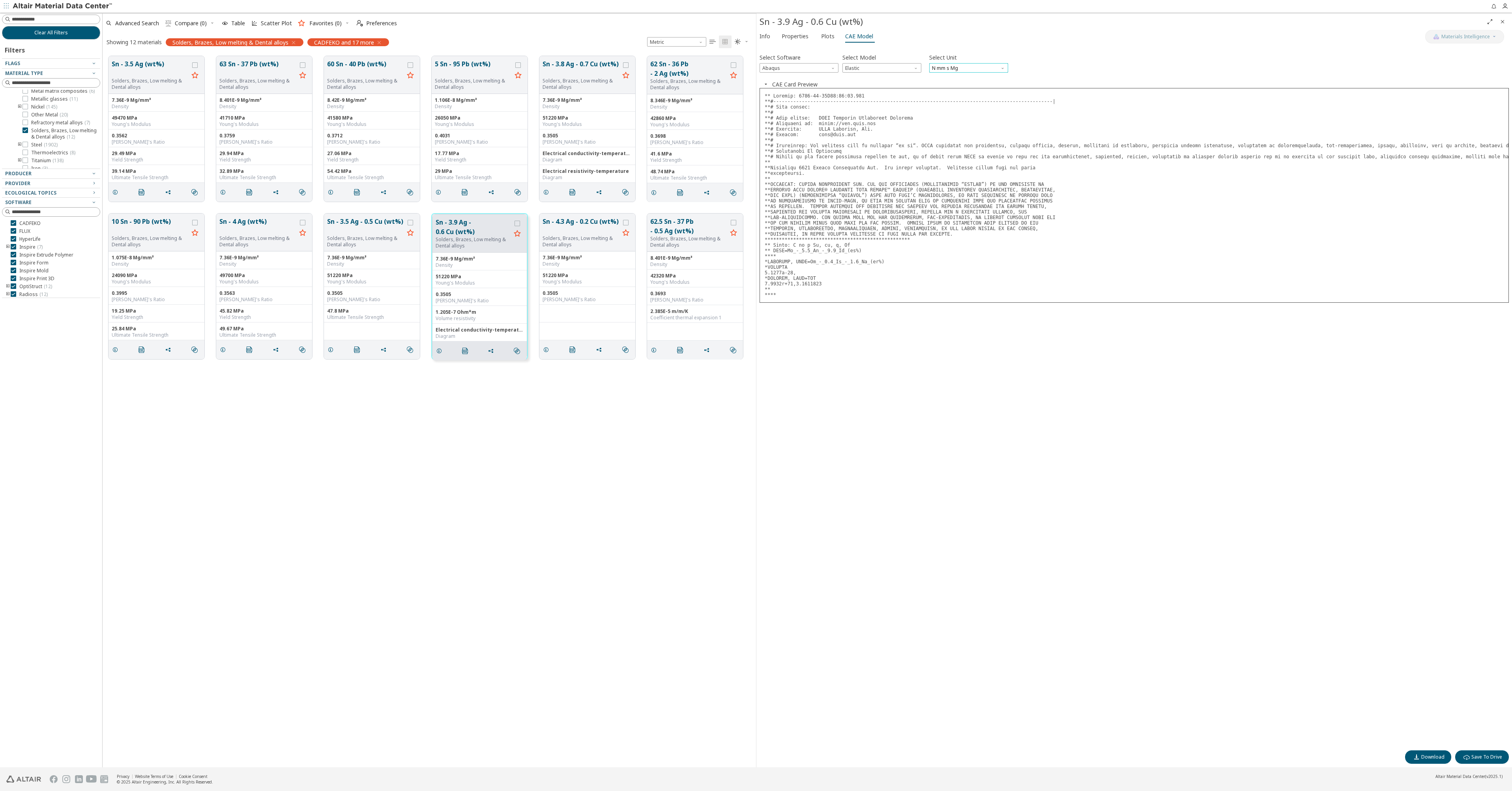
click at [949, 68] on span "N mm s Mg" at bounding box center [968, 68] width 79 height 9
click at [949, 65] on span "N mm s Mg" at bounding box center [968, 68] width 79 height 9
click at [875, 227] on pre at bounding box center [1134, 195] width 749 height 215
click at [68, 35] on button "Clear All Filters" at bounding box center [51, 32] width 98 height 13
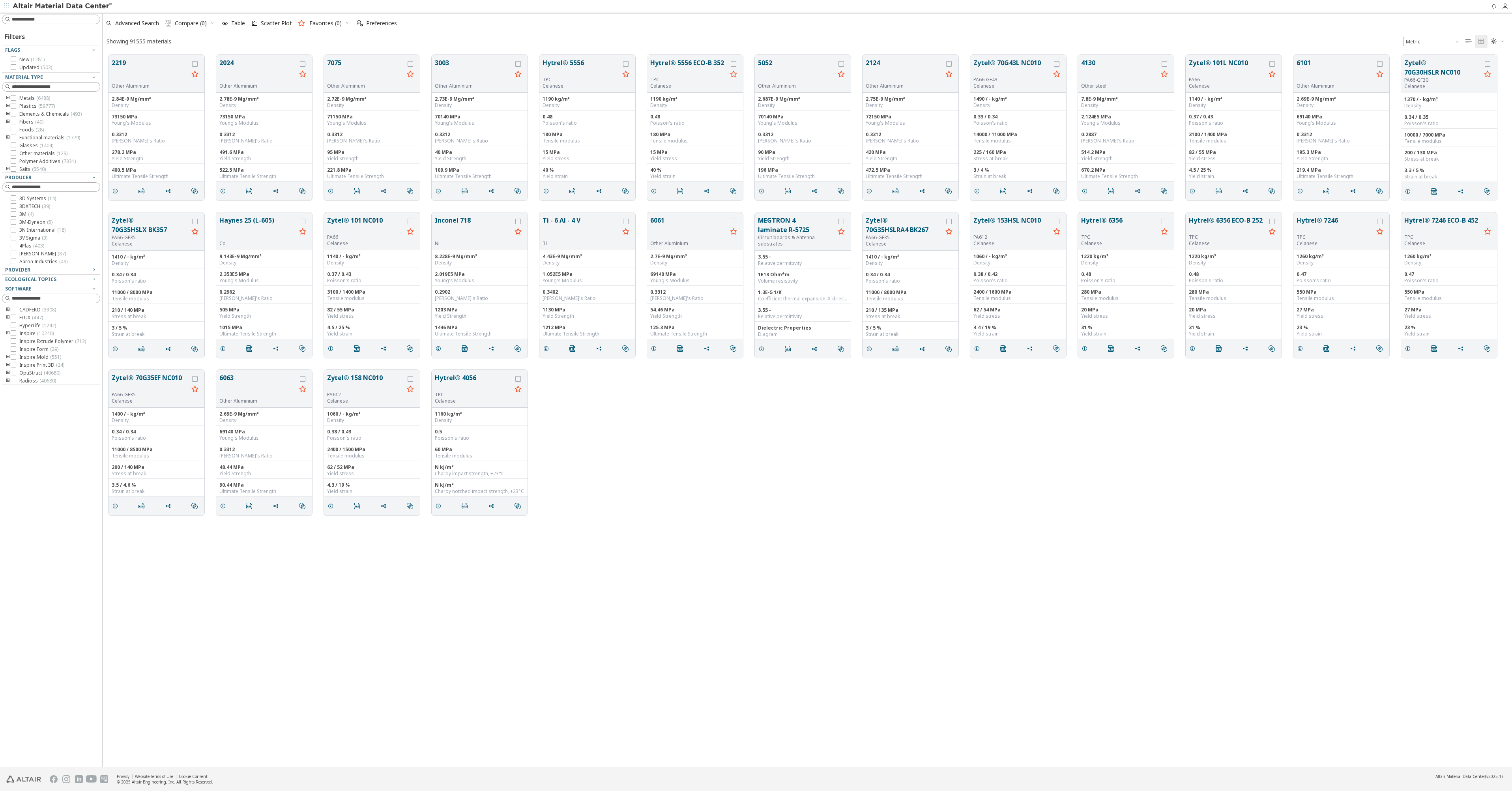
scroll to position [712, 1404]
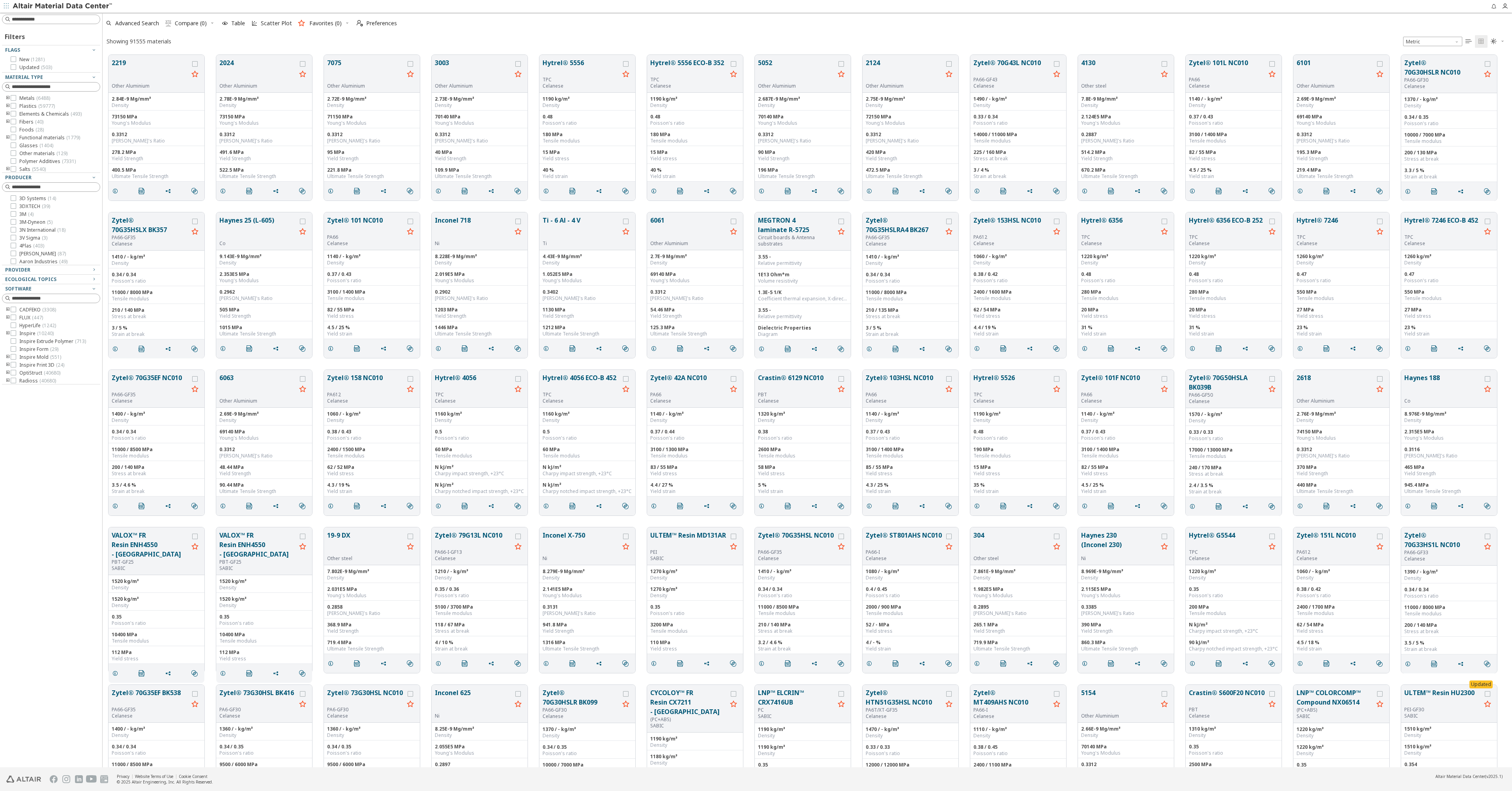
click at [8, 99] on icon "toogle group" at bounding box center [8, 98] width 5 height 6
click at [19, 135] on icon "toogle group" at bounding box center [19, 136] width 5 height 6
click at [37, 144] on icon at bounding box center [37, 143] width 5 height 5
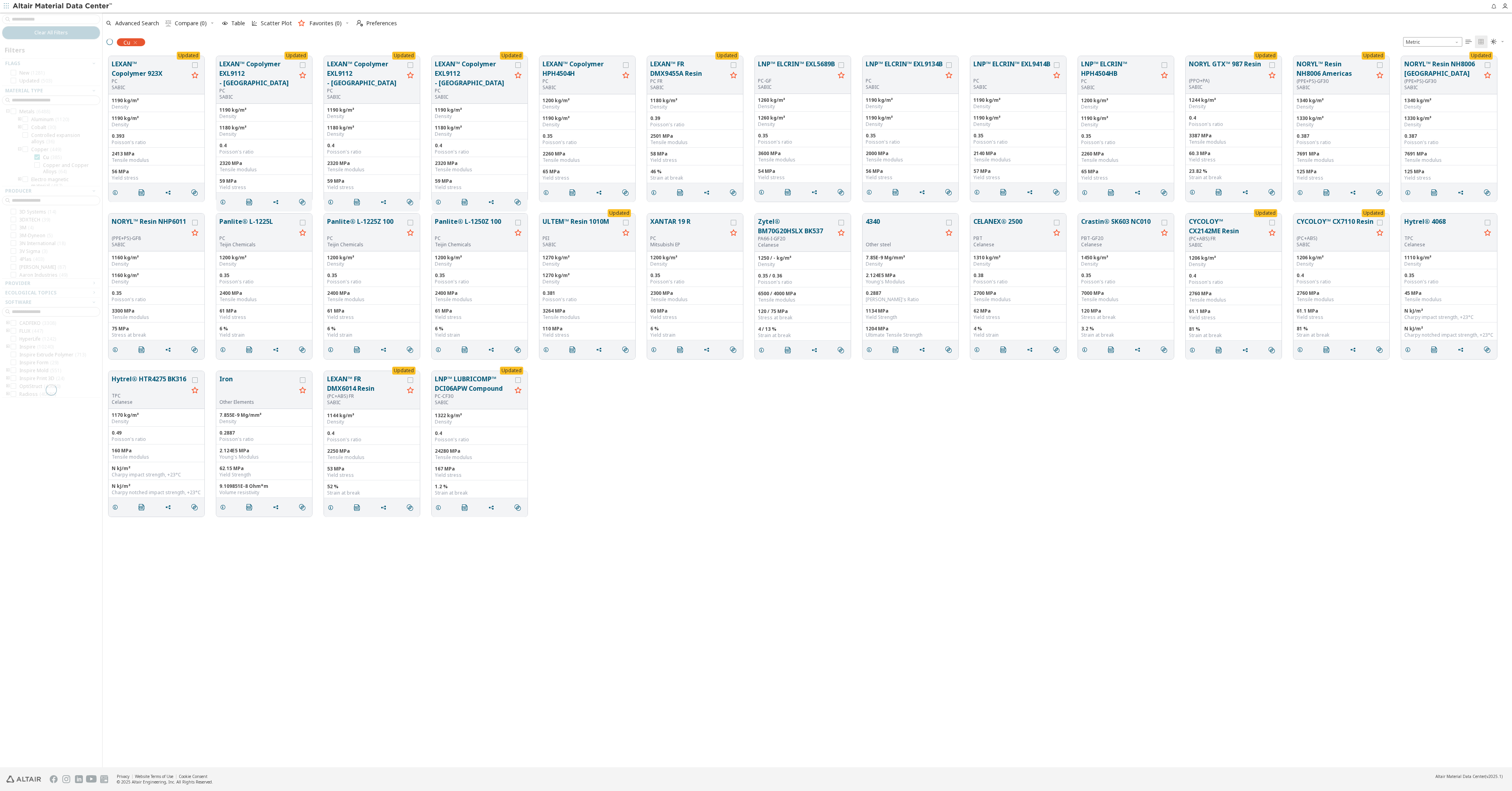
scroll to position [712, 1404]
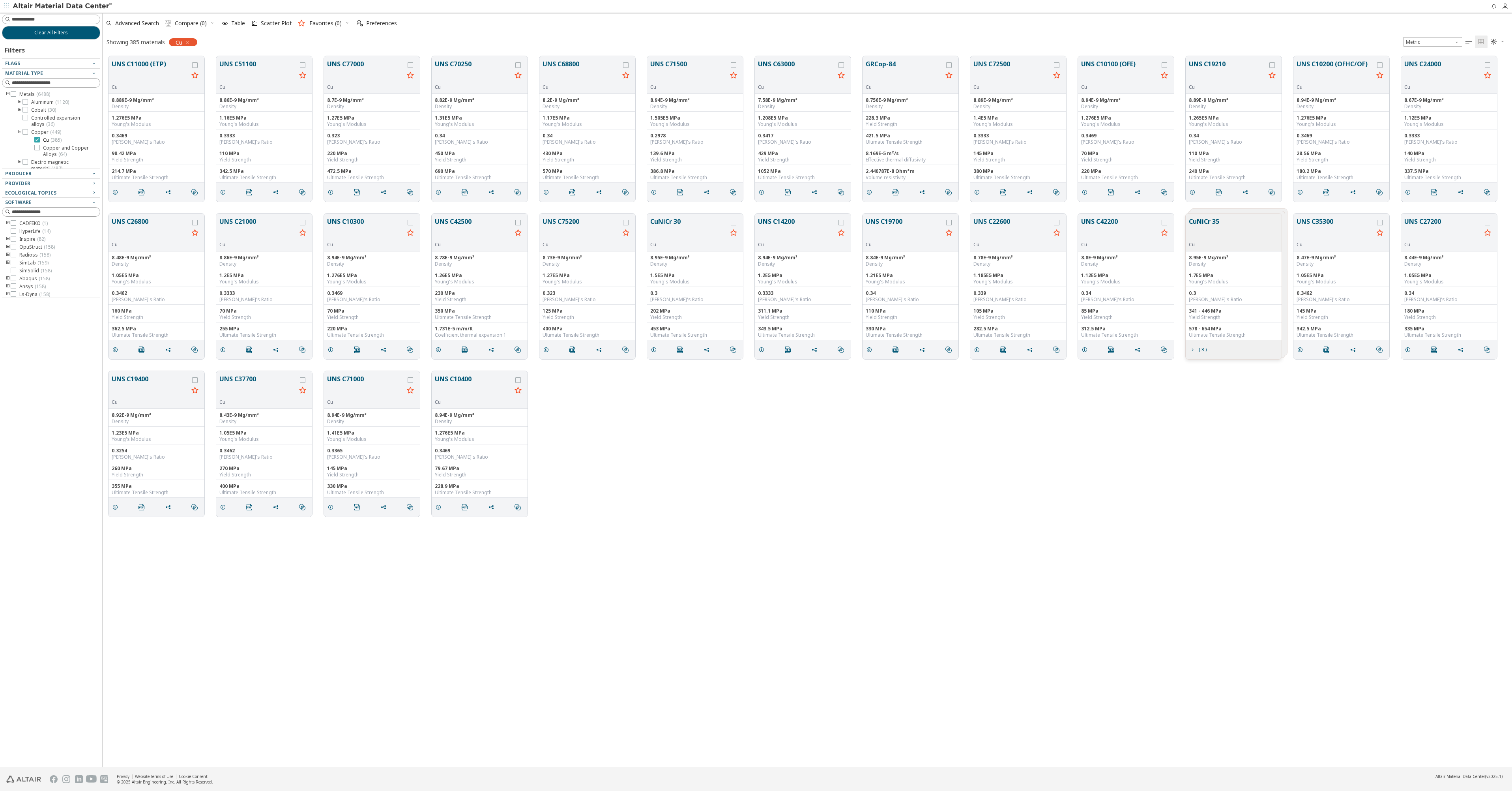
click at [37, 141] on icon at bounding box center [37, 139] width 5 height 5
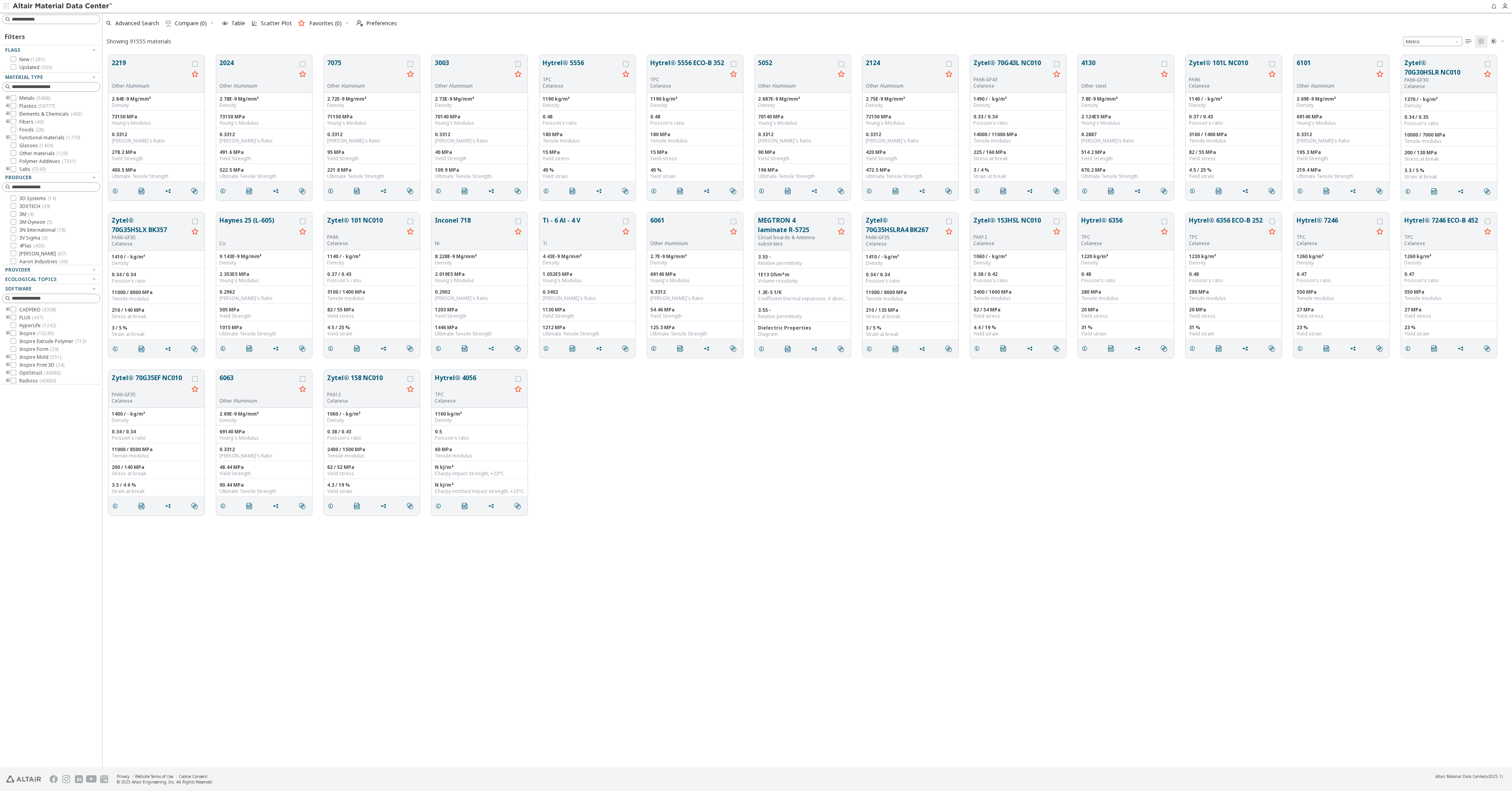
click at [8, 97] on icon "toogle group" at bounding box center [8, 98] width 5 height 6
click at [24, 120] on icon at bounding box center [25, 117] width 5 height 5
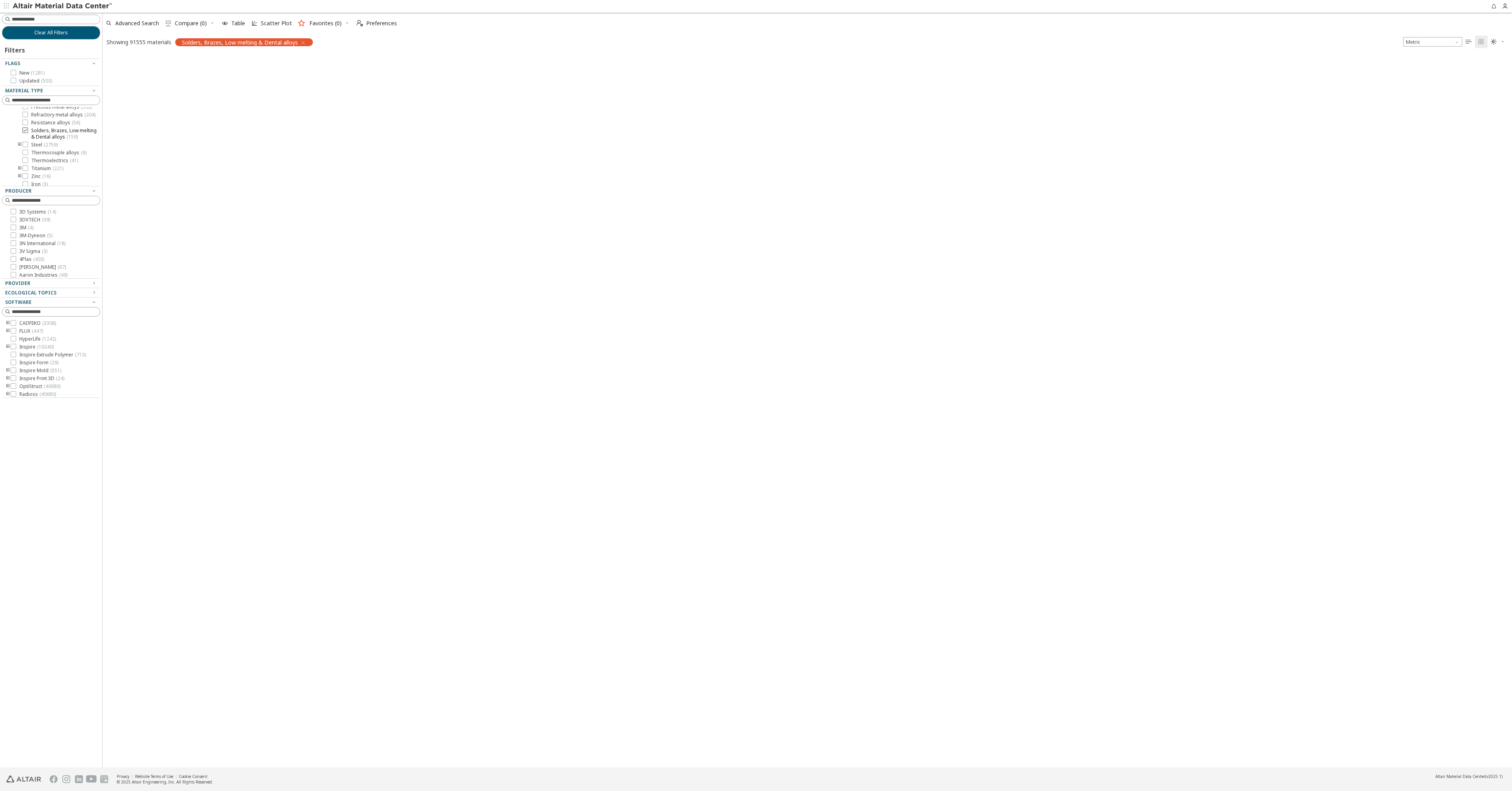
scroll to position [712, 1404]
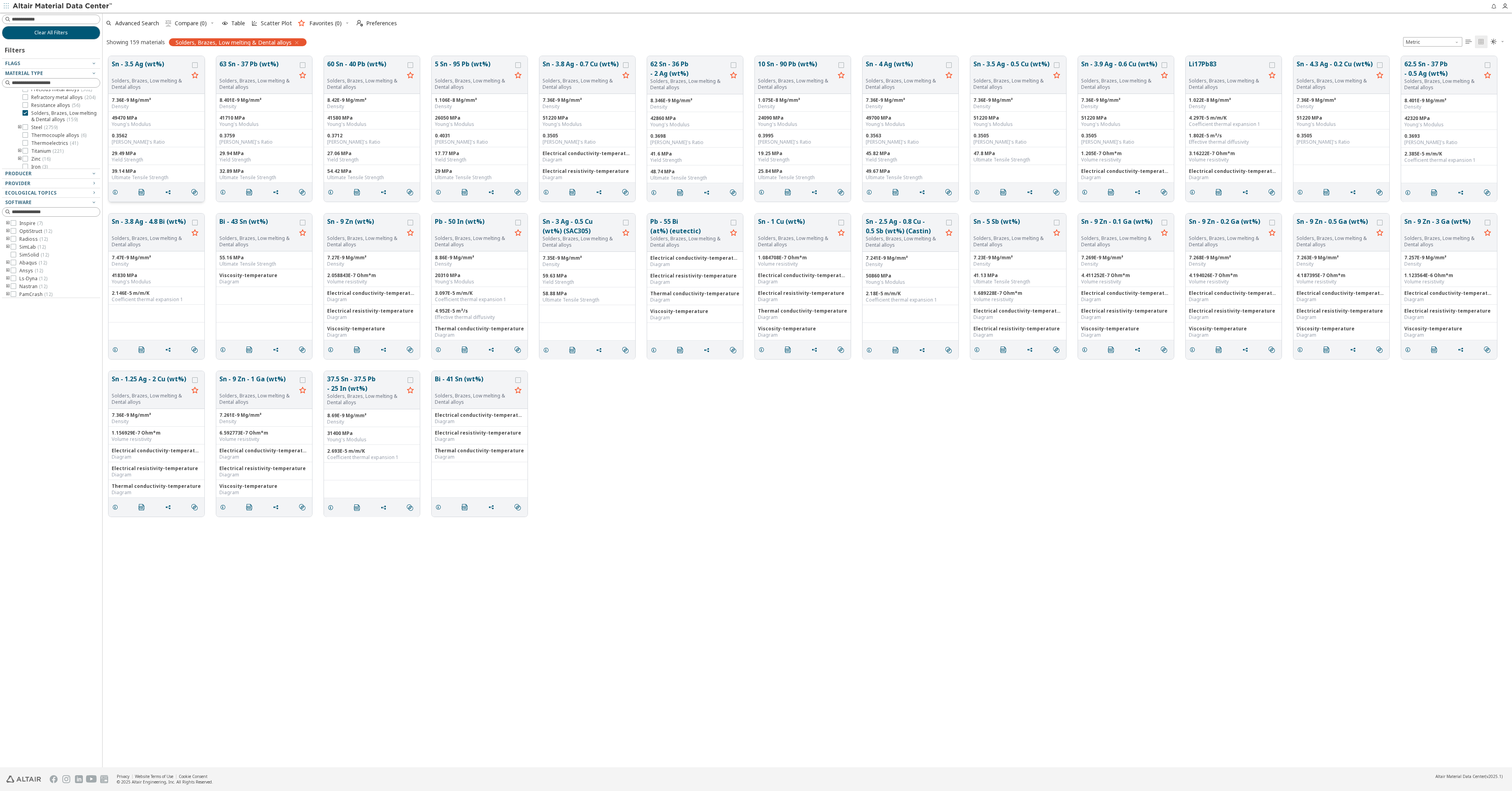
click at [148, 61] on button "Sn - 3.5 Ag (wt%)" at bounding box center [150, 69] width 77 height 19
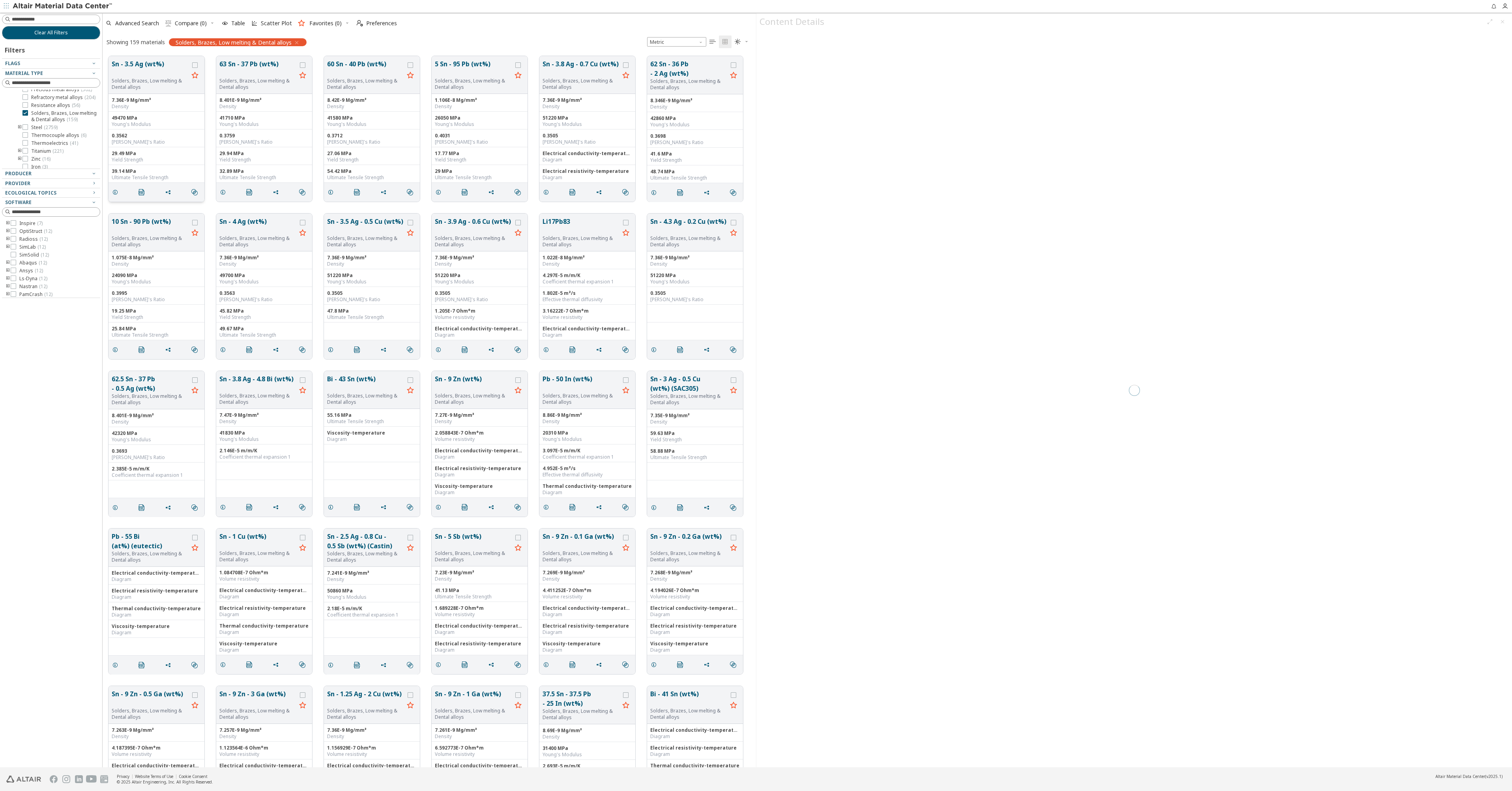
scroll to position [712, 647]
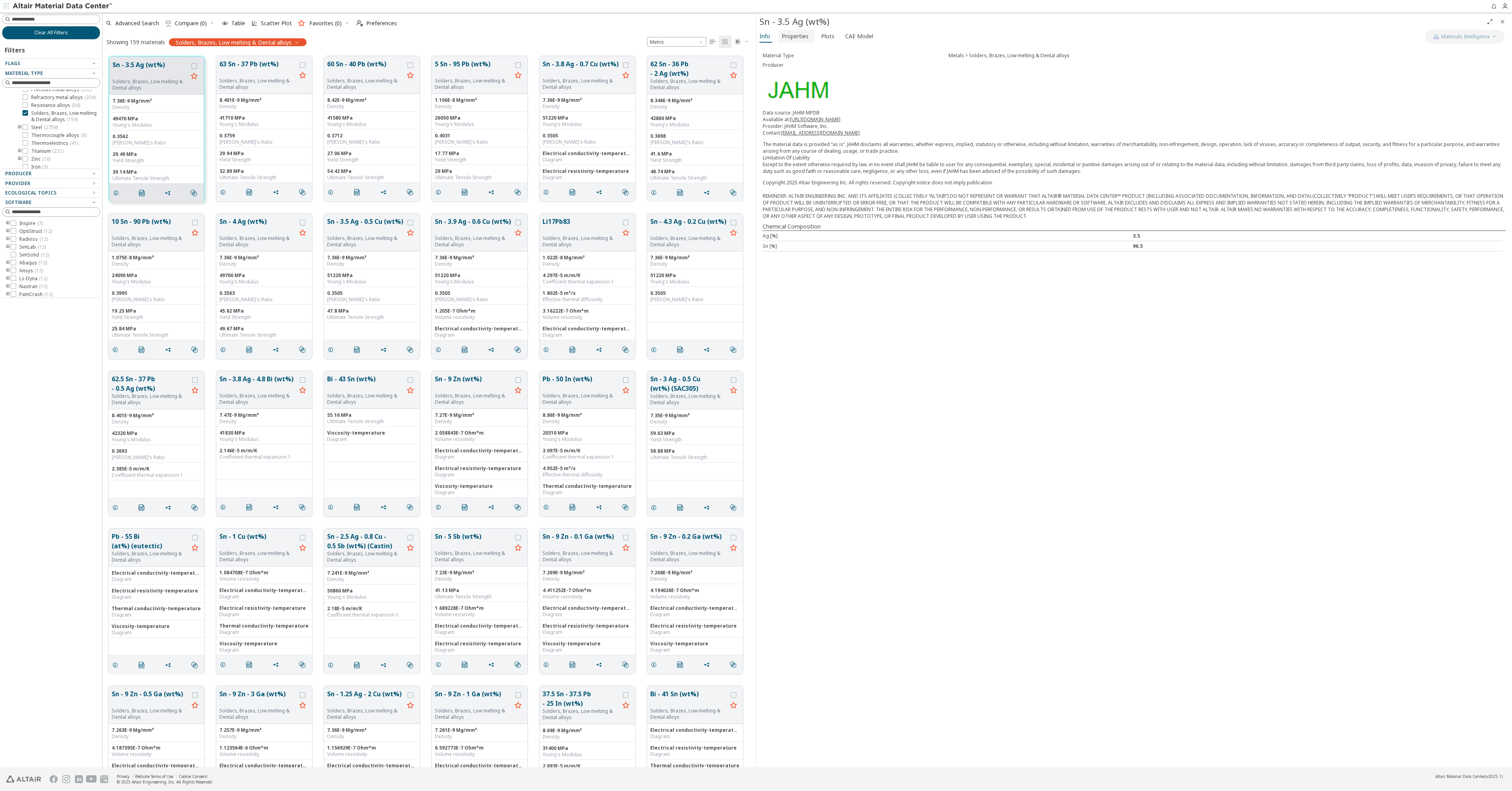
click at [791, 40] on span "Properties" at bounding box center [795, 37] width 26 height 12
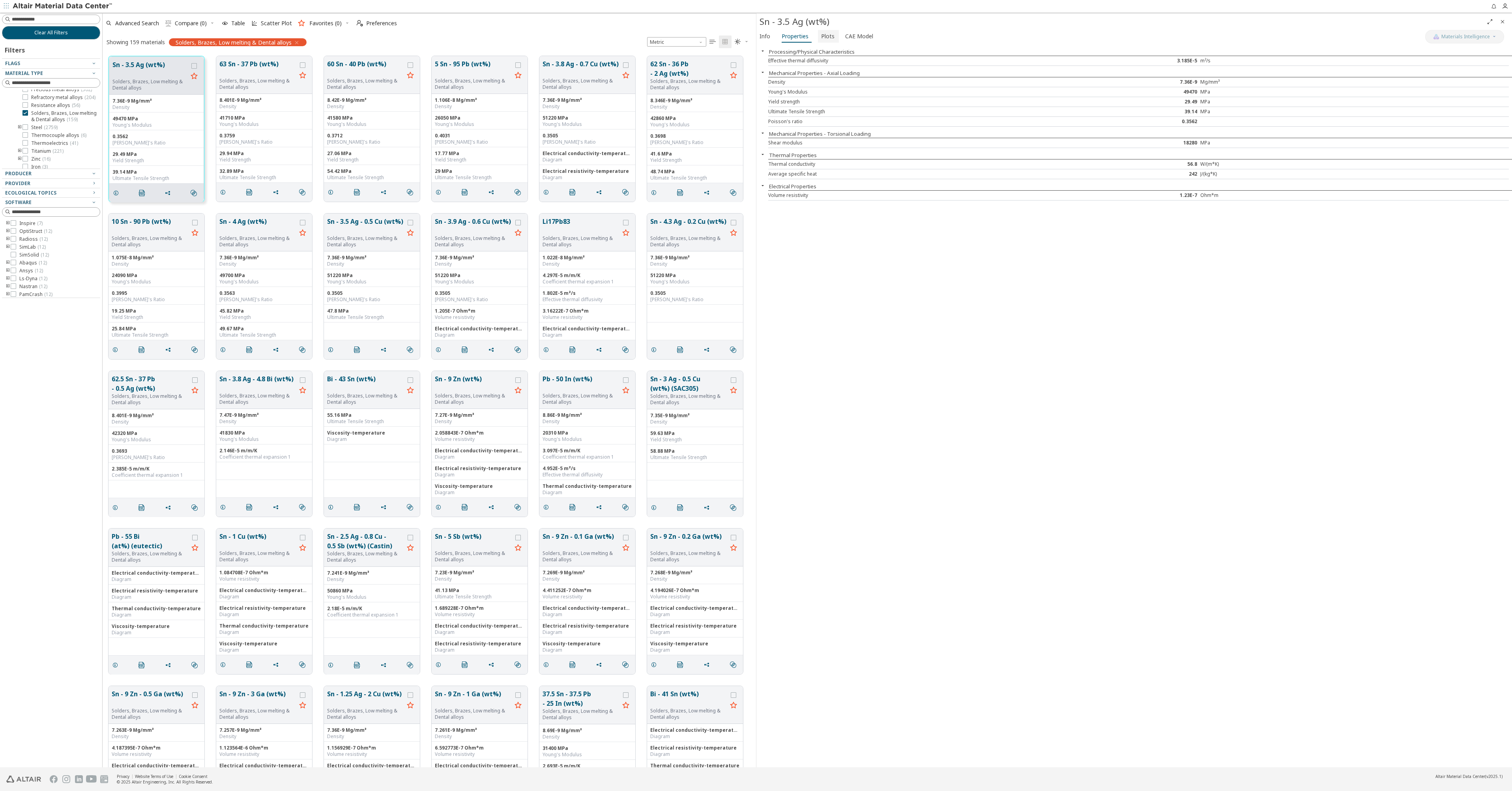
click at [824, 37] on span "Plots" at bounding box center [827, 37] width 13 height 12
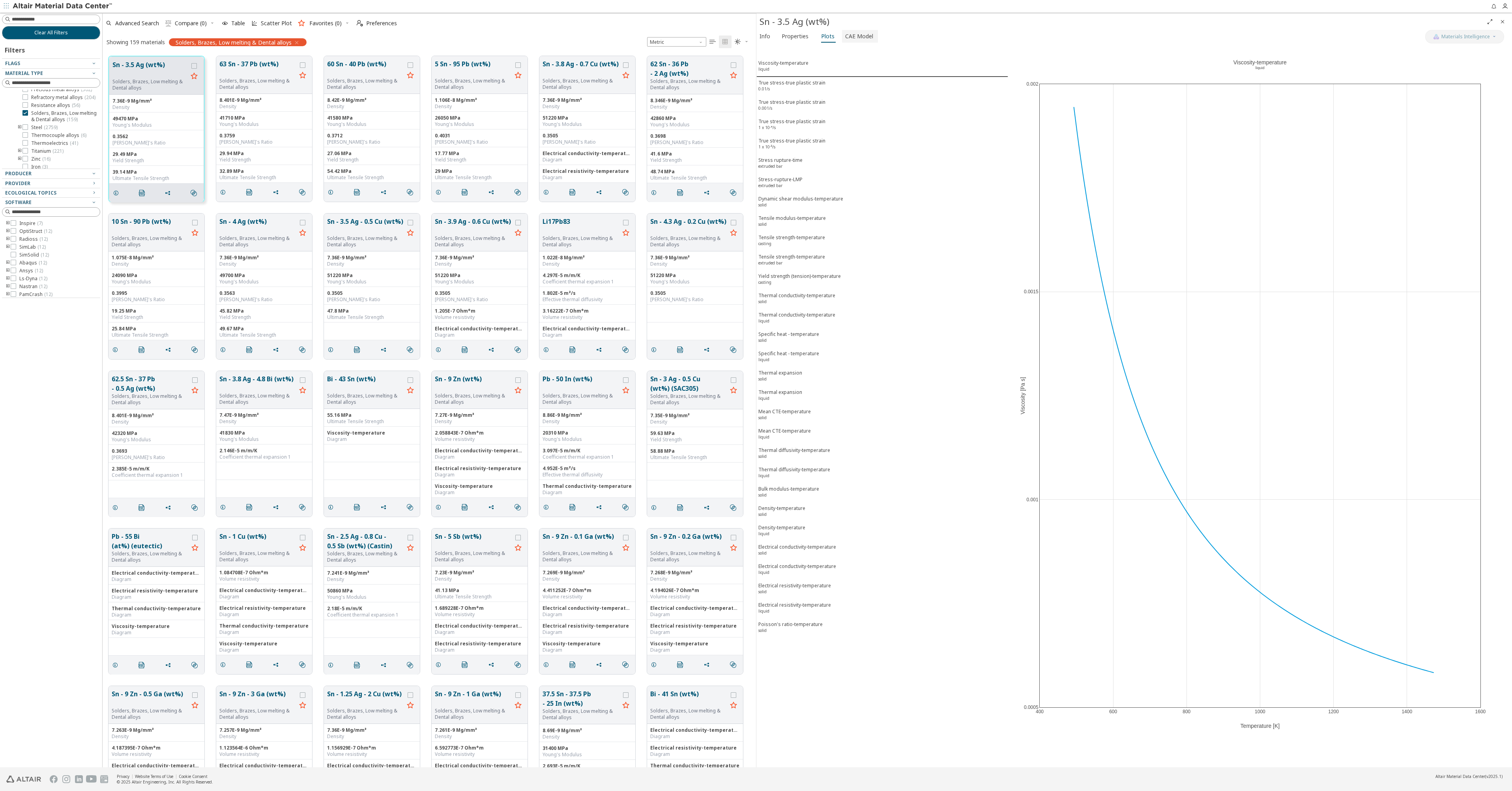
click at [851, 37] on span "CAE Model" at bounding box center [859, 37] width 28 height 12
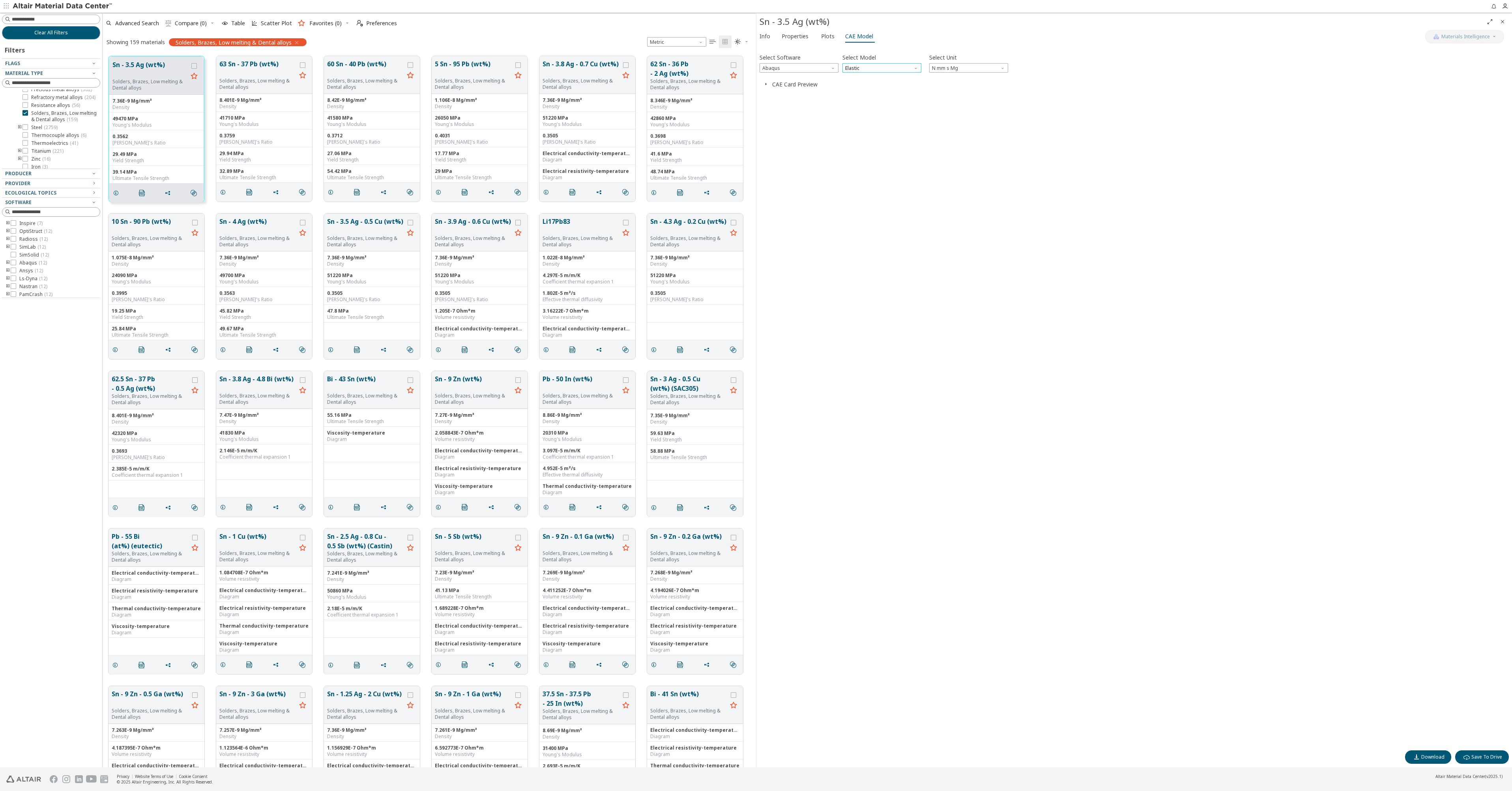
click at [859, 66] on span "Elastic" at bounding box center [882, 68] width 79 height 9
click at [861, 85] on span "Plastic" at bounding box center [882, 87] width 72 height 5
click at [769, 84] on span "button" at bounding box center [766, 84] width 9 height 8
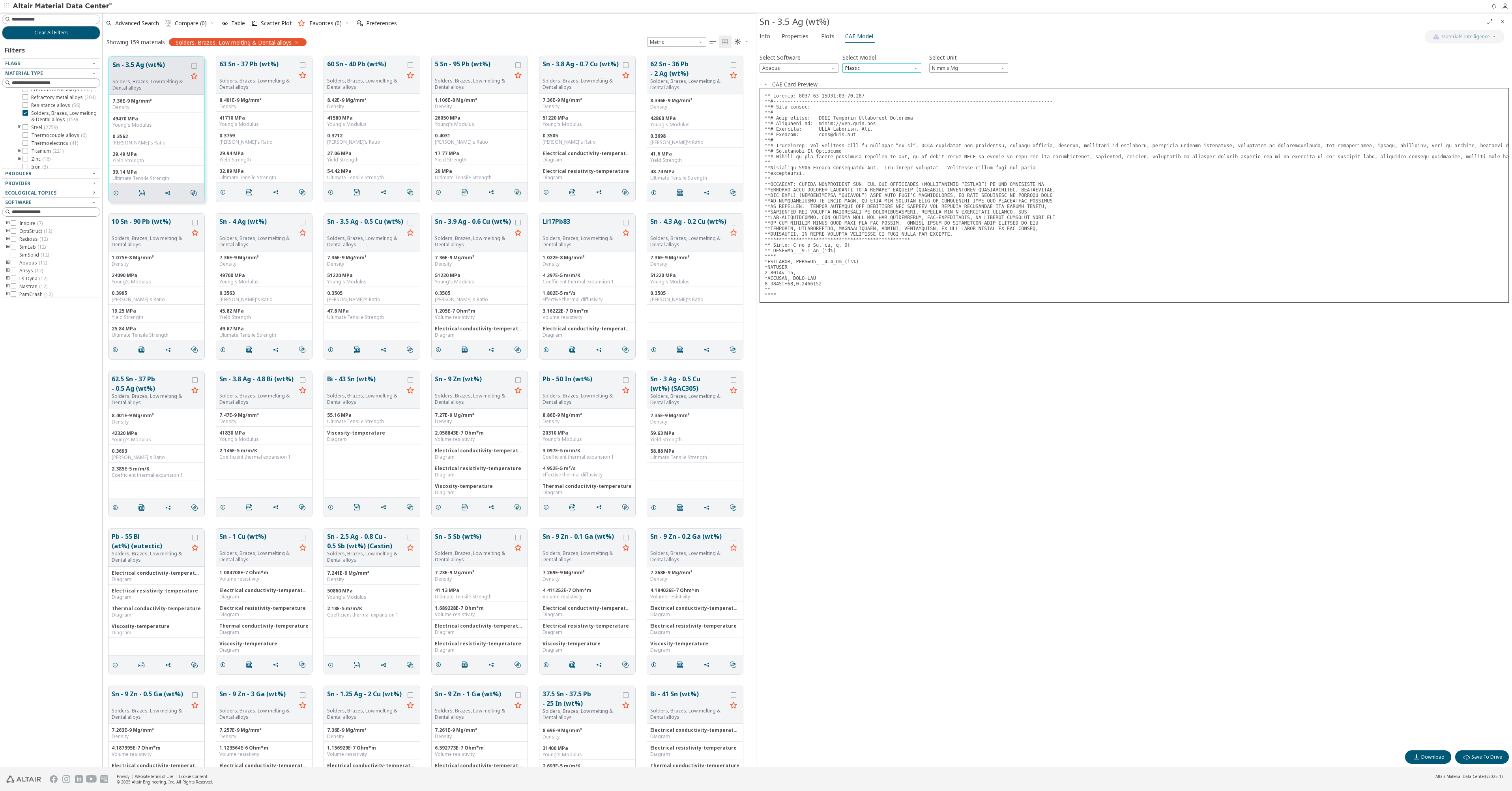
click at [869, 69] on span "Plastic" at bounding box center [882, 68] width 79 height 9
click at [868, 76] on span "Elastic" at bounding box center [882, 77] width 72 height 5
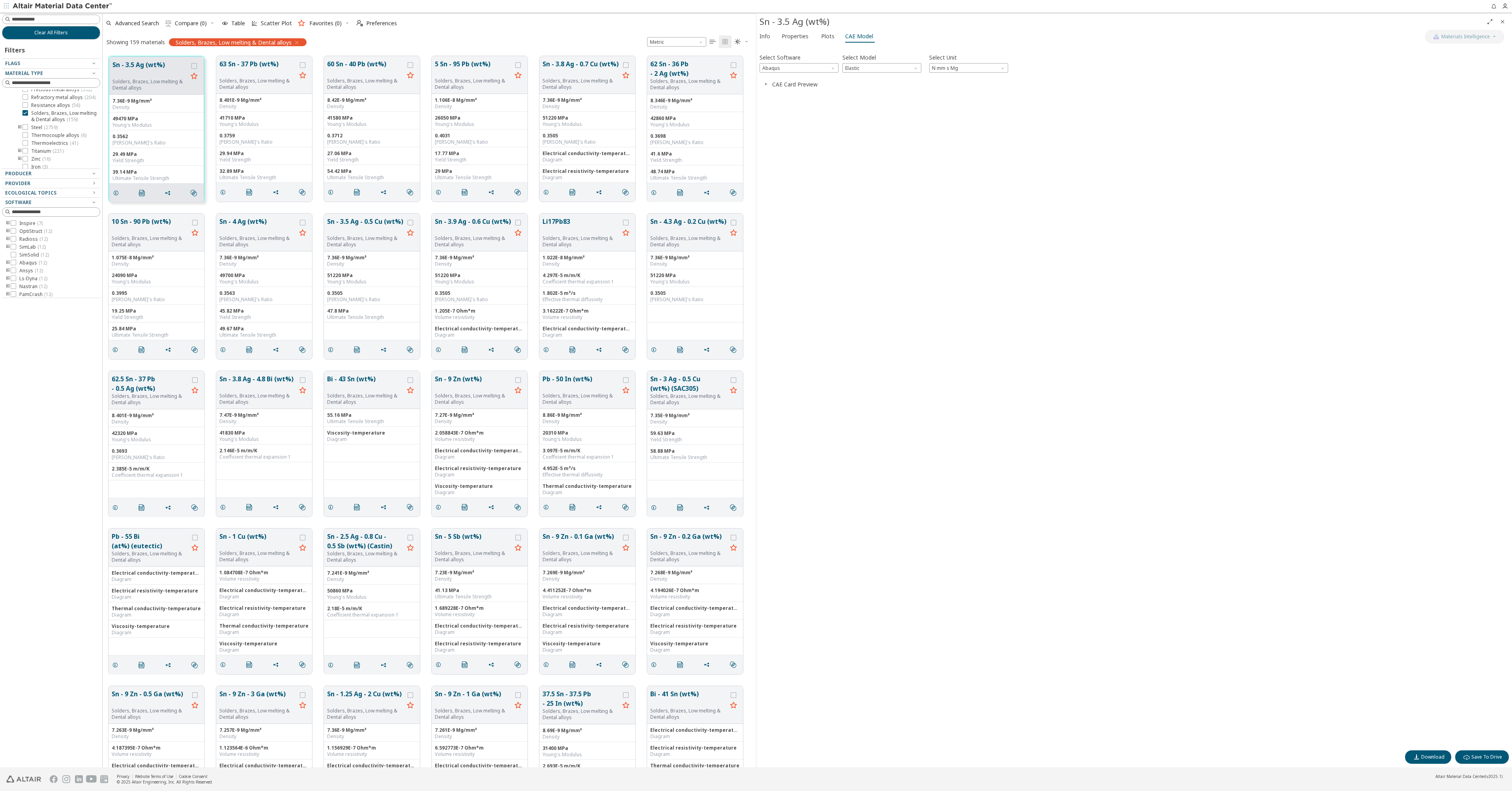
click at [797, 88] on button "CAE Card Preview" at bounding box center [795, 84] width 45 height 8
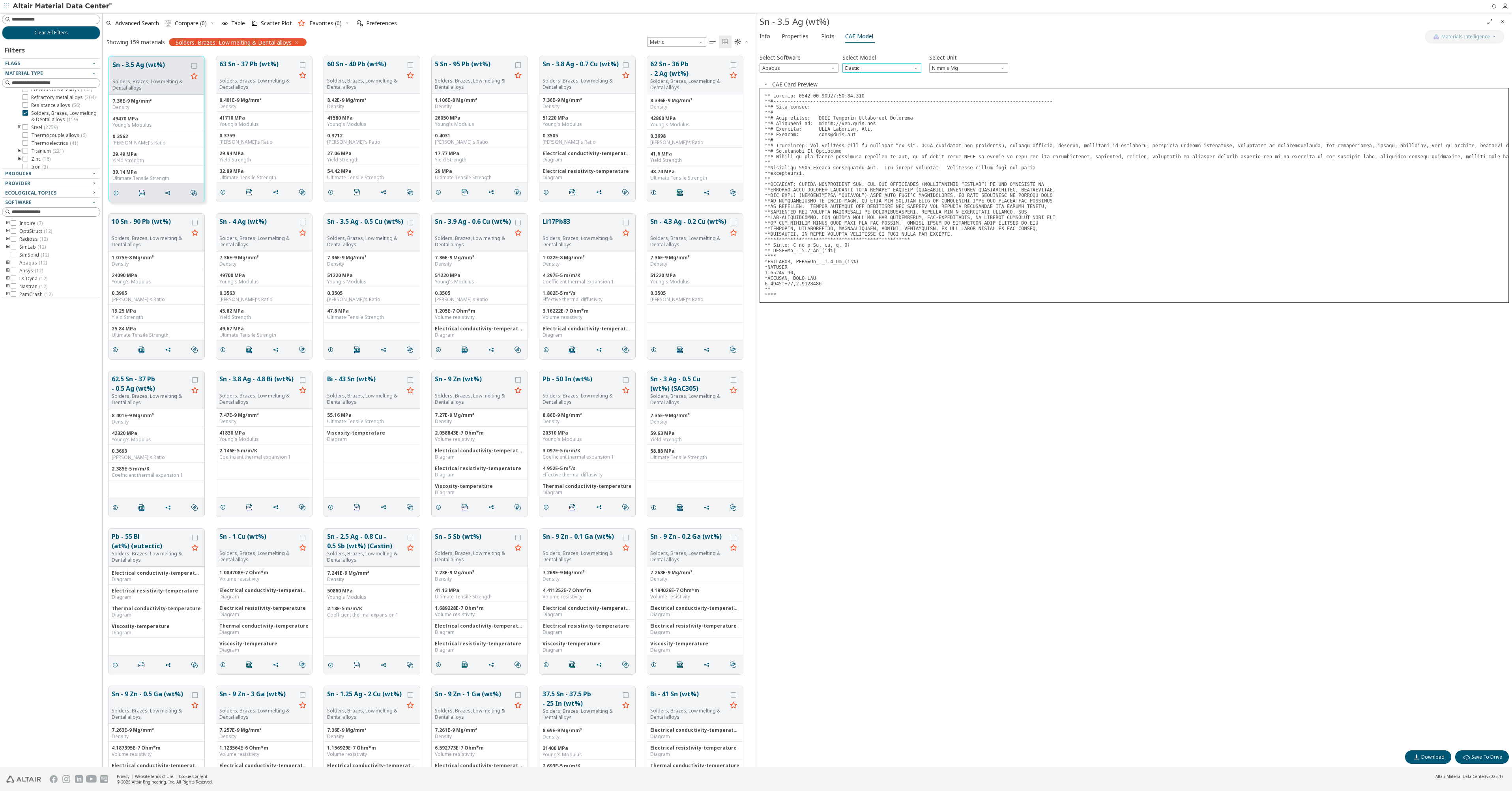
click at [862, 67] on span "Elastic" at bounding box center [882, 68] width 79 height 9
click at [862, 86] on span "Plastic" at bounding box center [882, 87] width 72 height 5
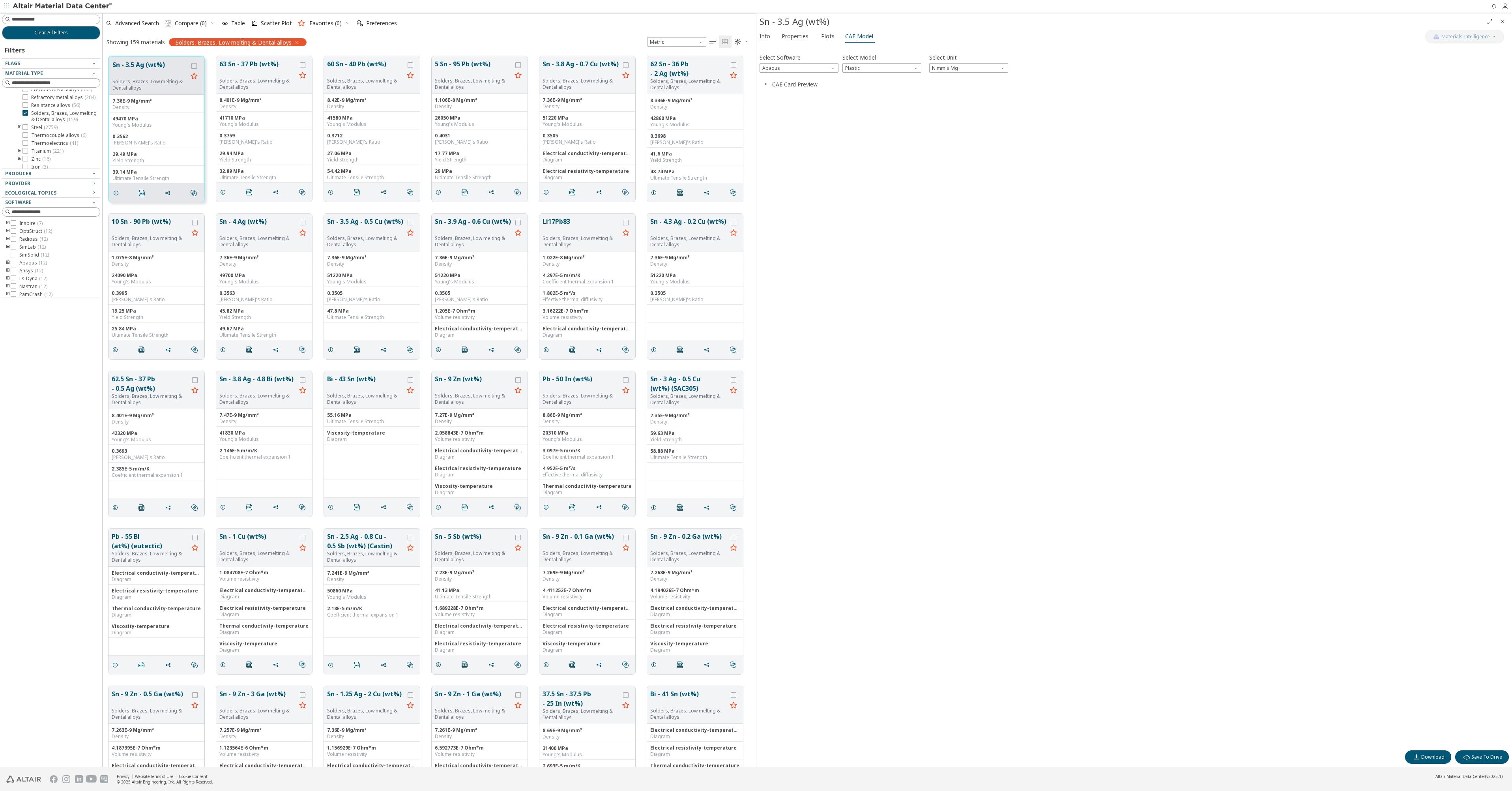
click at [797, 85] on button "CAE Card Preview" at bounding box center [795, 84] width 45 height 8
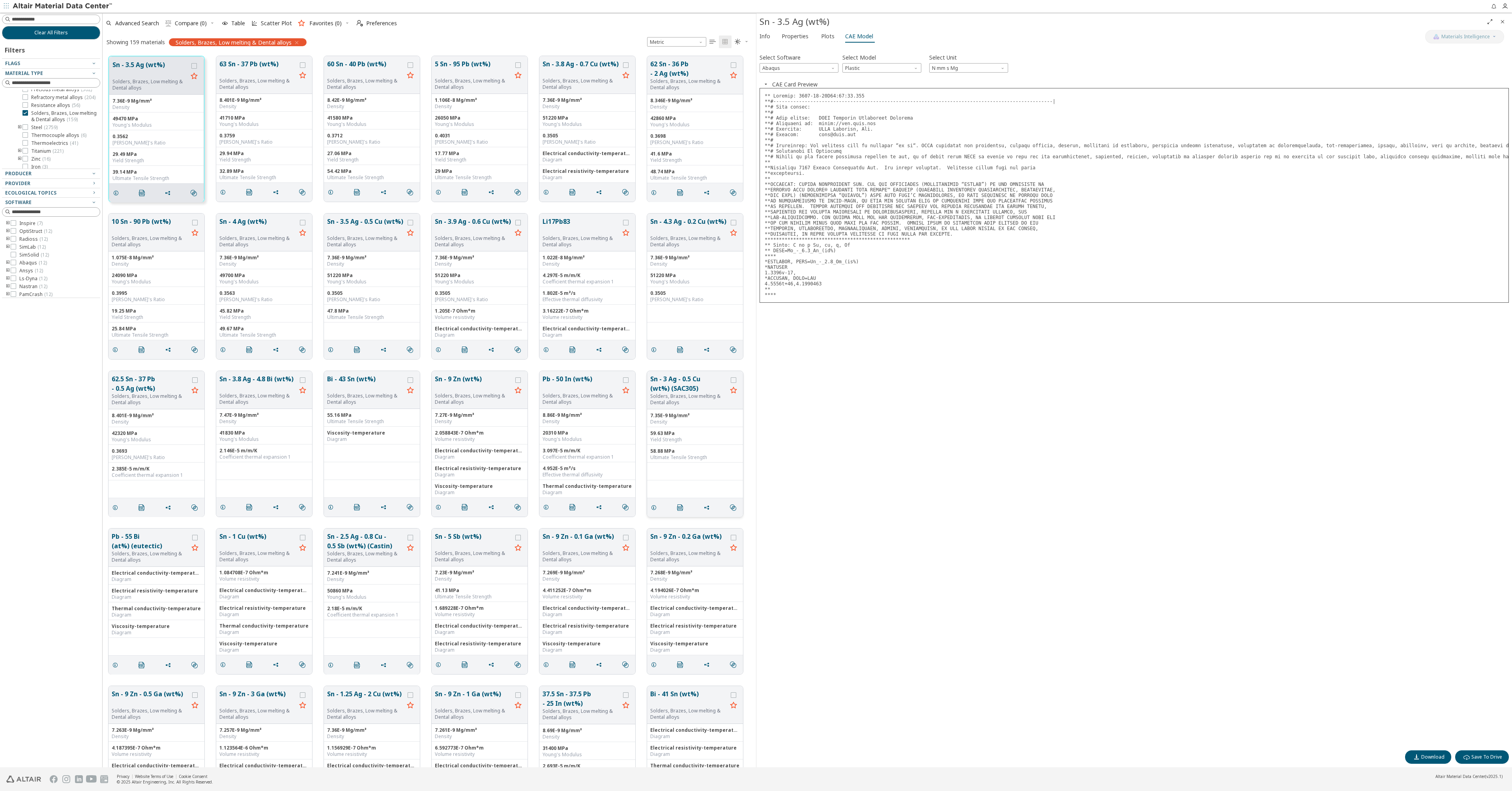
click at [682, 382] on button "Sn - 3 Ag - 0.5 Cu (wt%) (SAC305)" at bounding box center [689, 384] width 77 height 19
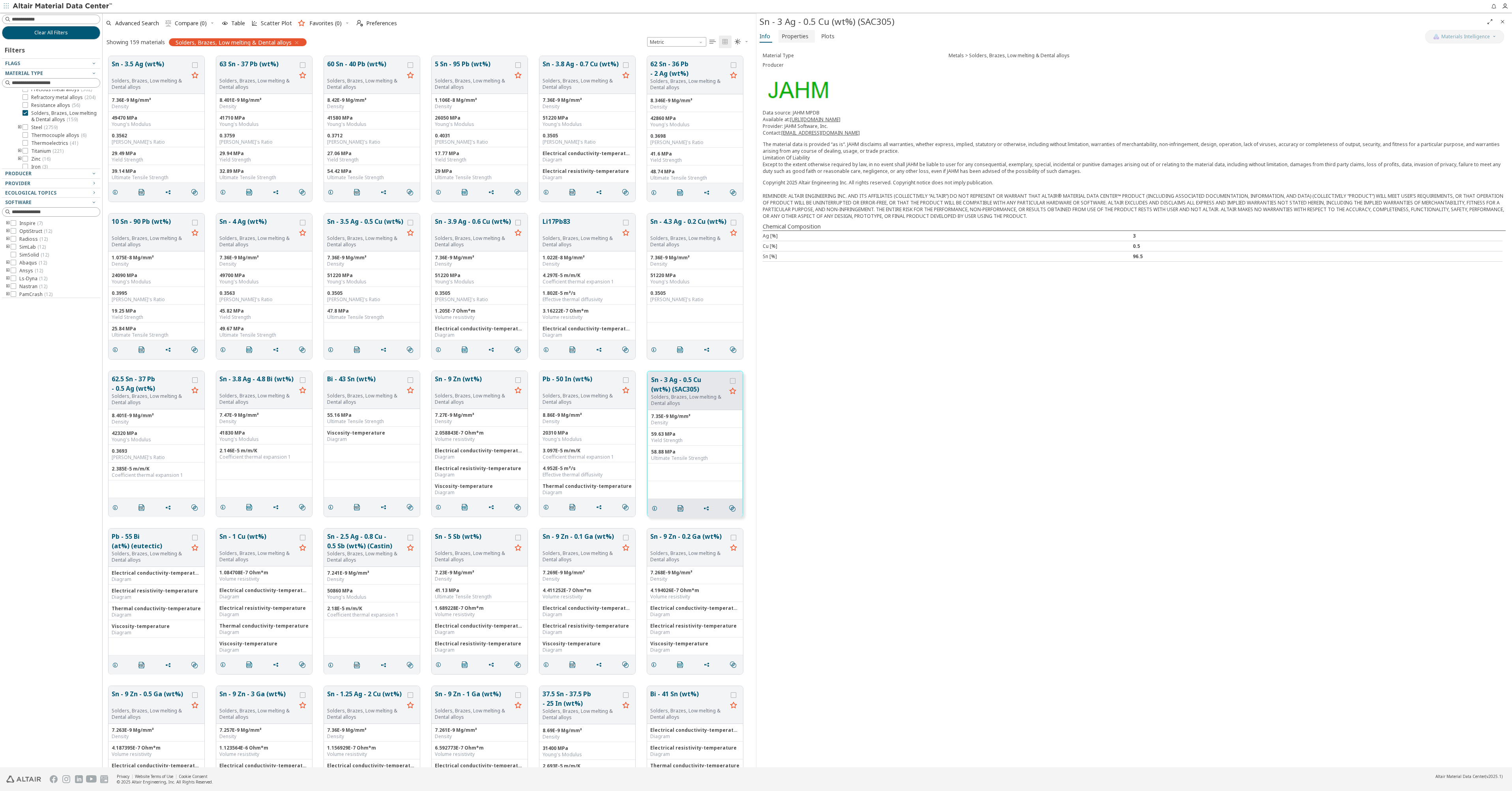
click at [790, 37] on span "Properties" at bounding box center [795, 37] width 26 height 12
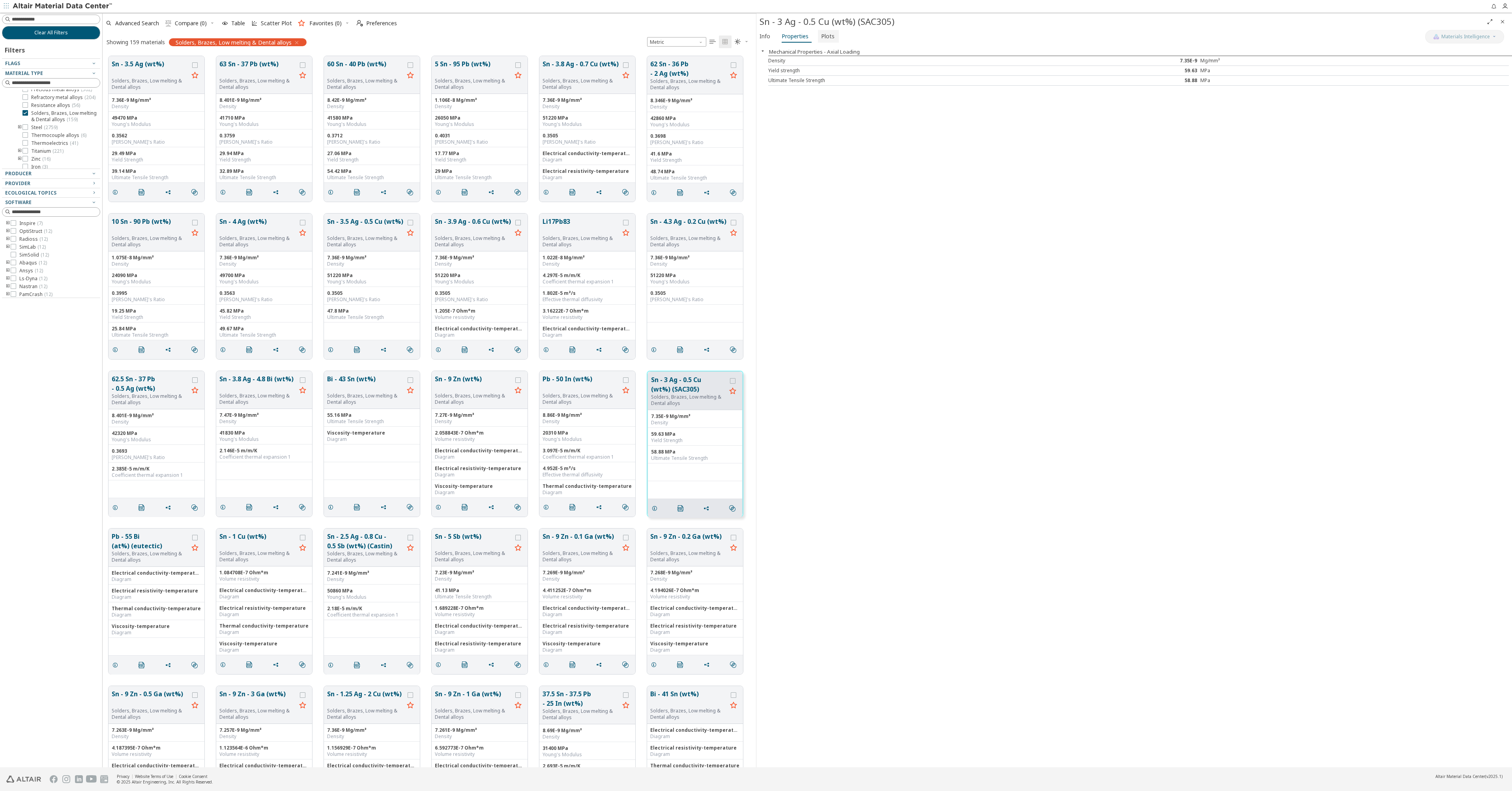
click at [833, 37] on button "Plots" at bounding box center [828, 37] width 21 height 12
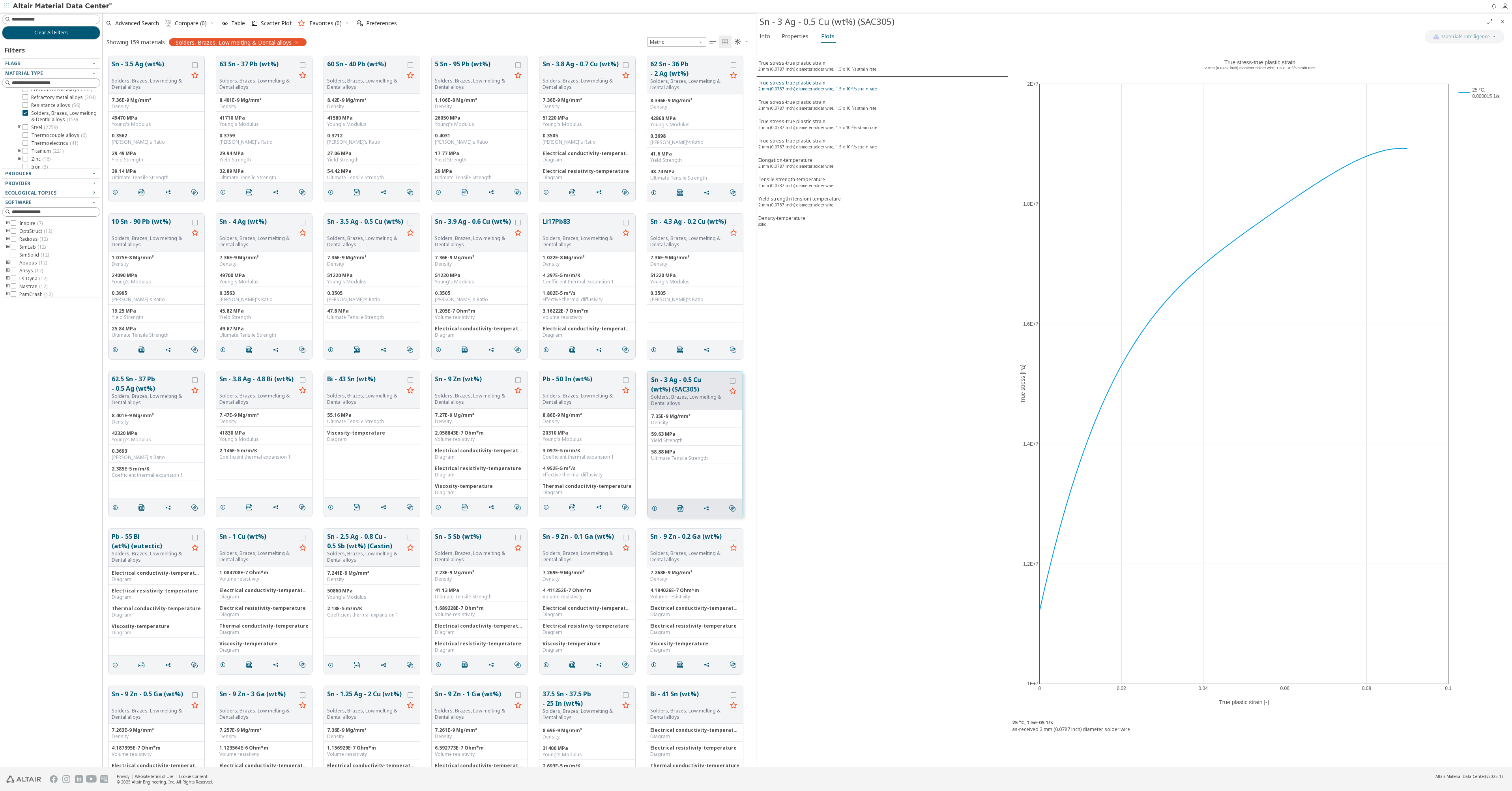
click at [826, 81] on div "True stress-true plastic strain 2 mm (0.0787 inch) diameter solder wire, 1.5 x …" at bounding box center [818, 86] width 118 height 15
click at [823, 67] on sup "2 mm (0.0787 inch) diameter solder wire, 1.5 x 10⁻⁵/s strain rate" at bounding box center [818, 69] width 118 height 5
click at [812, 166] on sup "2 mm (0.0787 inch) diameter solder wire" at bounding box center [796, 166] width 75 height 5
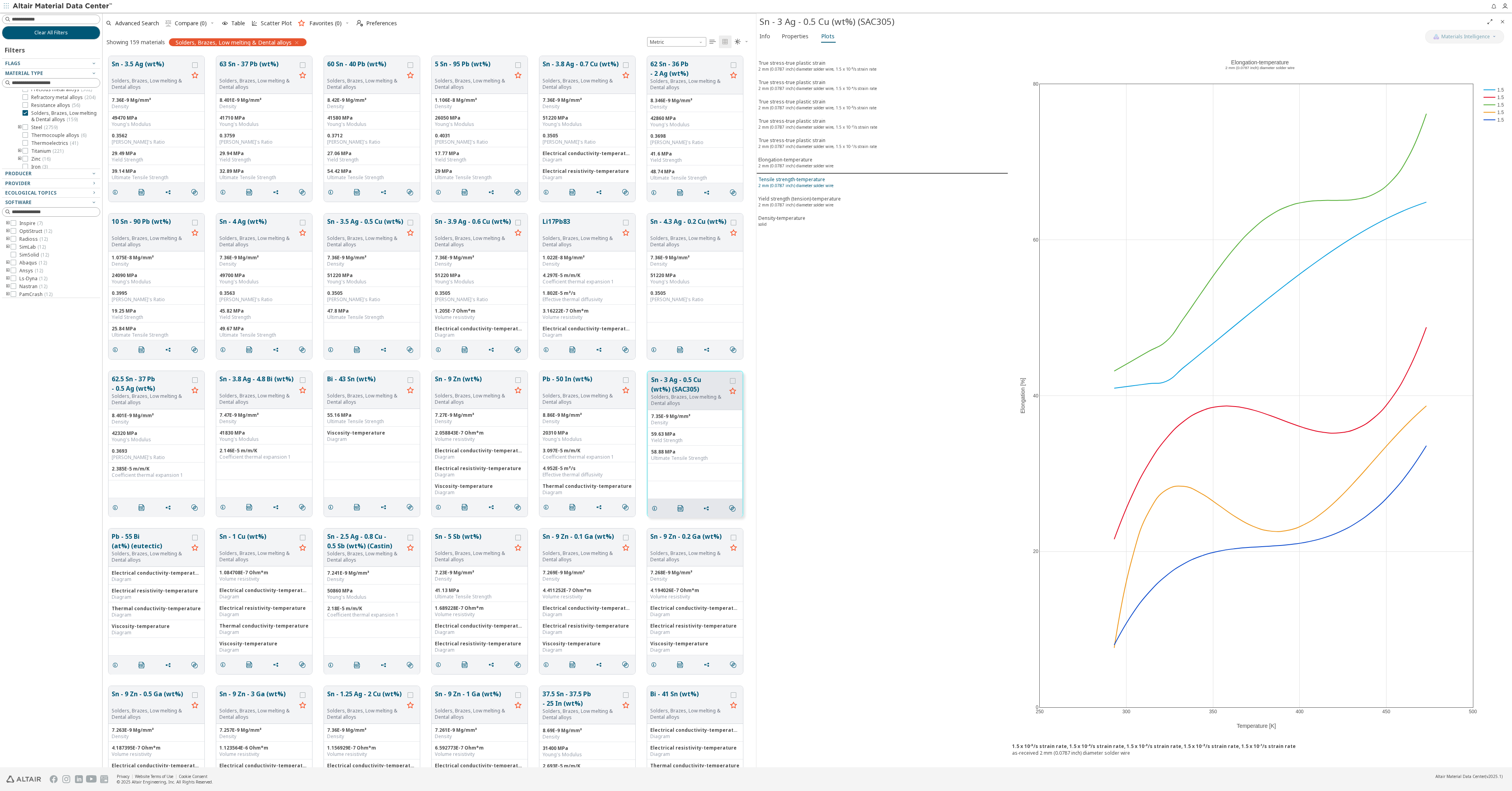
click at [820, 185] on sup "2 mm (0.0787 inch) diameter solder wire" at bounding box center [796, 185] width 75 height 5
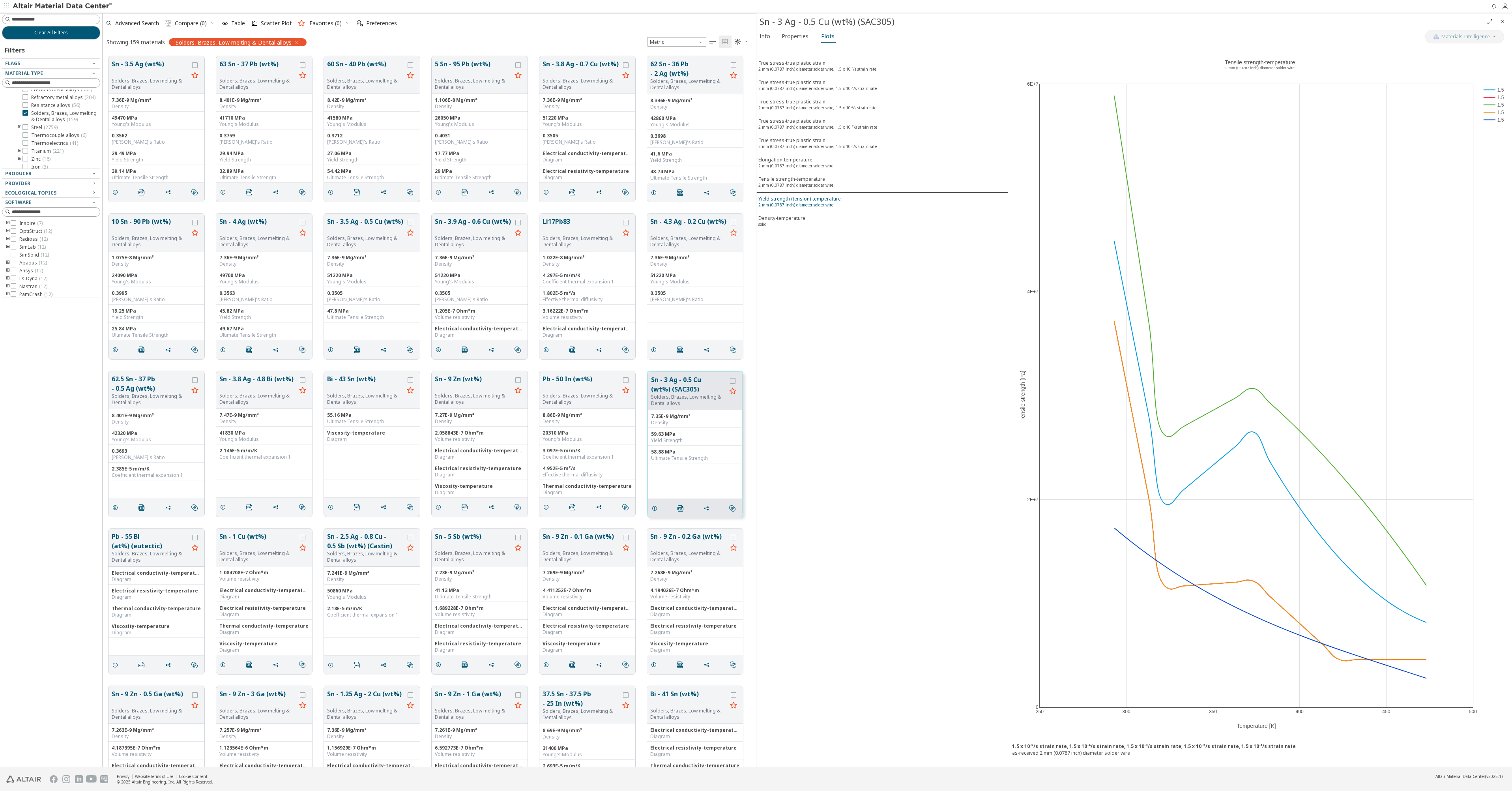
click at [819, 204] on sup "2 mm (0.0787 inch) diameter solder wire" at bounding box center [796, 205] width 75 height 5
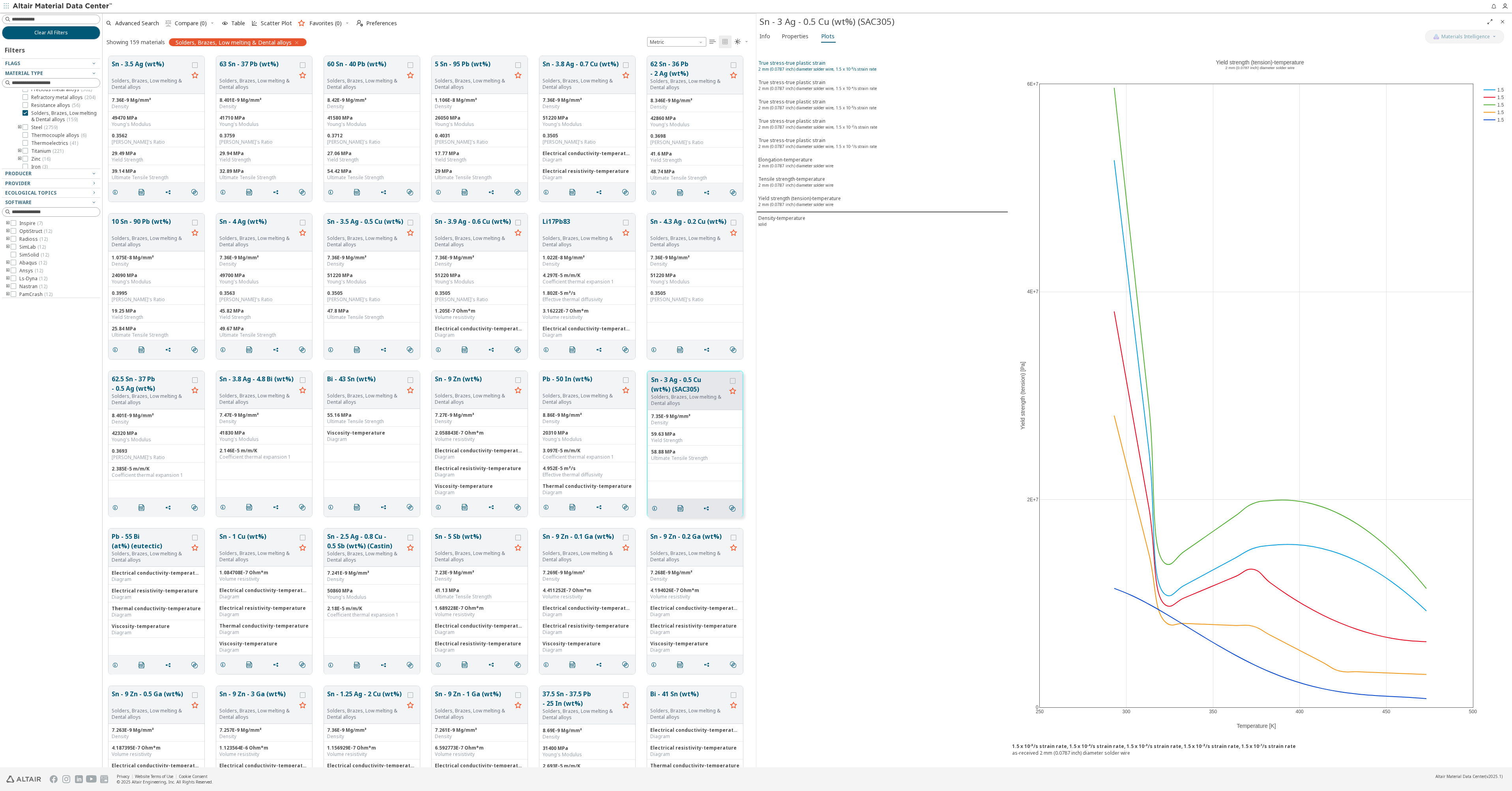
click at [802, 71] on sup "2 mm (0.0787 inch) diameter solder wire, 1.5 x 10⁻⁵/s strain rate" at bounding box center [818, 69] width 118 height 5
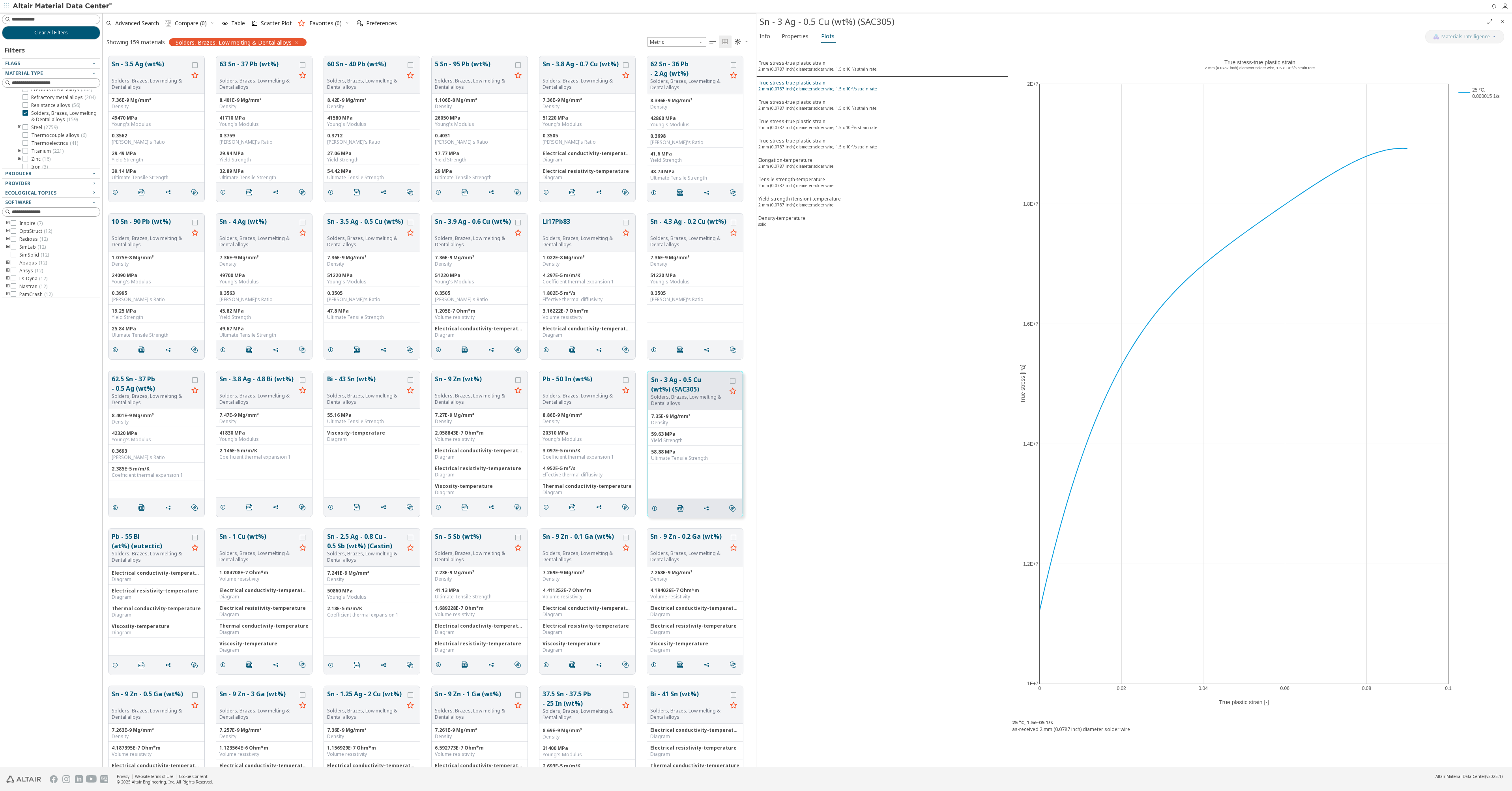
click at [807, 87] on sup "2 mm (0.0787 inch) diameter solder wire, 1.5 x 10⁻⁴/s strain rate" at bounding box center [818, 89] width 118 height 5
click at [809, 181] on div "Tensile strength-temperature 2 mm (0.0787 inch) diameter solder wire" at bounding box center [796, 183] width 75 height 15
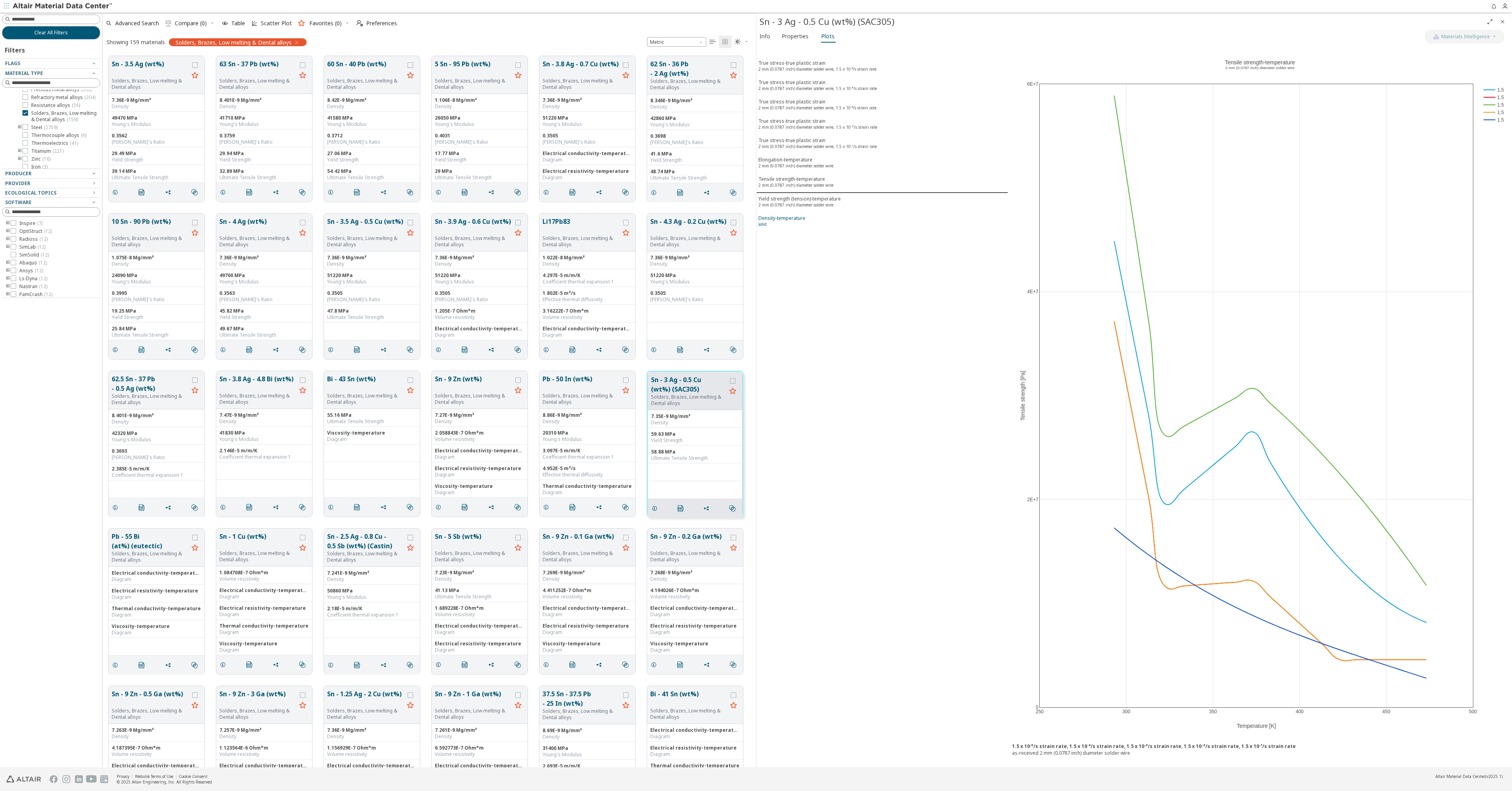
click at [784, 222] on div "Density-temperature solid" at bounding box center [782, 222] width 47 height 15
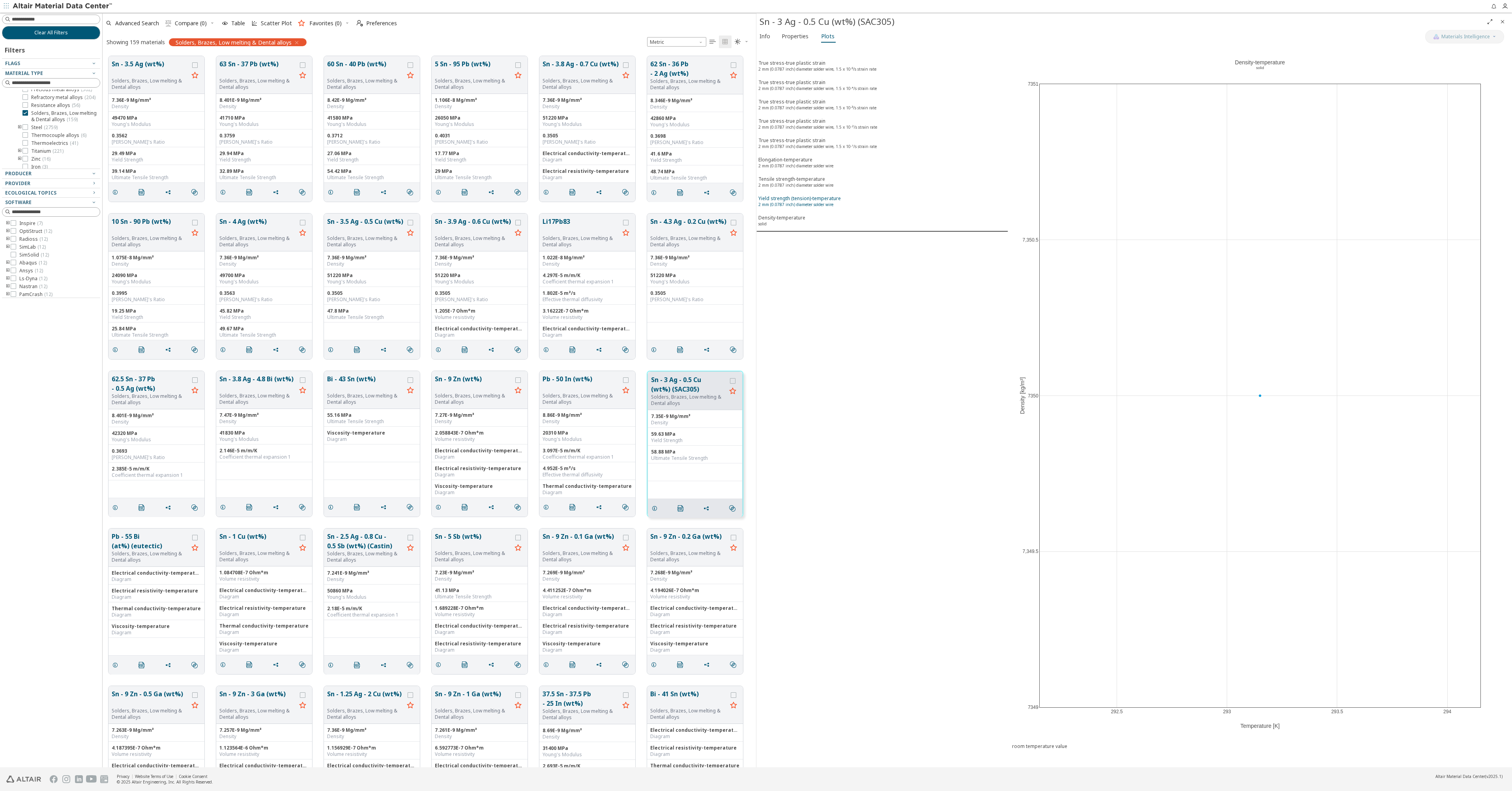
click at [793, 195] on div "Yield strength (tension)-temperature 2 mm (0.0787 inch) diameter solder wire" at bounding box center [800, 202] width 82 height 15
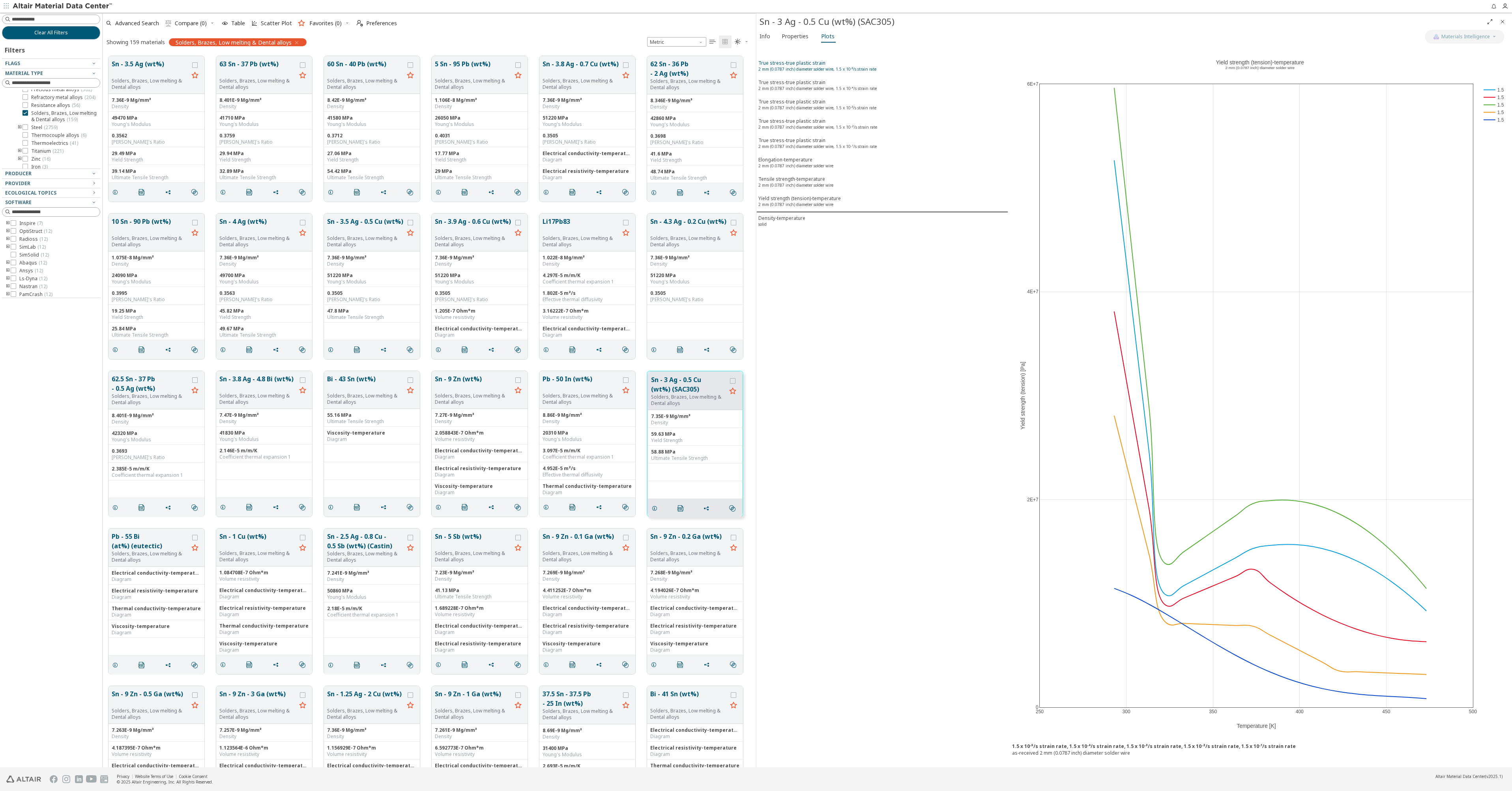
click at [798, 64] on div "True stress-true plastic strain 2 mm (0.0787 inch) diameter solder wire, 1.5 x …" at bounding box center [818, 67] width 118 height 15
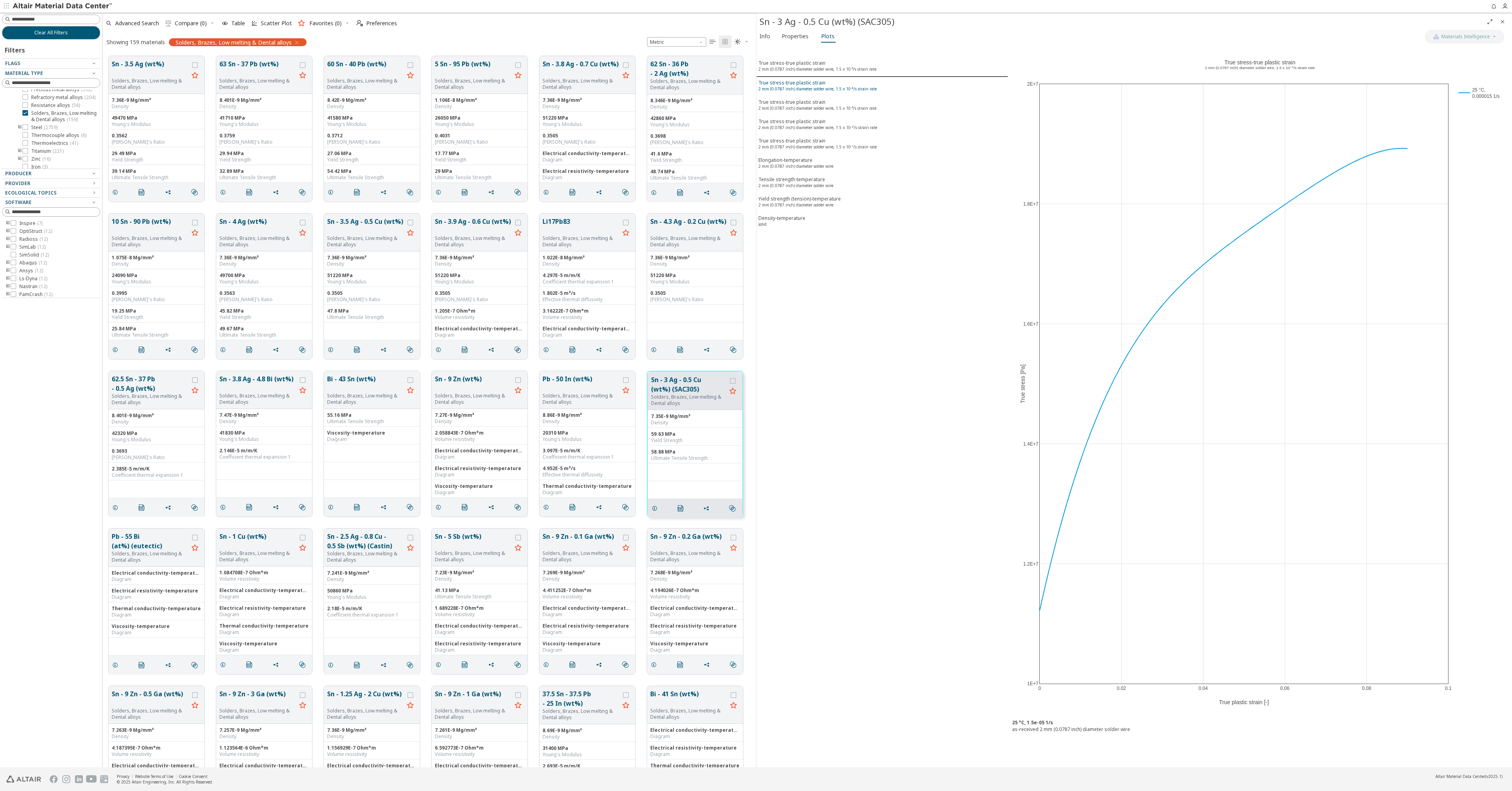
click at [834, 90] on sup "2 mm (0.0787 inch) diameter solder wire, 1.5 x 10⁻⁴/s strain rate" at bounding box center [818, 89] width 118 height 5
click at [851, 69] on sup "2 mm (0.0787 inch) diameter solder wire, 1.5 x 10⁻⁵/s strain rate" at bounding box center [818, 69] width 118 height 5
click at [851, 87] on sup "2 mm (0.0787 inch) diameter solder wire, 1.5 x 10⁻⁴/s strain rate" at bounding box center [818, 89] width 118 height 5
click at [846, 68] on sup "2 mm (0.0787 inch) diameter solder wire, 1.5 x 10⁻⁵/s strain rate" at bounding box center [818, 69] width 118 height 5
click at [800, 86] on div "True stress-true plastic strain 2 mm (0.0787 inch) diameter solder wire, 1.5 x …" at bounding box center [818, 86] width 118 height 15
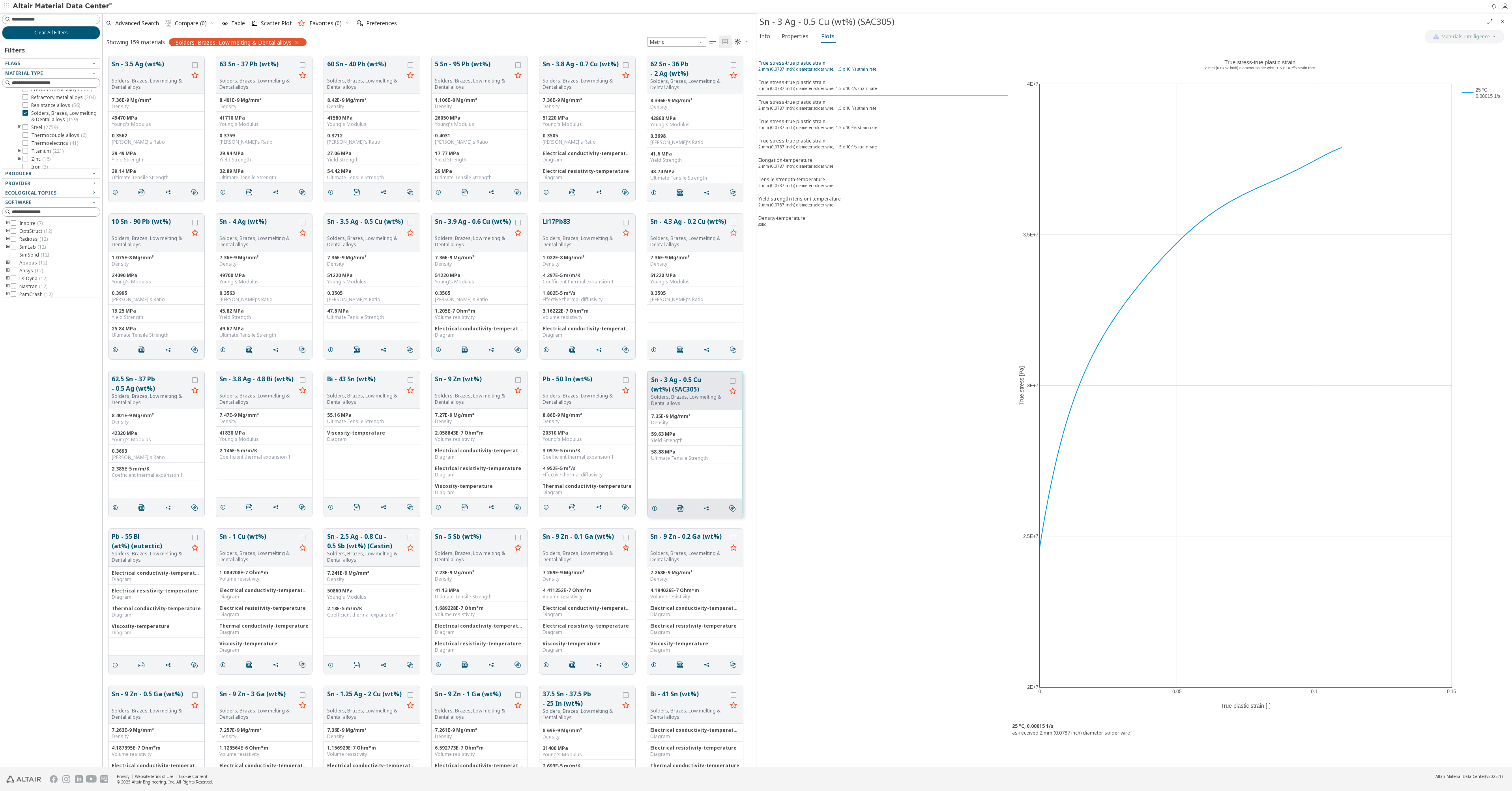
click at [795, 65] on div "True stress-true plastic strain 2 mm (0.0787 inch) diameter solder wire, 1.5 x …" at bounding box center [818, 67] width 118 height 15
click at [798, 83] on div "True stress-true plastic strain 2 mm (0.0787 inch) diameter solder wire, 1.5 x …" at bounding box center [818, 86] width 118 height 15
click at [798, 69] on sup "2 mm (0.0787 inch) diameter solder wire, 1.5 x 10⁻⁵/s strain rate" at bounding box center [818, 69] width 118 height 5
click at [803, 105] on sup "2 mm (0.0787 inch) diameter solder wire, 1.5 x 10⁻³/s strain rate" at bounding box center [818, 107] width 118 height 5
click at [803, 87] on sup "2 mm (0.0787 inch) diameter solder wire, 1.5 x 10⁻⁴/s strain rate" at bounding box center [818, 88] width 118 height 5
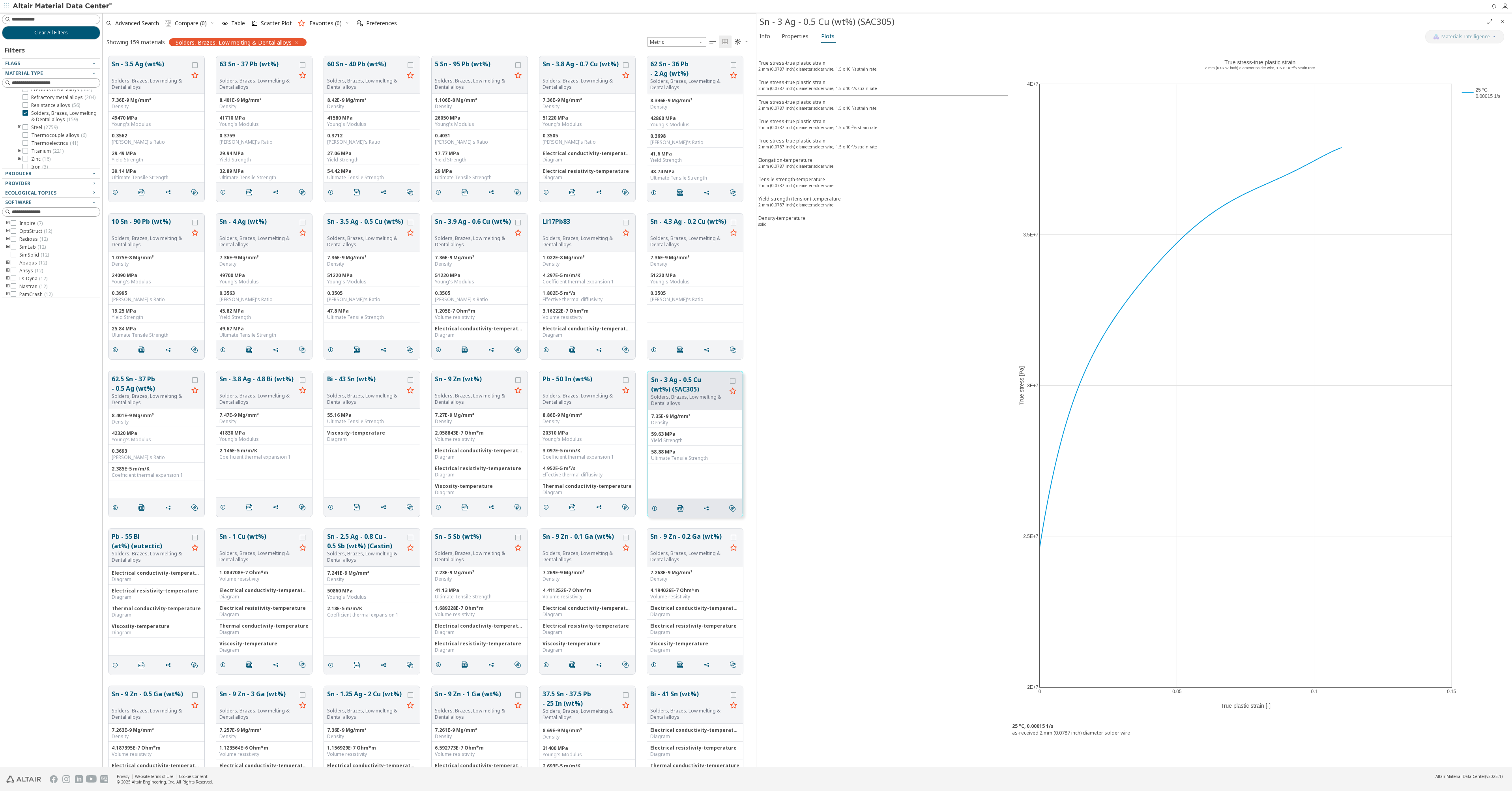
click at [1021, 42] on div "Info Properties Plots" at bounding box center [1091, 37] width 669 height 15
click at [861, 105] on sup "2 mm (0.0787 inch) diameter solder wire, 1.5 x 10⁻³/s strain rate" at bounding box center [818, 107] width 118 height 5
click at [848, 124] on div "True stress-true plastic strain 2 mm (0.0787 inch) diameter solder wire, 1.5 x …" at bounding box center [818, 125] width 119 height 15
